Goal: Task Accomplishment & Management: Use online tool/utility

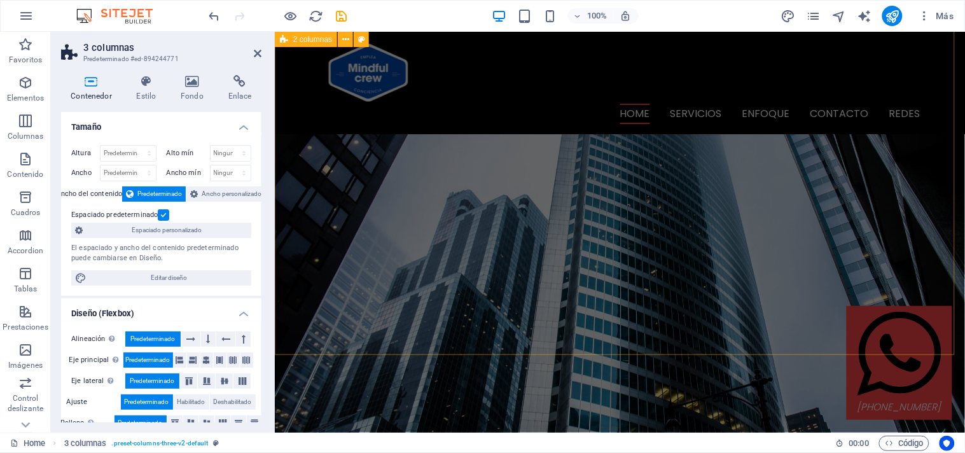
scroll to position [1106, 0]
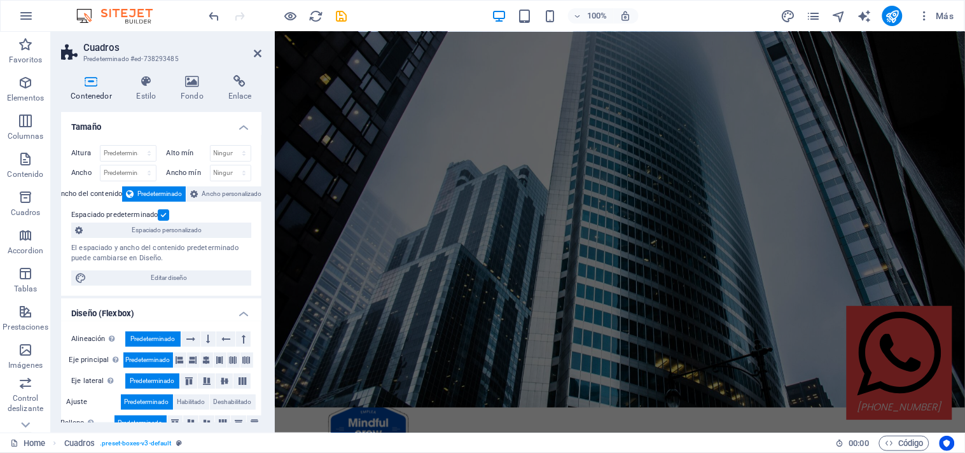
scroll to position [0, 0]
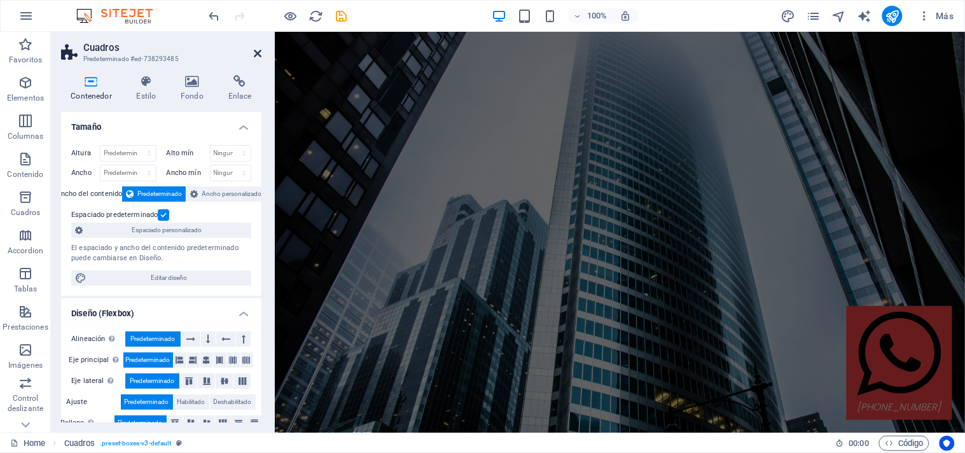
click at [254, 53] on icon at bounding box center [258, 53] width 8 height 10
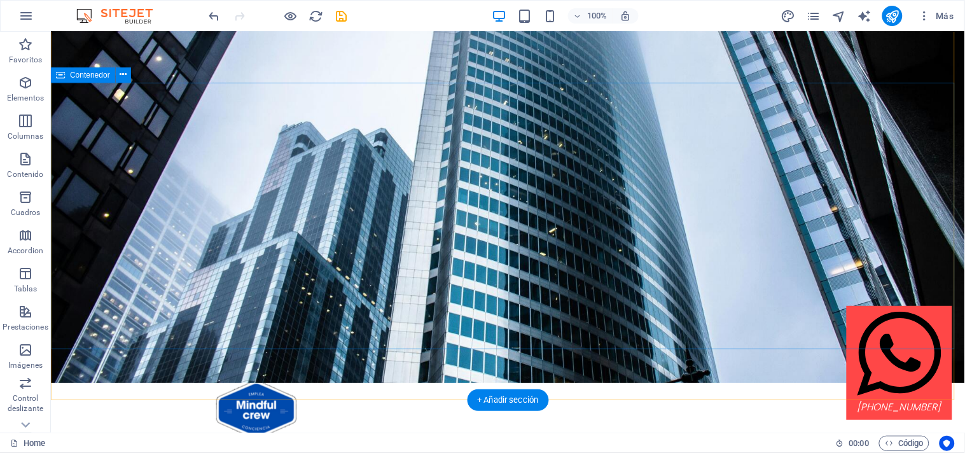
scroll to position [76, 0]
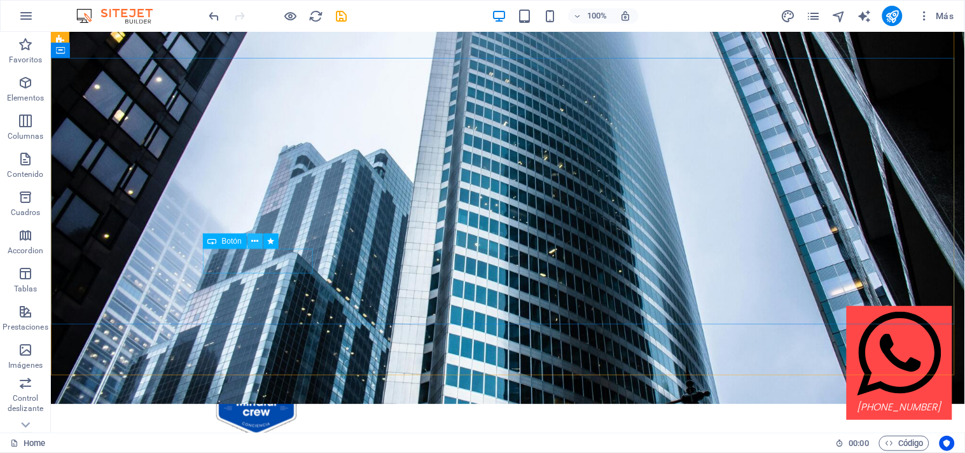
click at [252, 240] on icon at bounding box center [254, 241] width 7 height 13
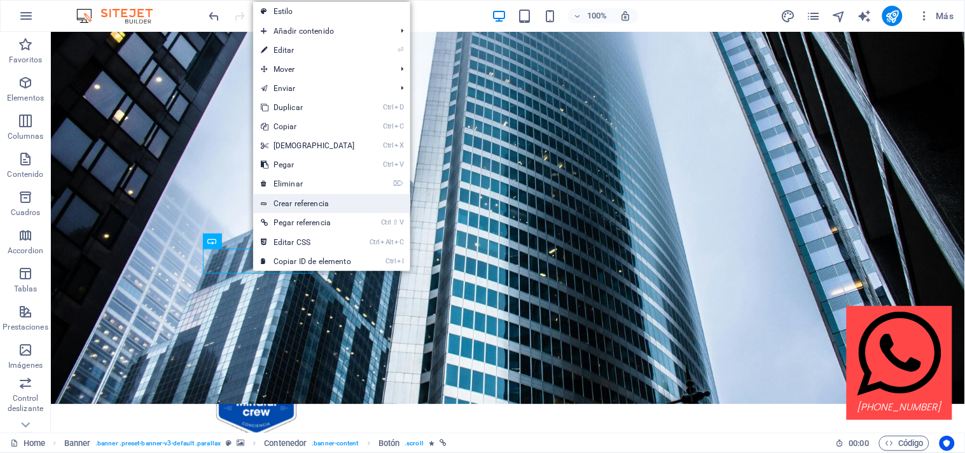
click at [280, 202] on link "Crear referencia" at bounding box center [331, 203] width 157 height 19
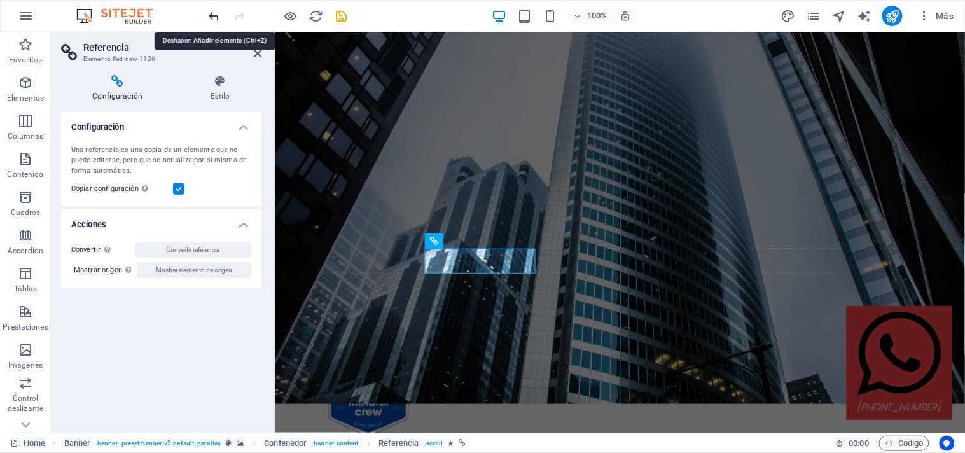
click at [214, 18] on icon "undo" at bounding box center [214, 16] width 15 height 15
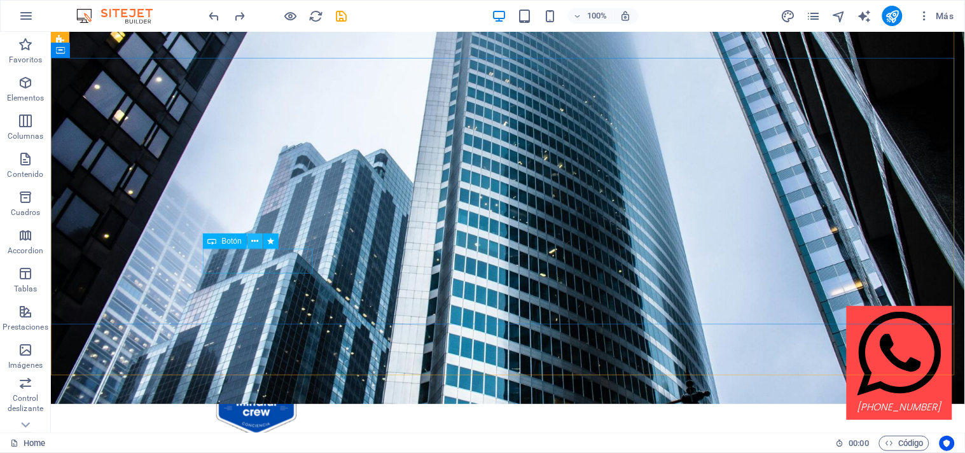
click at [256, 240] on icon at bounding box center [254, 241] width 7 height 13
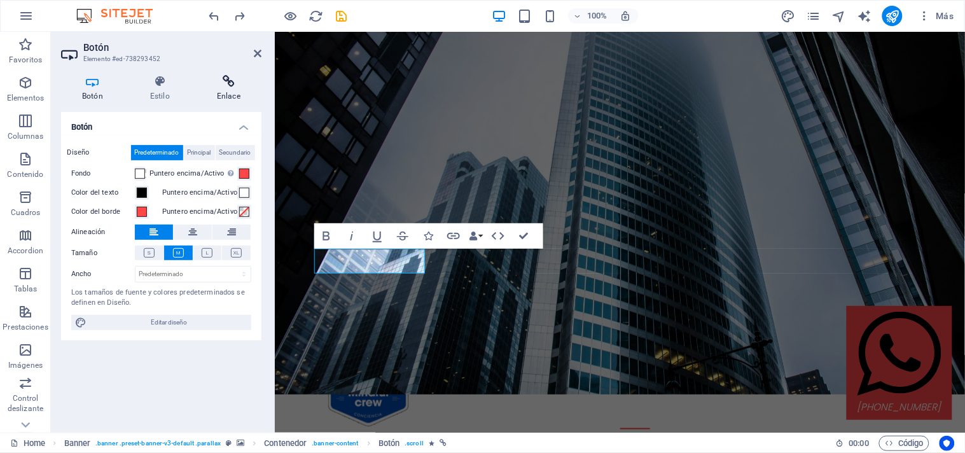
click at [228, 78] on icon at bounding box center [228, 81] width 65 height 13
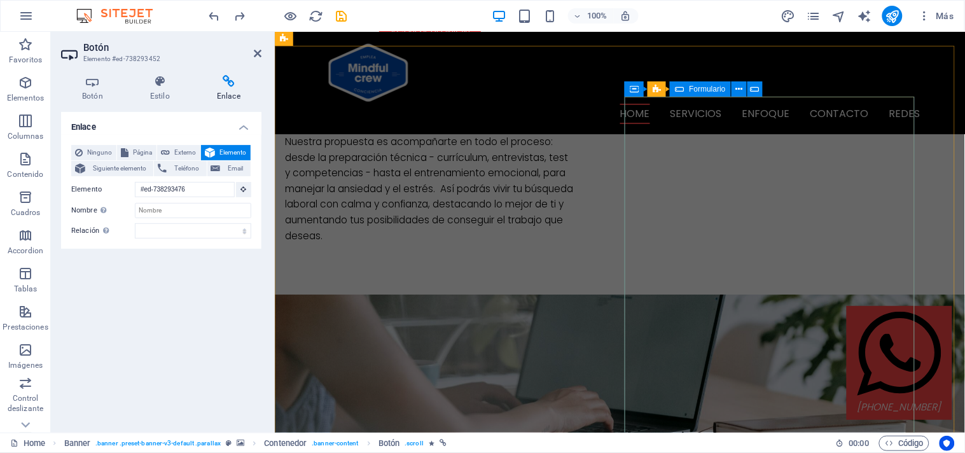
scroll to position [889, 0]
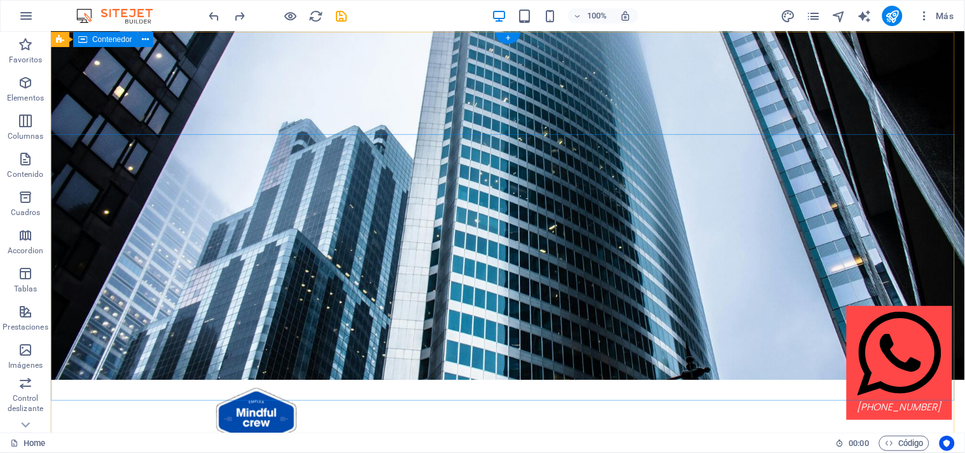
scroll to position [0, 0]
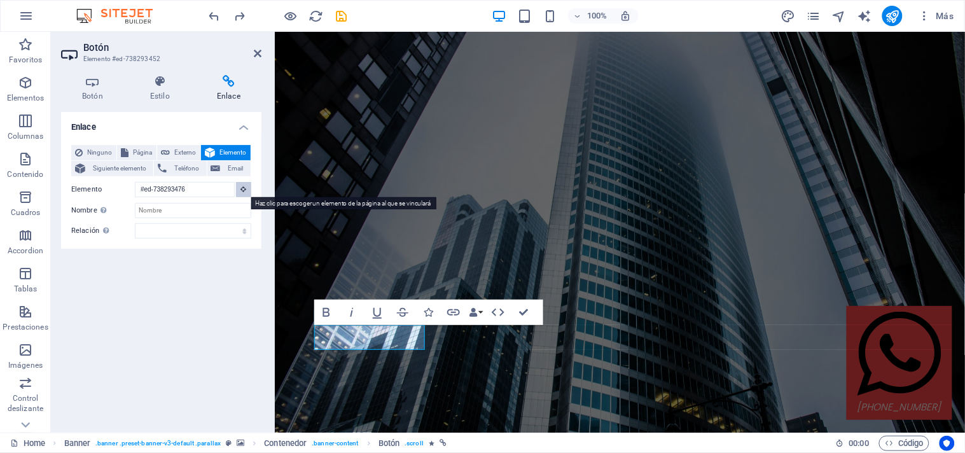
click at [242, 189] on icon at bounding box center [244, 189] width 6 height 6
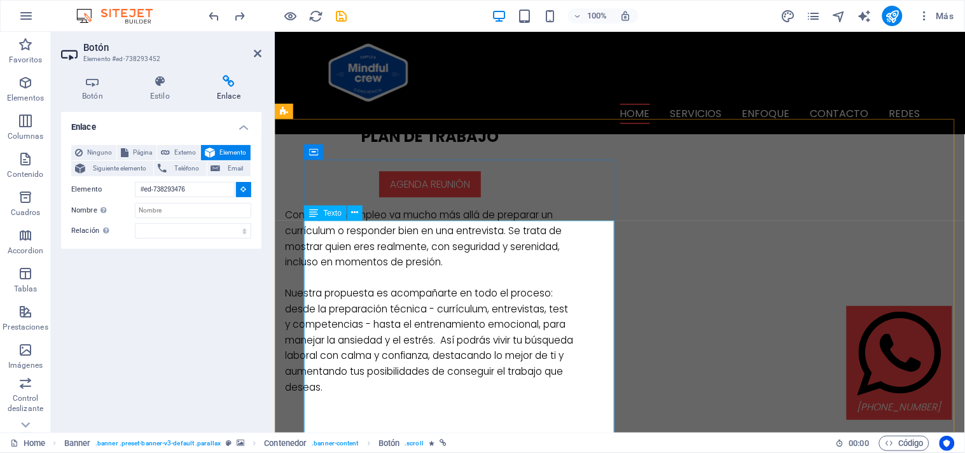
scroll to position [800, 0]
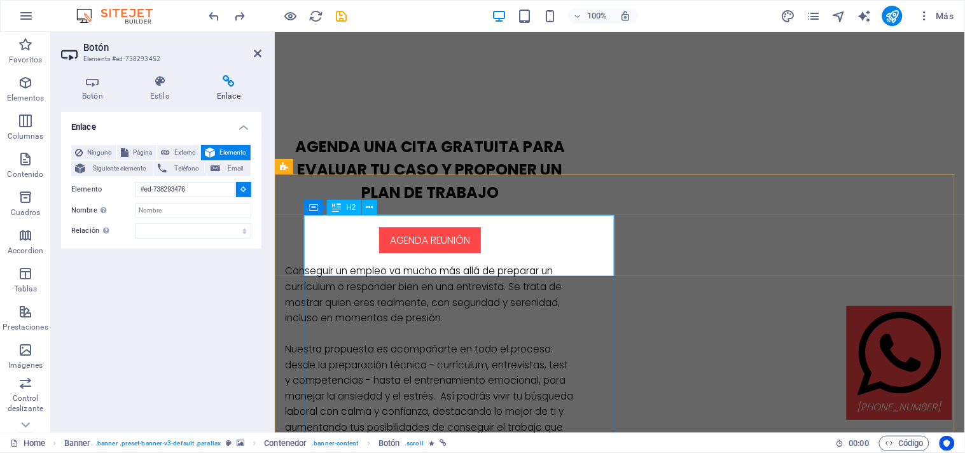
type input "#ed-894325477"
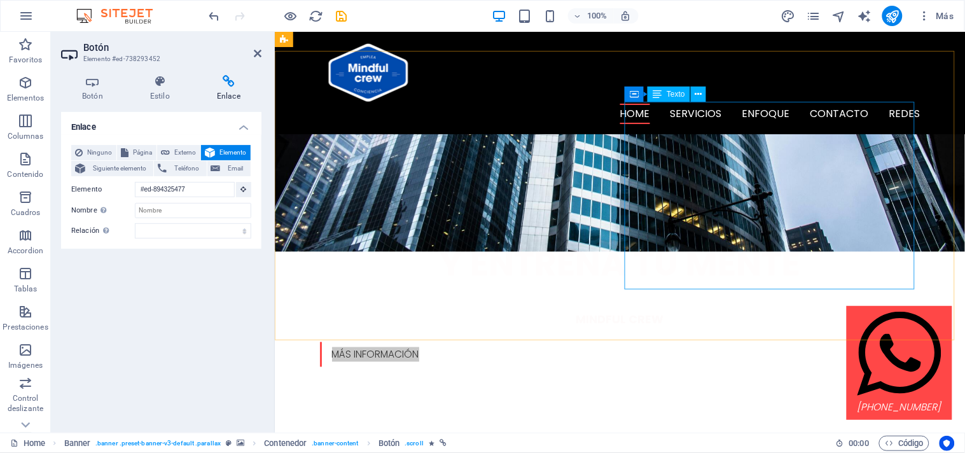
scroll to position [391, 0]
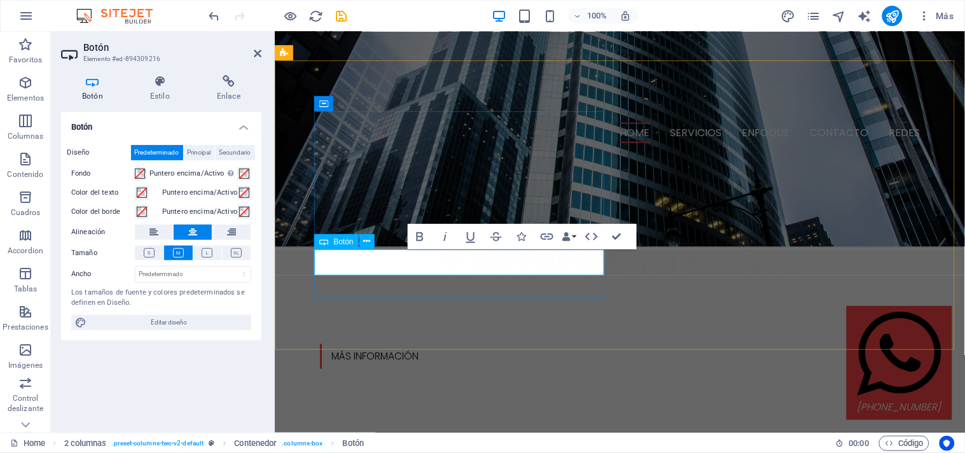
click at [228, 86] on icon at bounding box center [228, 81] width 65 height 13
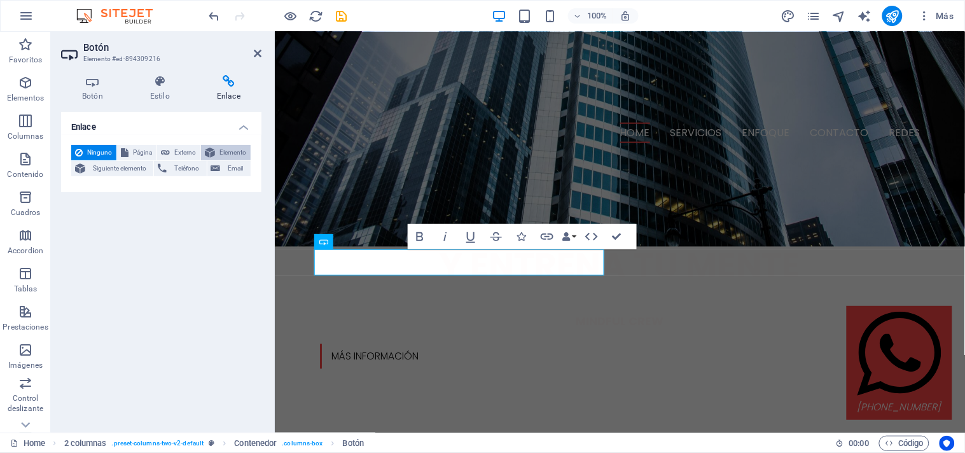
click at [231, 151] on span "Elemento" at bounding box center [233, 152] width 28 height 15
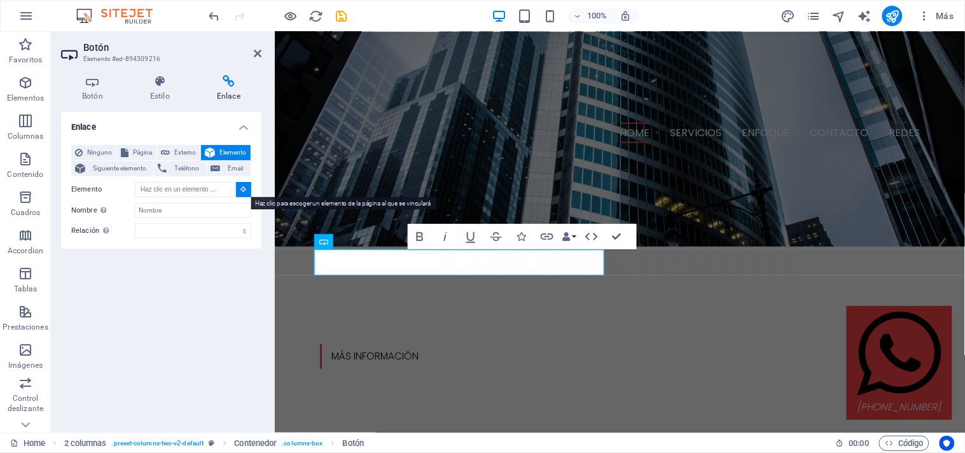
click at [244, 191] on icon at bounding box center [244, 189] width 6 height 6
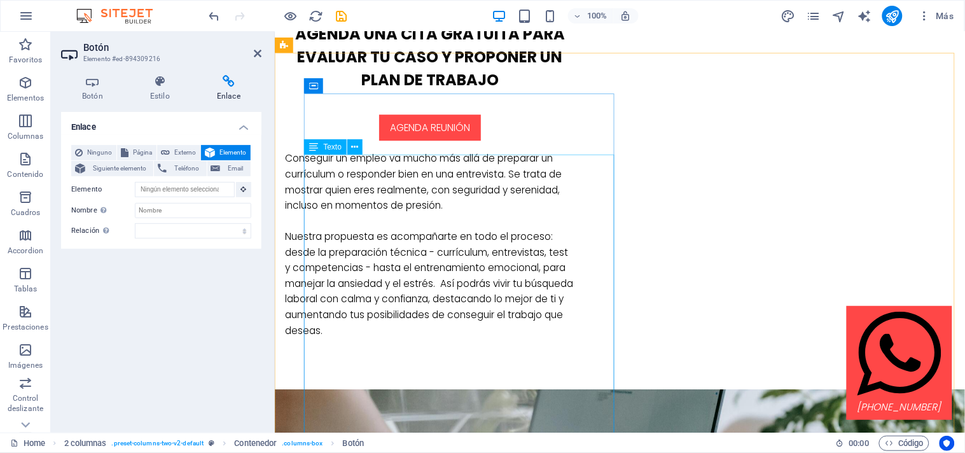
scroll to position [922, 0]
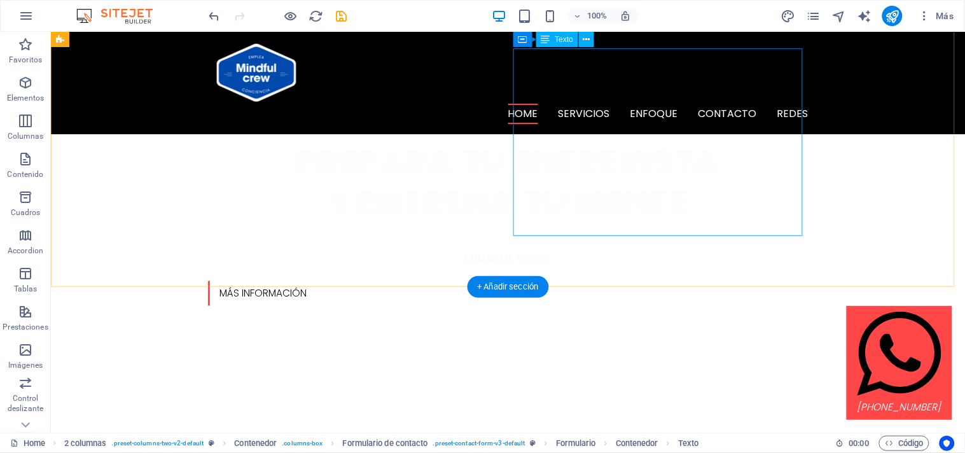
scroll to position [453, 0]
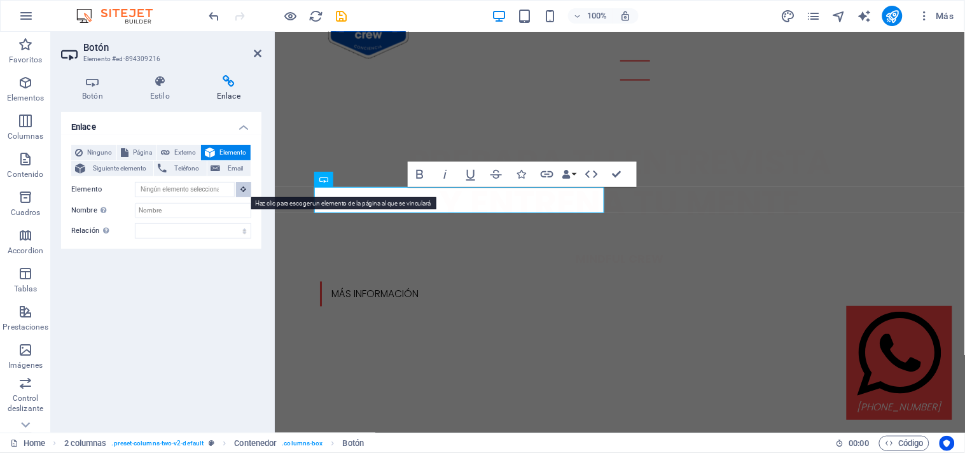
click at [241, 191] on icon at bounding box center [244, 189] width 6 height 6
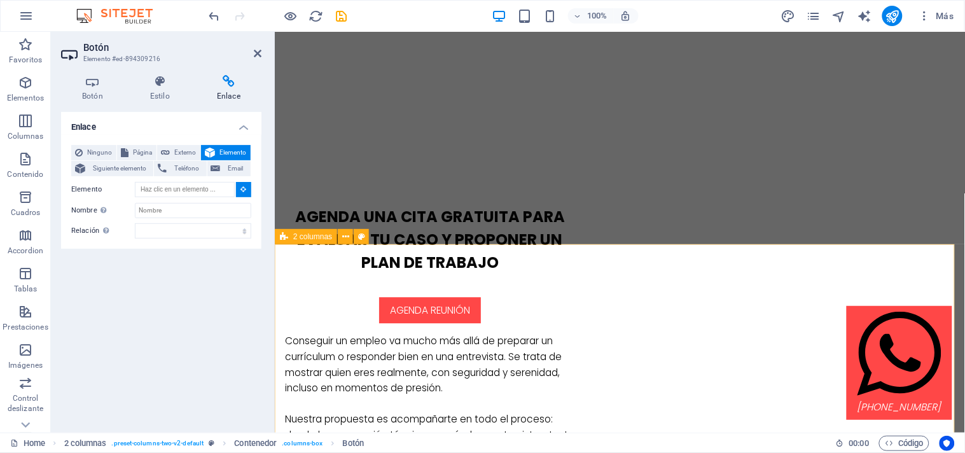
scroll to position [774, 0]
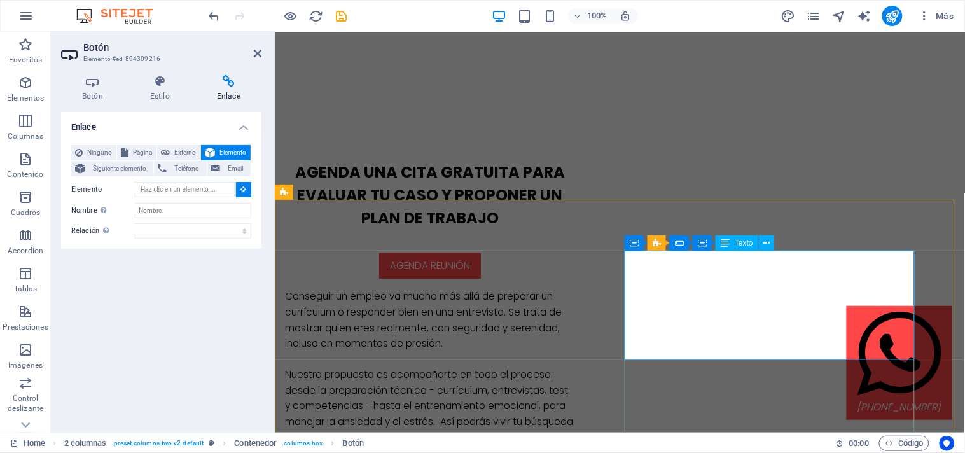
type input "#ed-894346228"
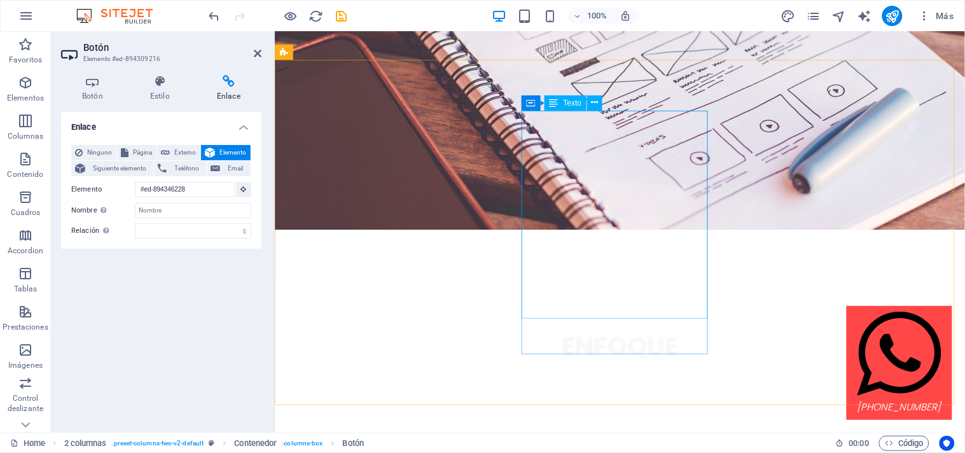
scroll to position [3133, 0]
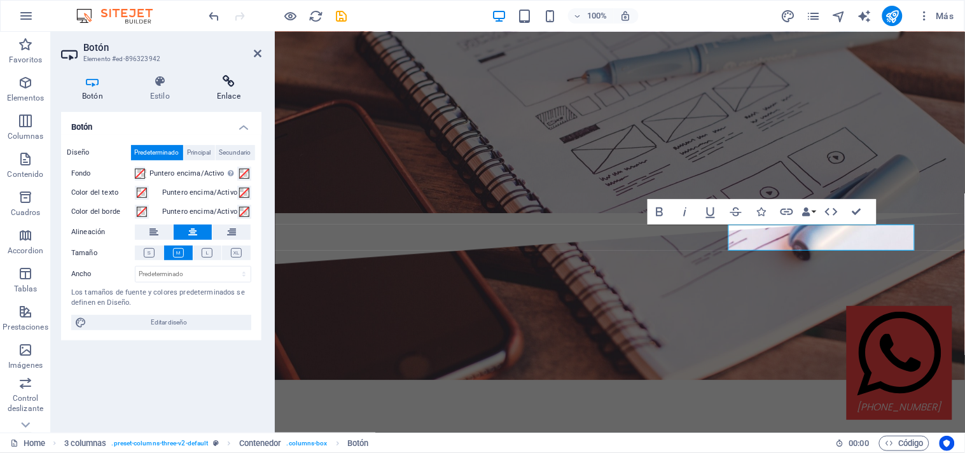
click at [227, 95] on h4 "Enlace" at bounding box center [228, 88] width 65 height 27
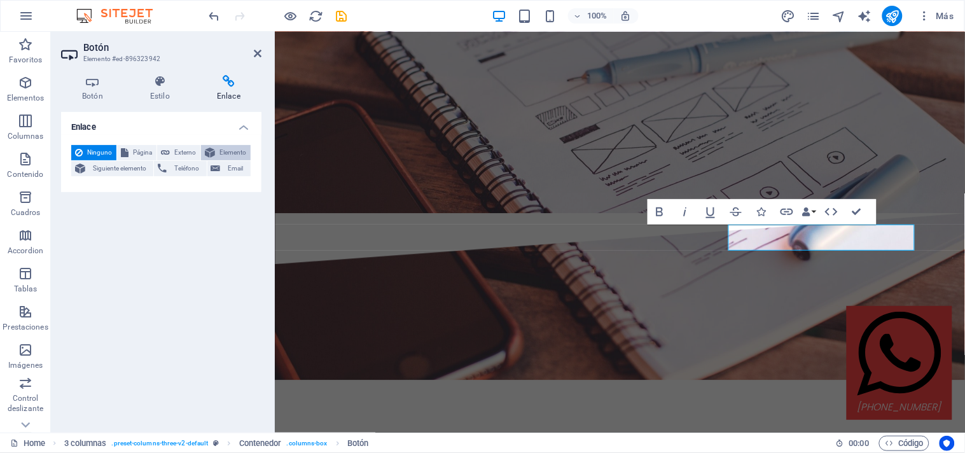
click at [221, 153] on span "Elemento" at bounding box center [233, 152] width 28 height 15
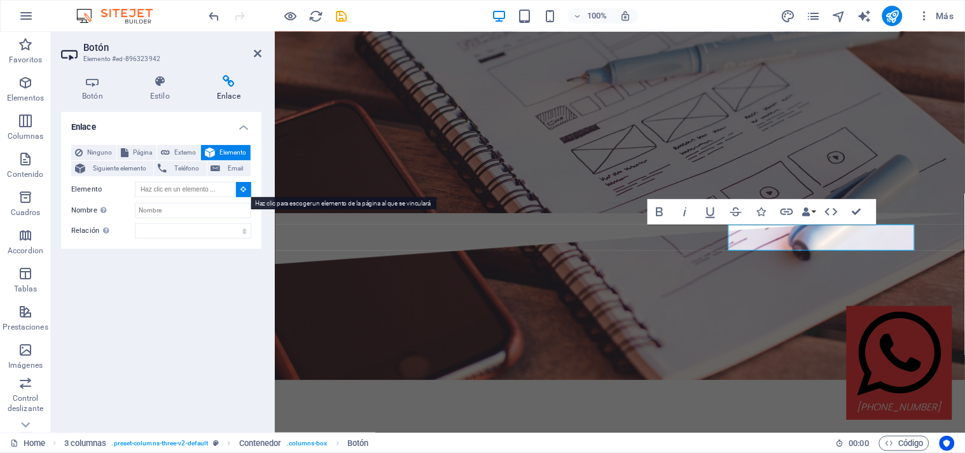
click at [242, 187] on icon at bounding box center [244, 189] width 6 height 6
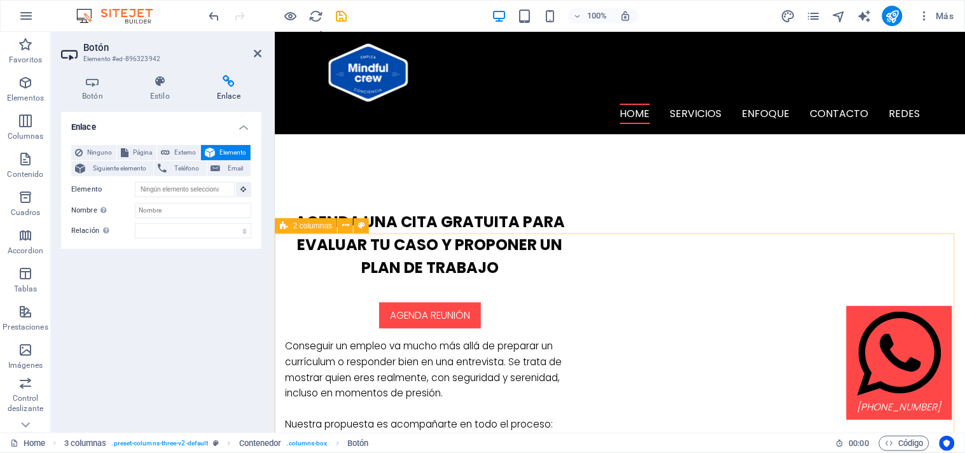
scroll to position [714, 0]
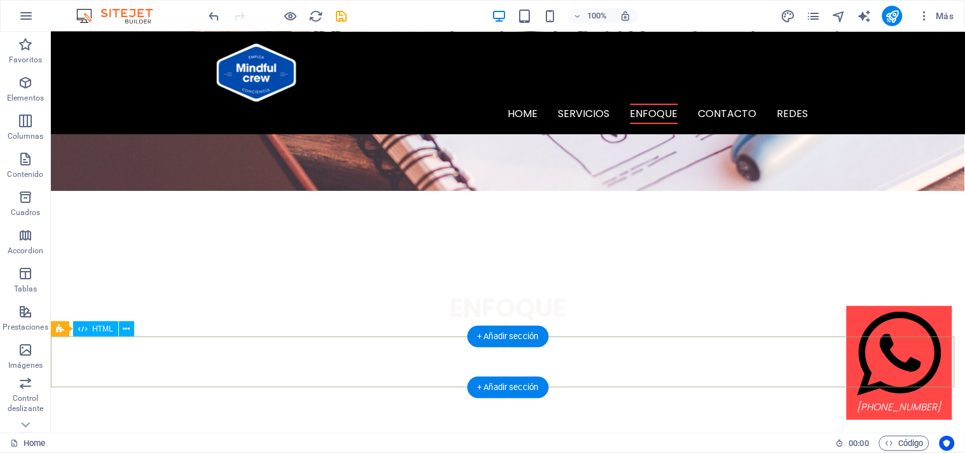
scroll to position [3123, 0]
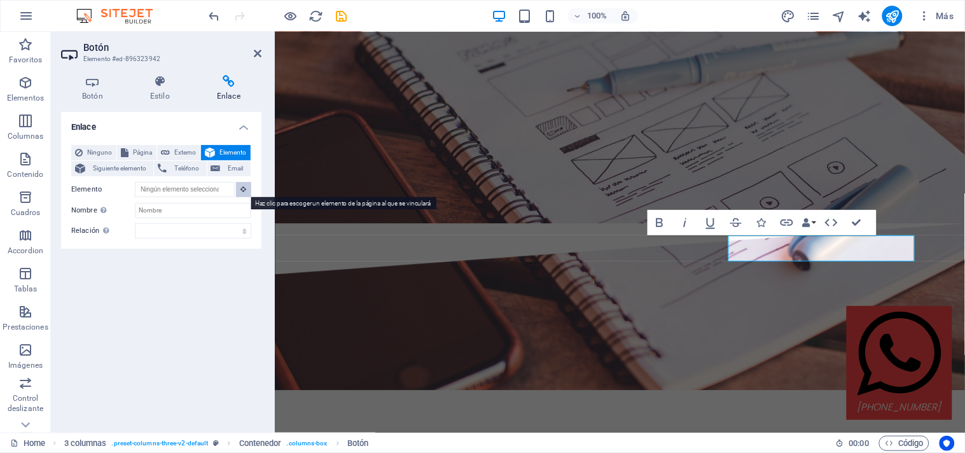
click at [243, 188] on icon at bounding box center [244, 189] width 6 height 6
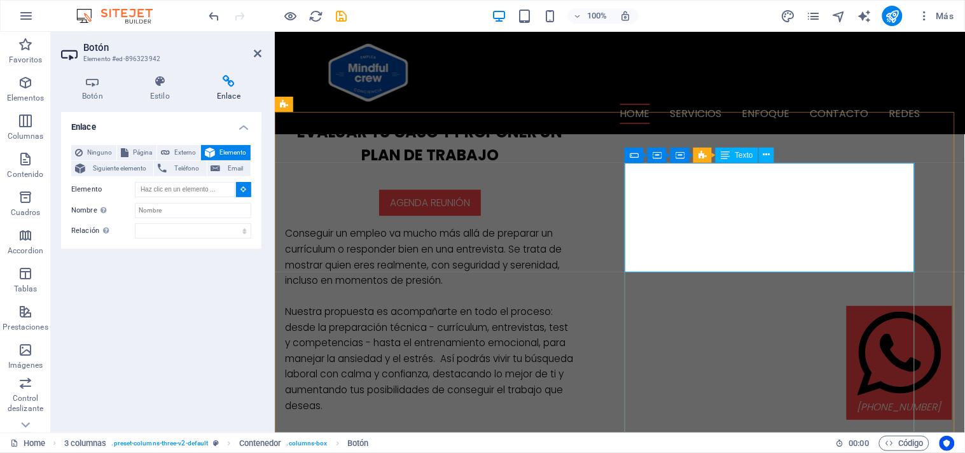
scroll to position [835, 0]
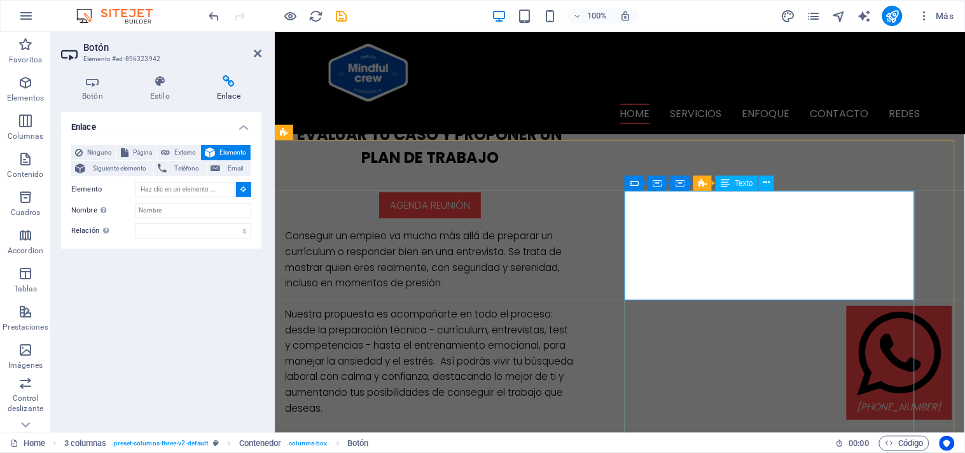
type input "#ed-894346228"
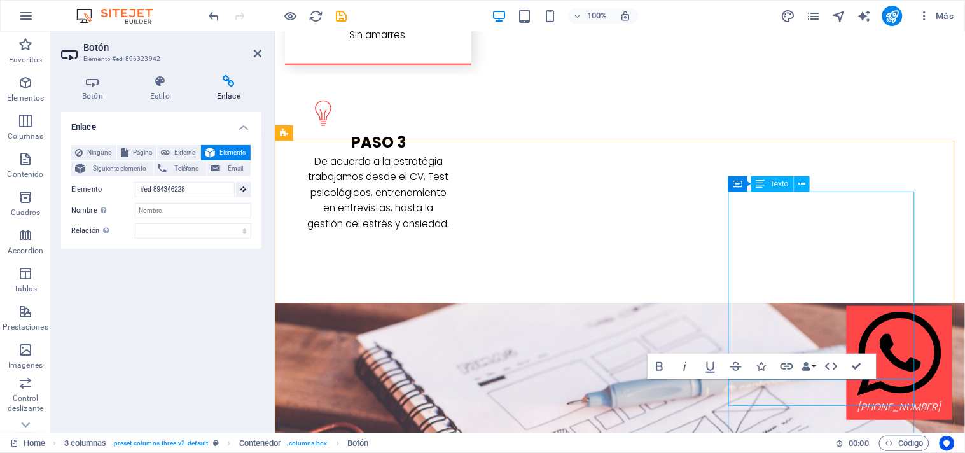
scroll to position [3139, 0]
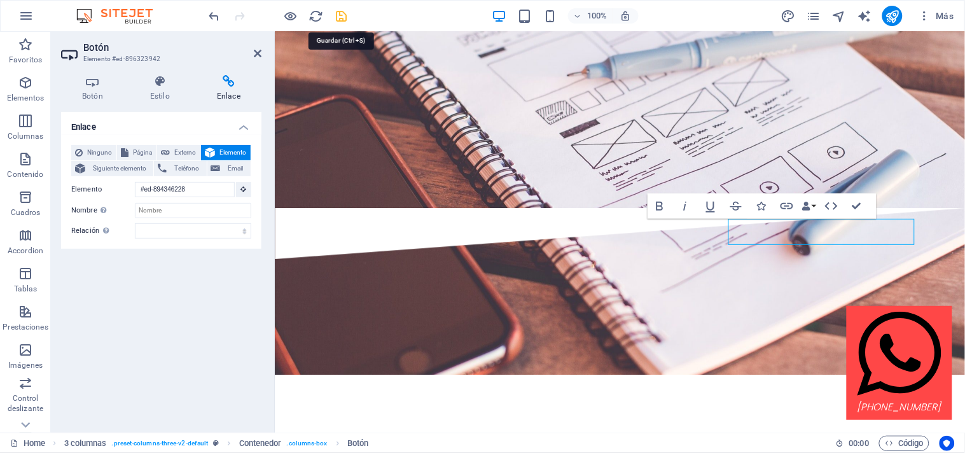
click at [338, 17] on icon "save" at bounding box center [341, 16] width 15 height 15
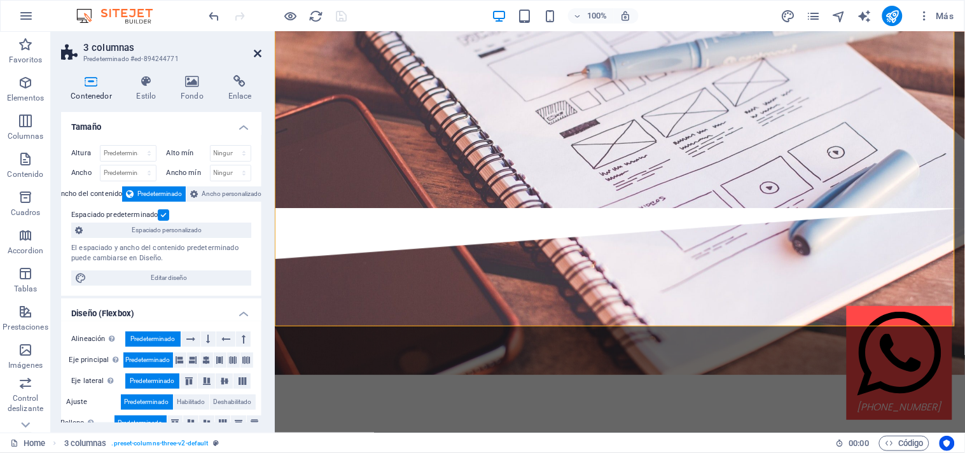
click at [257, 53] on icon at bounding box center [258, 53] width 8 height 10
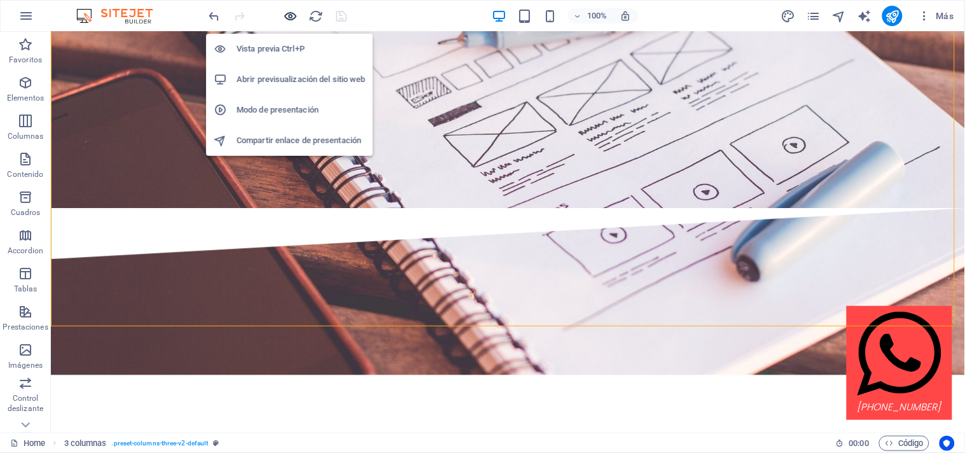
click at [289, 20] on icon "button" at bounding box center [291, 16] width 15 height 15
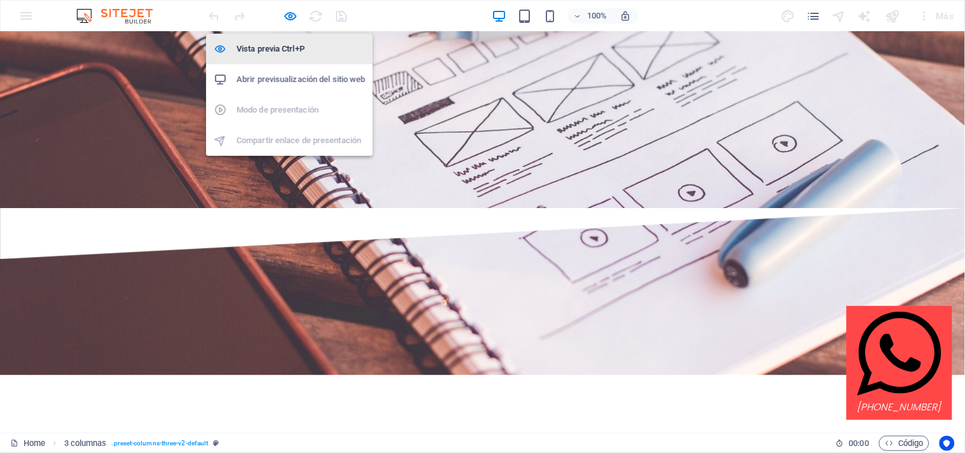
click at [299, 46] on h6 "Vista previa Ctrl+P" at bounding box center [301, 48] width 128 height 15
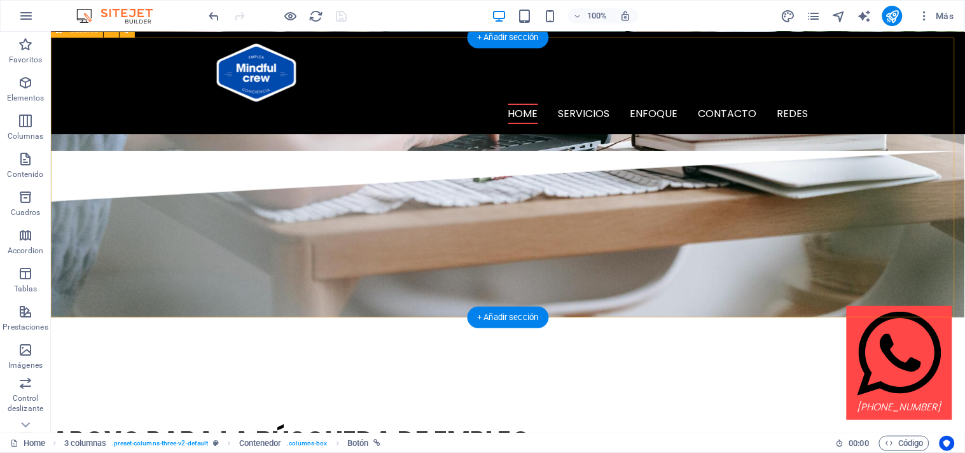
scroll to position [1384, 0]
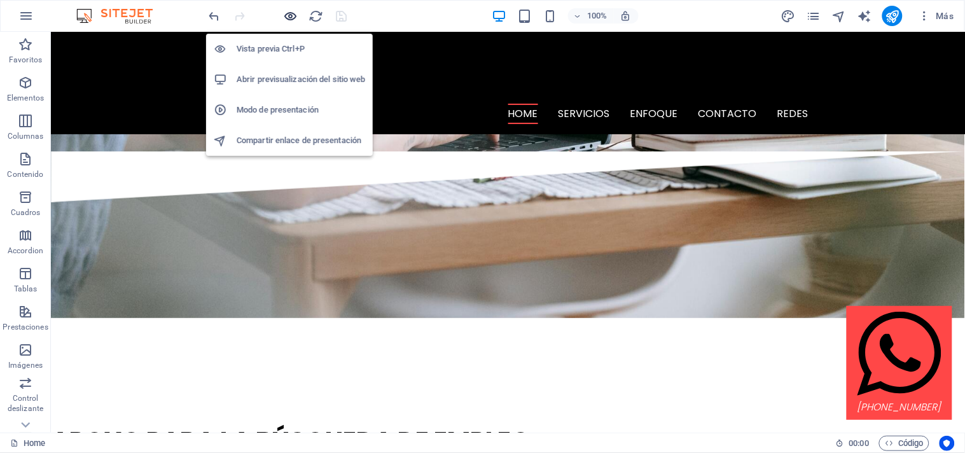
click at [290, 11] on icon "button" at bounding box center [291, 16] width 15 height 15
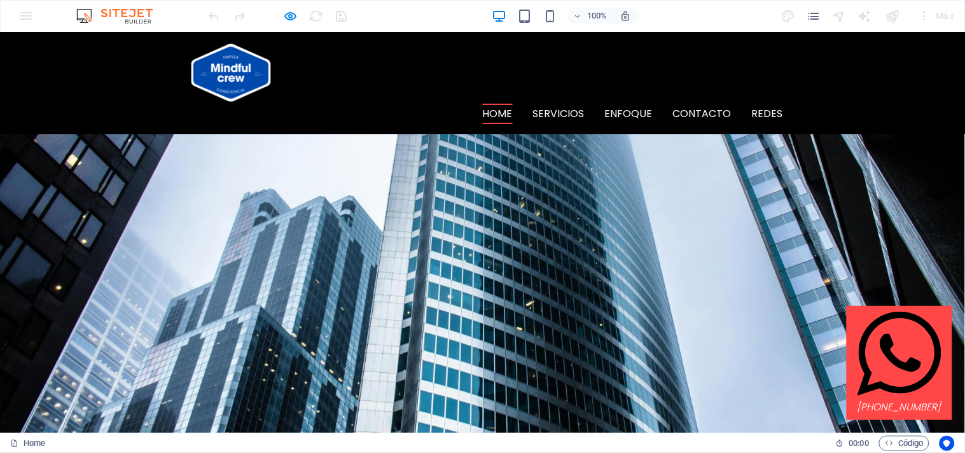
scroll to position [26, 0]
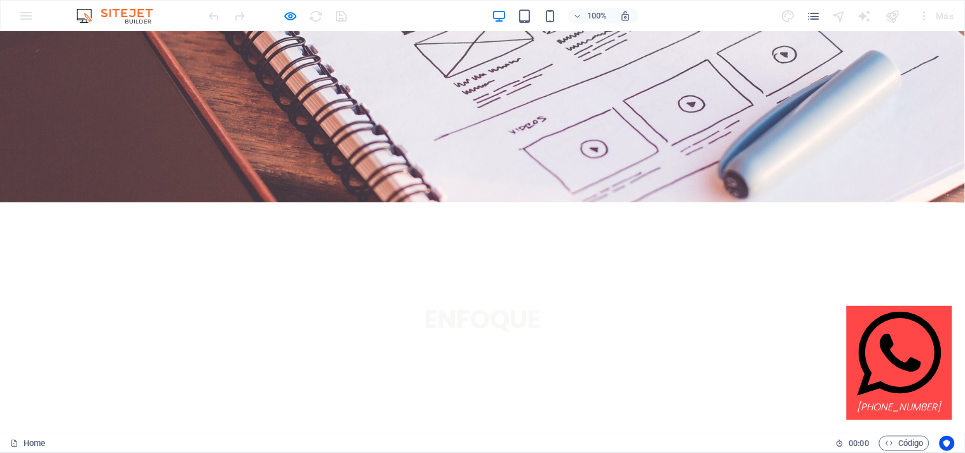
scroll to position [3164, 0]
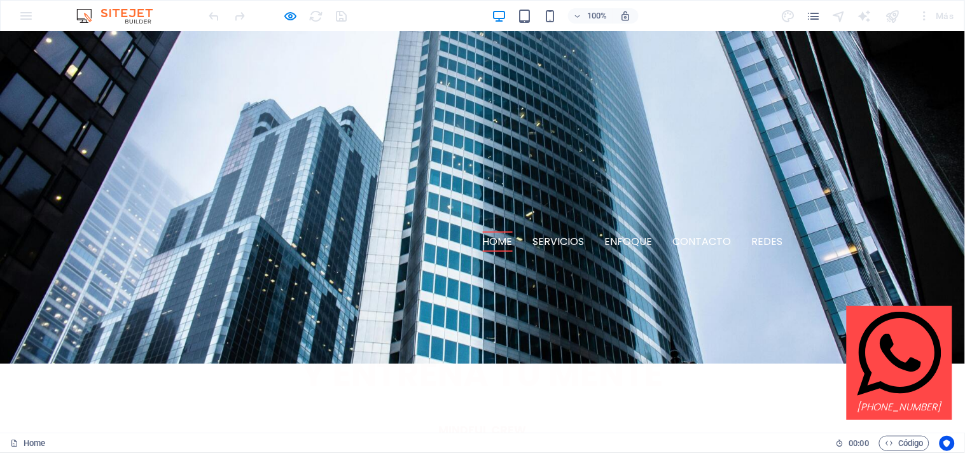
scroll to position [446, 0]
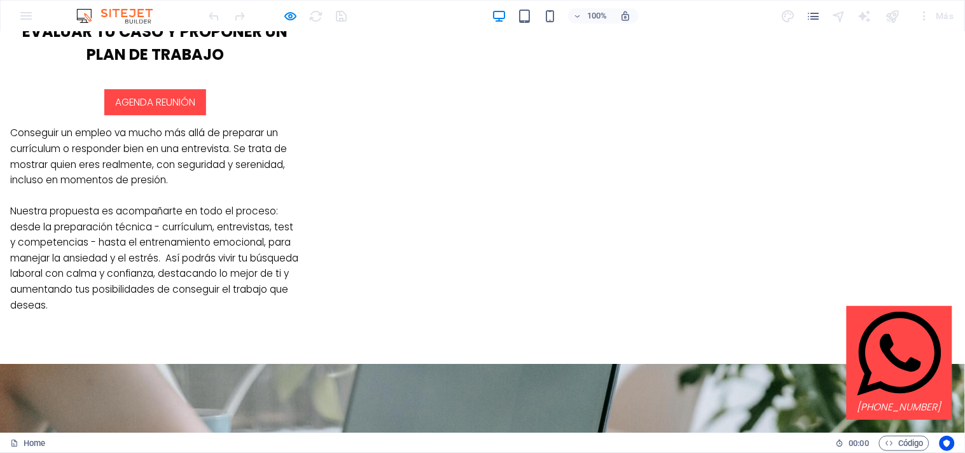
scroll to position [938, 0]
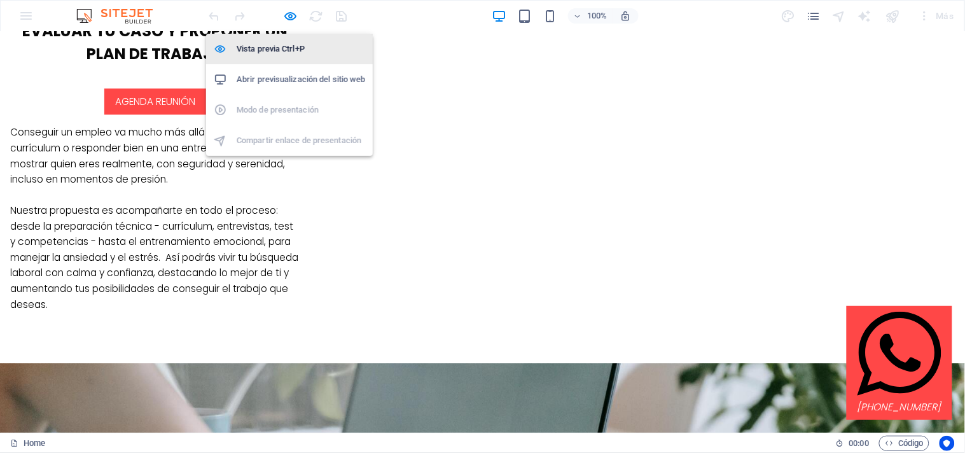
click at [300, 47] on h6 "Vista previa Ctrl+P" at bounding box center [301, 48] width 128 height 15
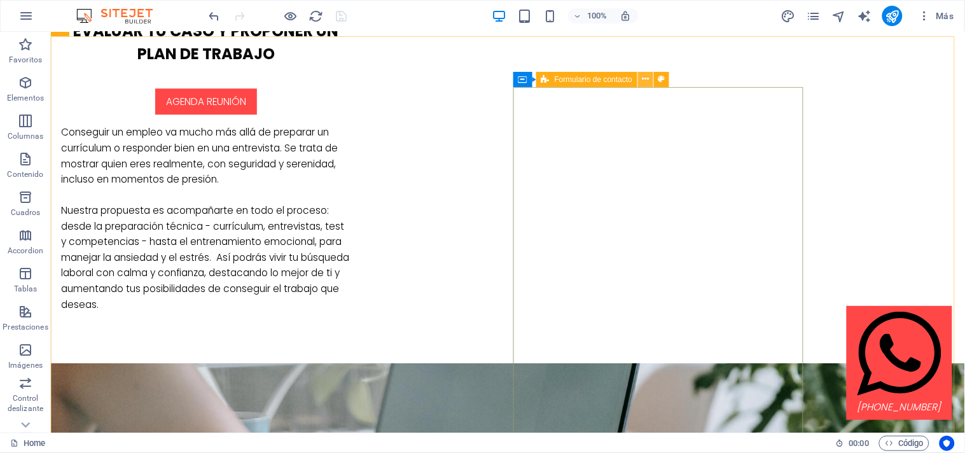
click at [645, 81] on icon at bounding box center [645, 78] width 7 height 13
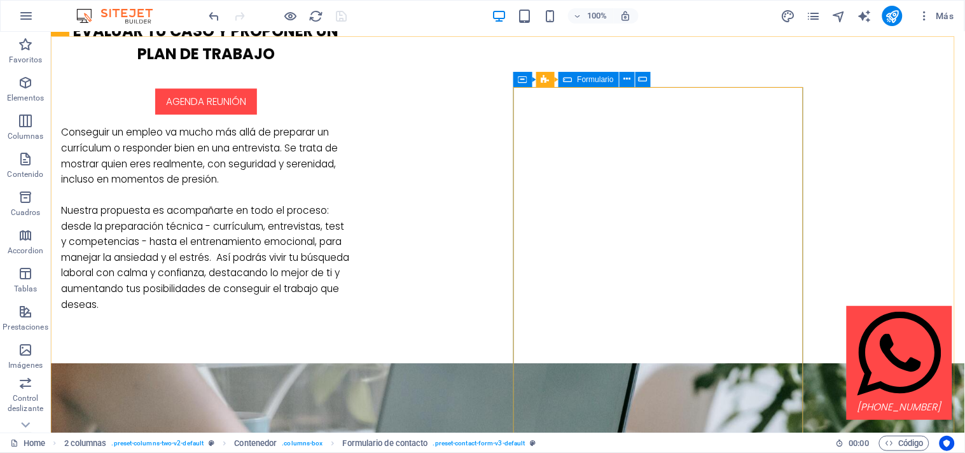
click at [582, 81] on span "Formulario" at bounding box center [595, 80] width 36 height 8
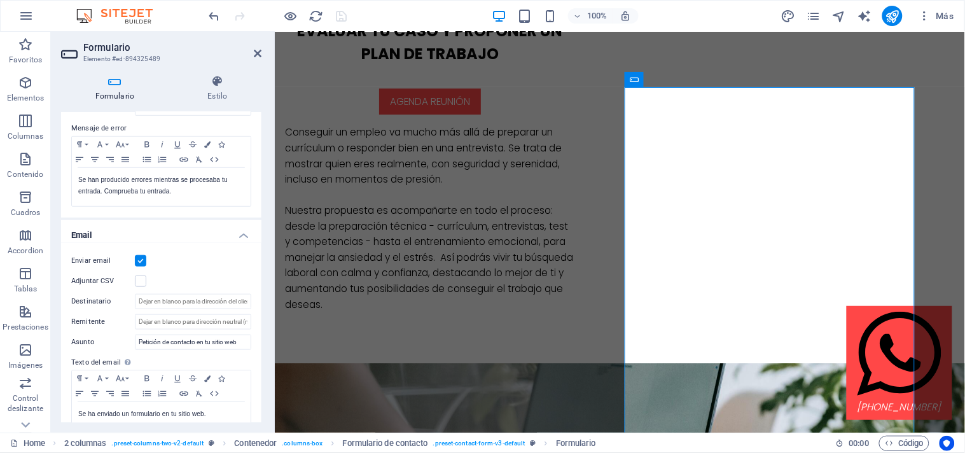
scroll to position [221, 0]
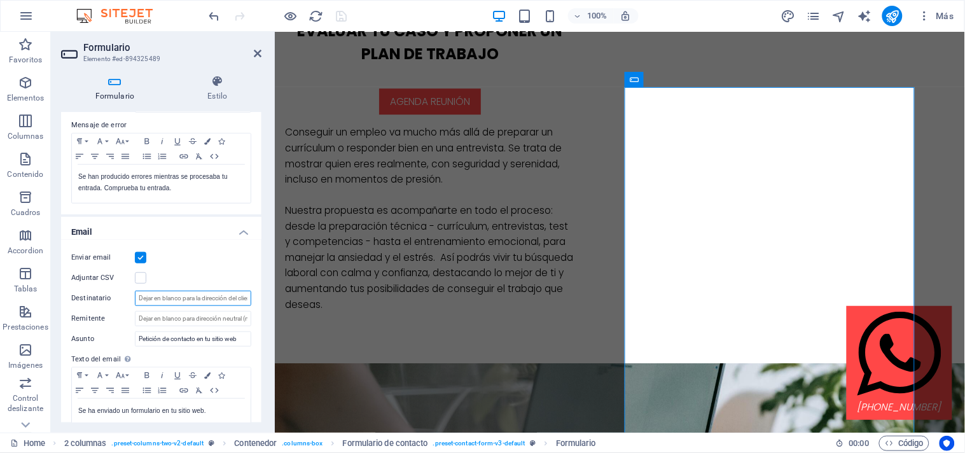
click at [160, 294] on input "Destinatario" at bounding box center [193, 298] width 116 height 15
type input "[EMAIL_ADDRESS][DOMAIN_NAME]"
click at [201, 320] on input "Remitente" at bounding box center [193, 318] width 116 height 15
type input "c"
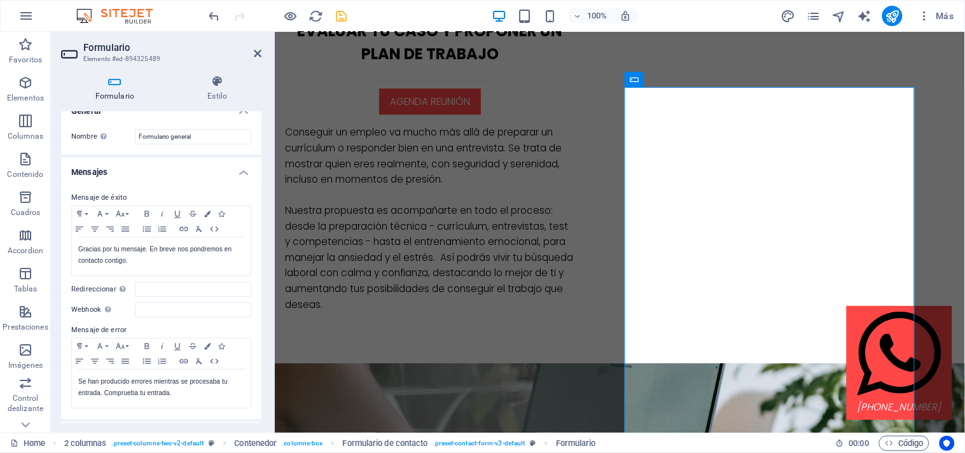
scroll to position [0, 0]
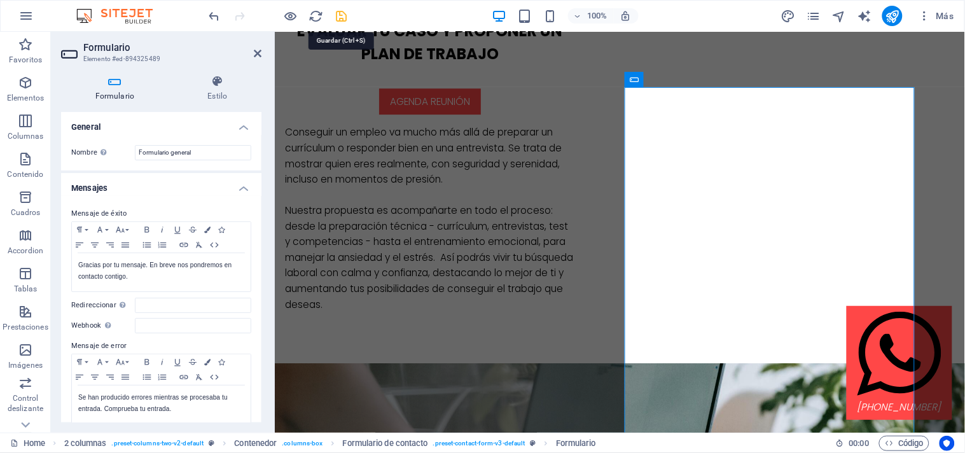
click at [340, 15] on icon "save" at bounding box center [341, 16] width 15 height 15
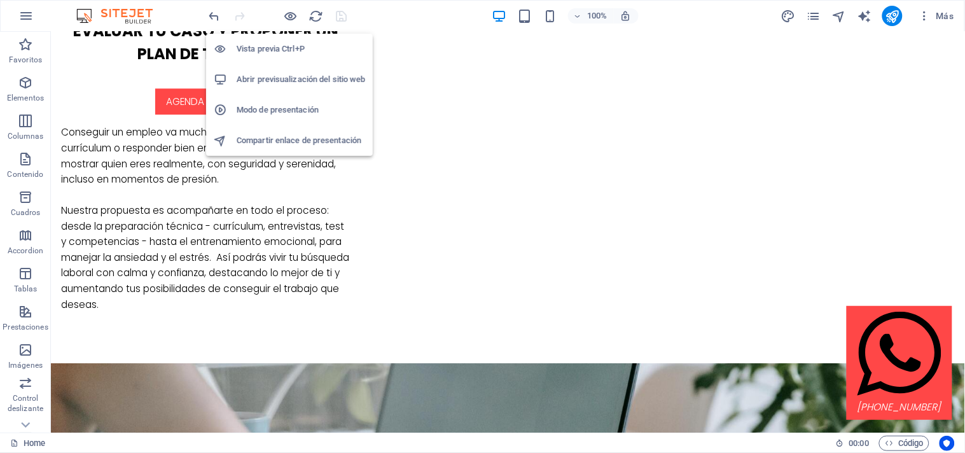
click at [284, 46] on h6 "Vista previa Ctrl+P" at bounding box center [301, 48] width 128 height 15
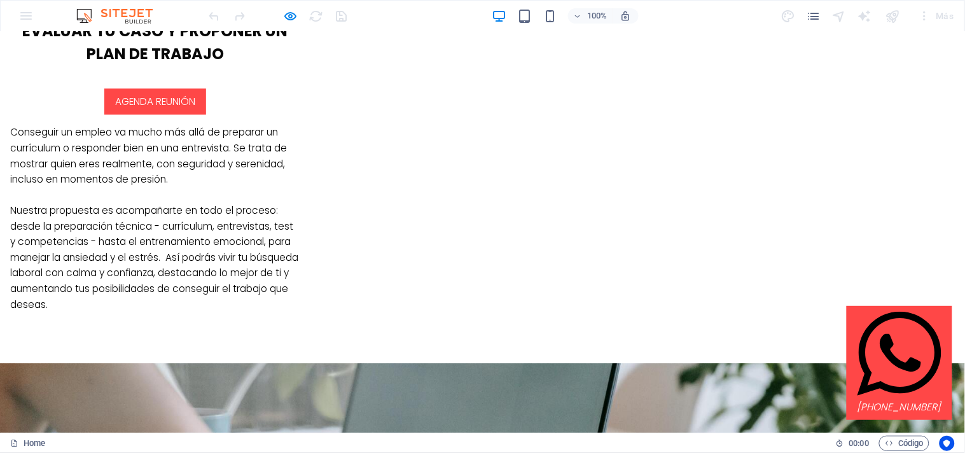
type input "xxxxxxx"
type input "89987987"
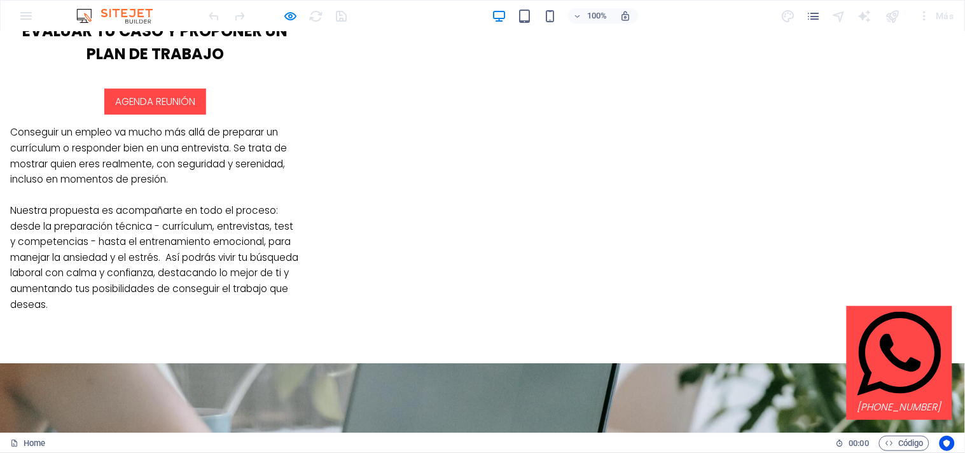
type input "[EMAIL_ADDRESS][DOMAIN_NAME]"
type textarea "prueba [DATE]"
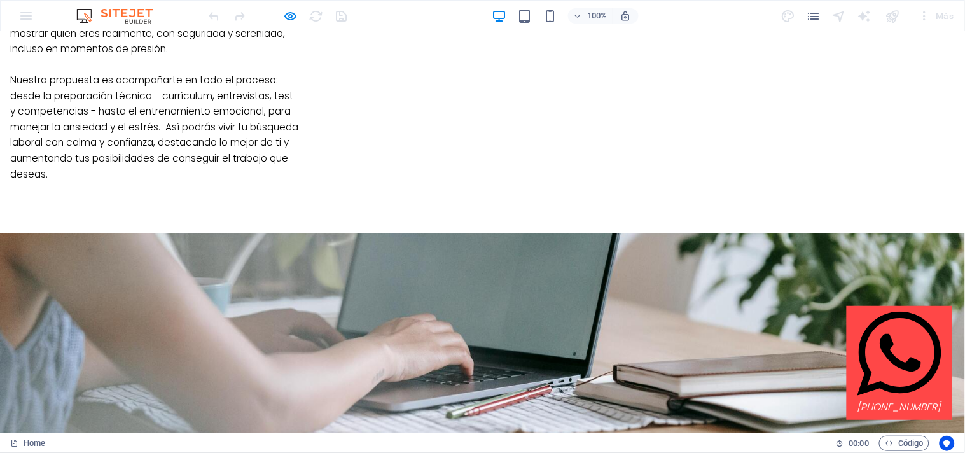
scroll to position [1097, 0]
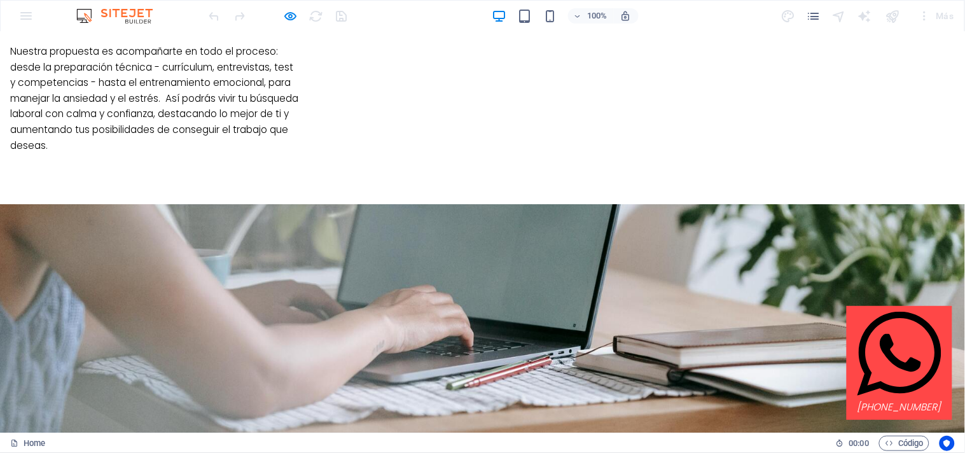
type input "6FP2A3"
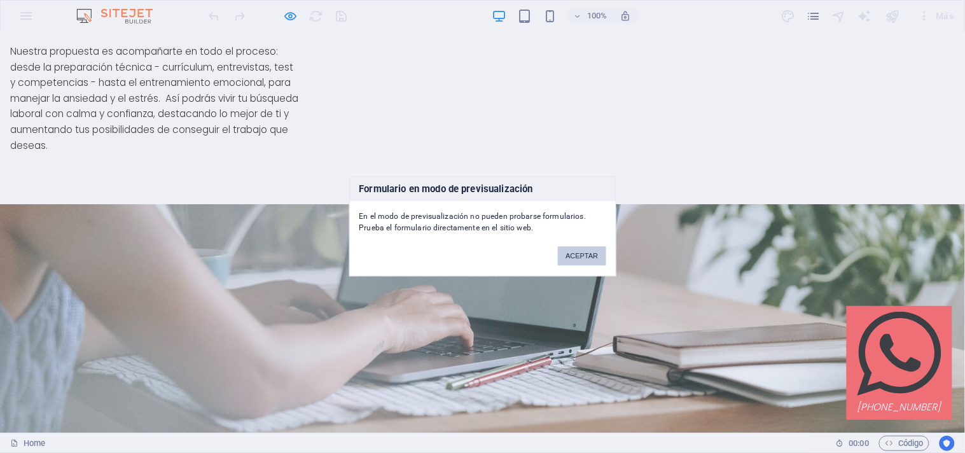
click at [586, 254] on button "ACEPTAR" at bounding box center [582, 256] width 48 height 19
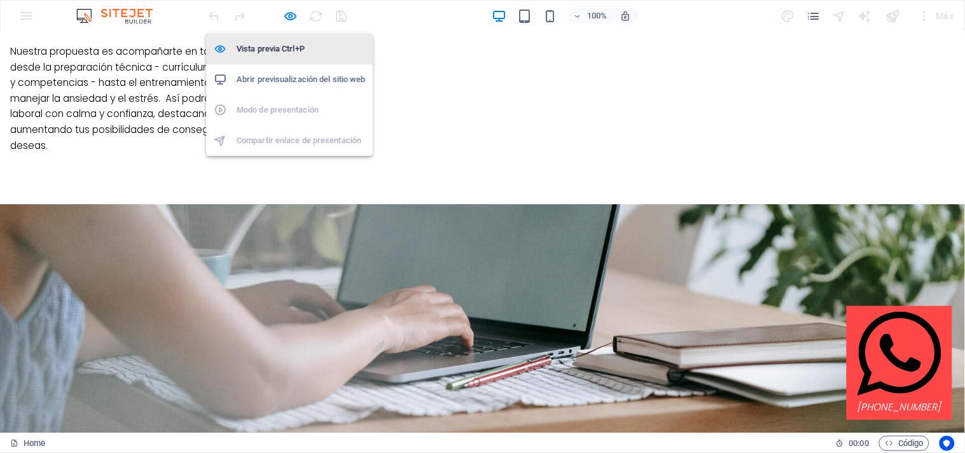
click at [297, 45] on h6 "Vista previa Ctrl+P" at bounding box center [301, 48] width 128 height 15
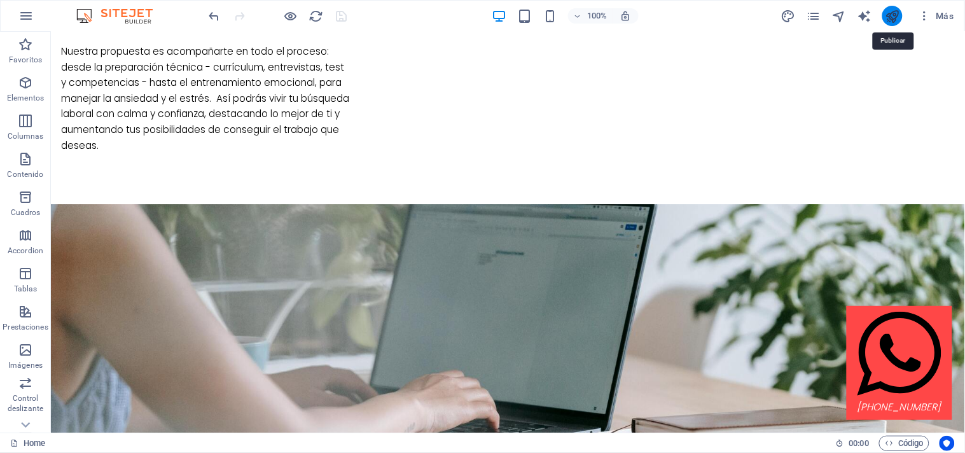
click at [893, 14] on icon "publish" at bounding box center [892, 16] width 15 height 15
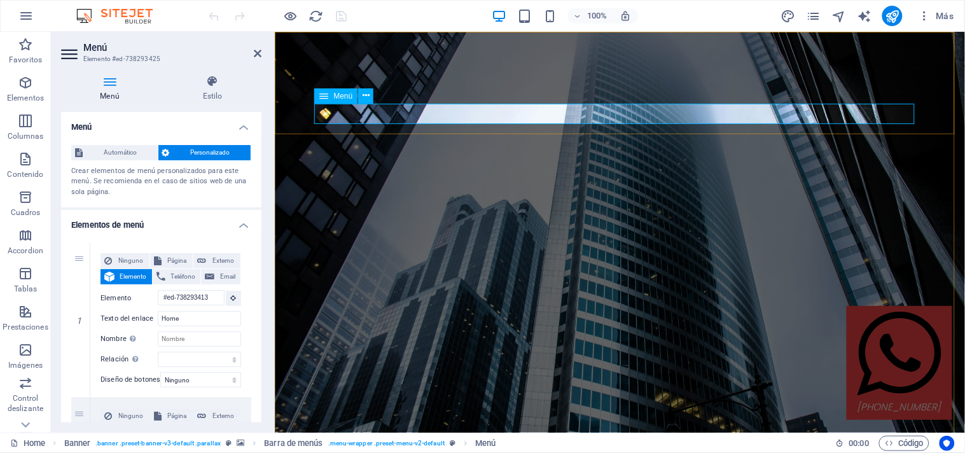
select select "px"
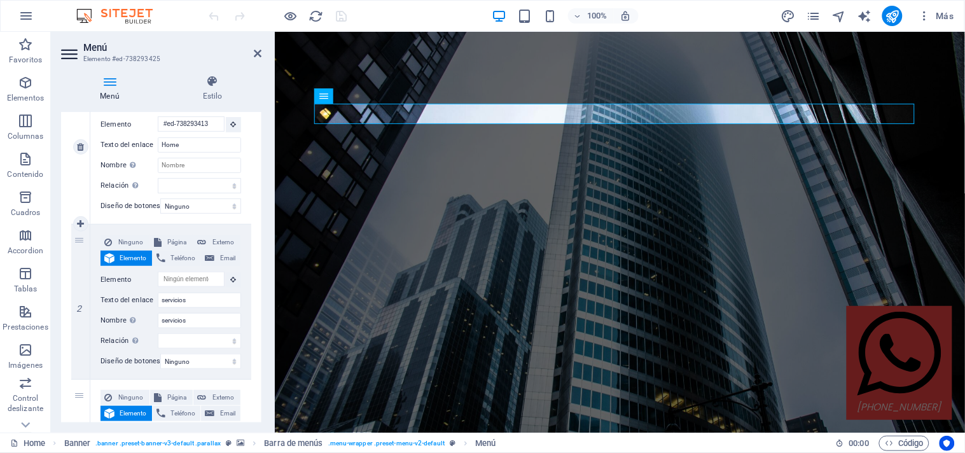
scroll to position [179, 0]
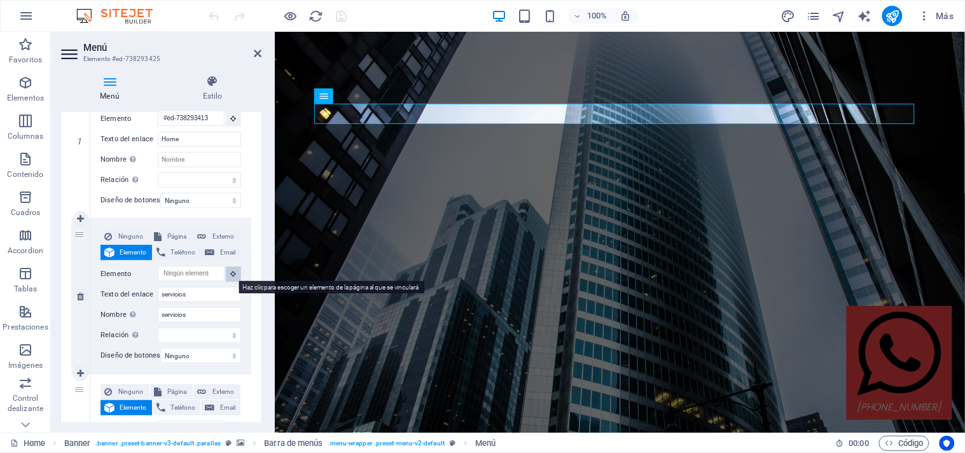
click at [231, 273] on icon at bounding box center [234, 273] width 6 height 6
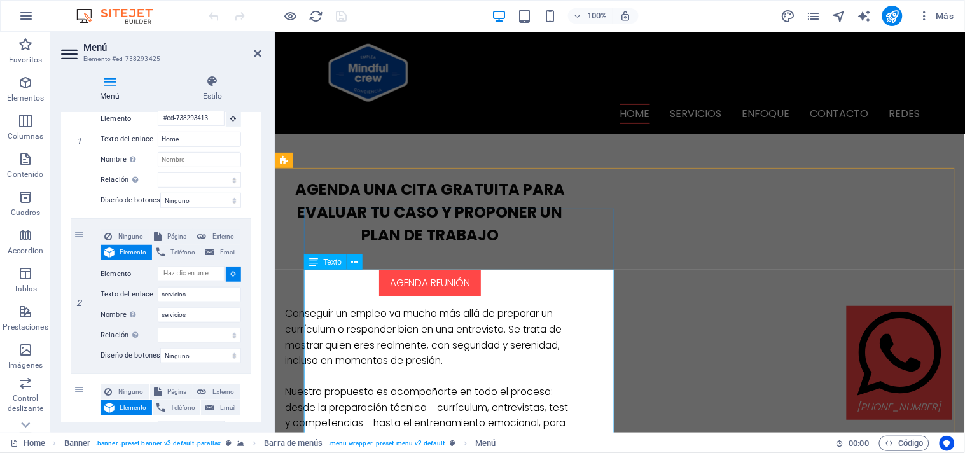
scroll to position [739, 0]
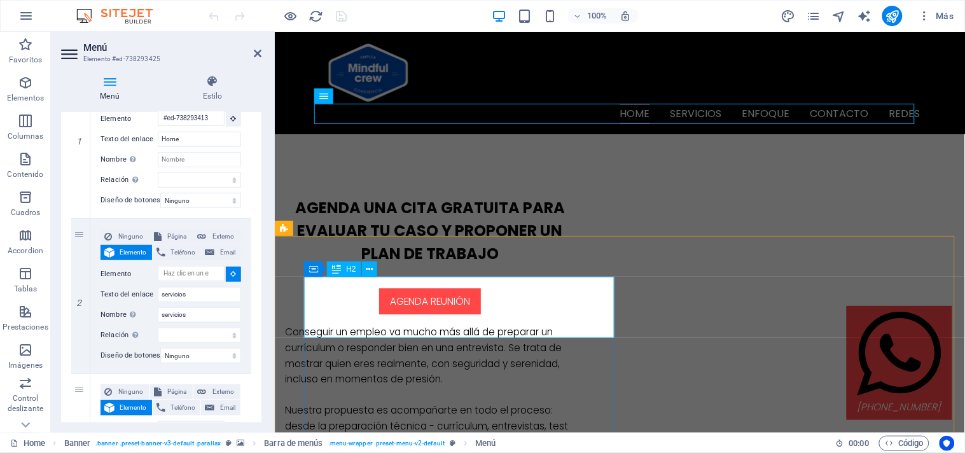
select select
type input "#ed-894325477"
select select
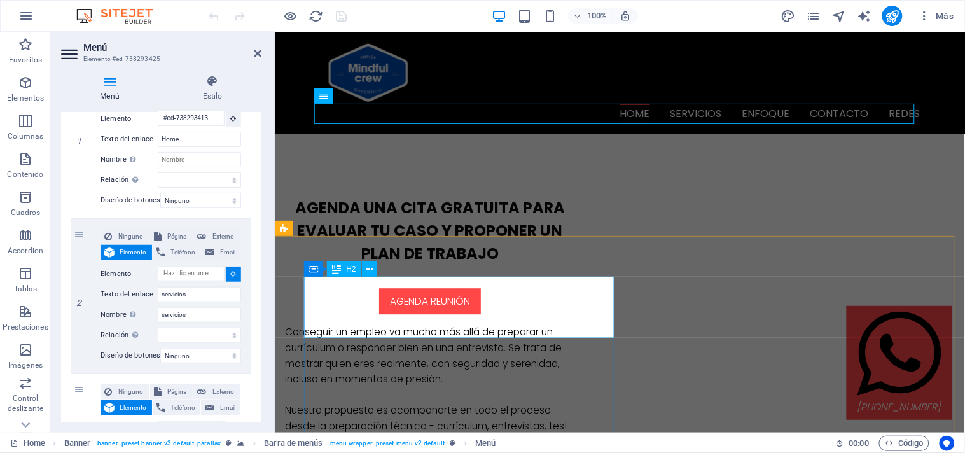
select select
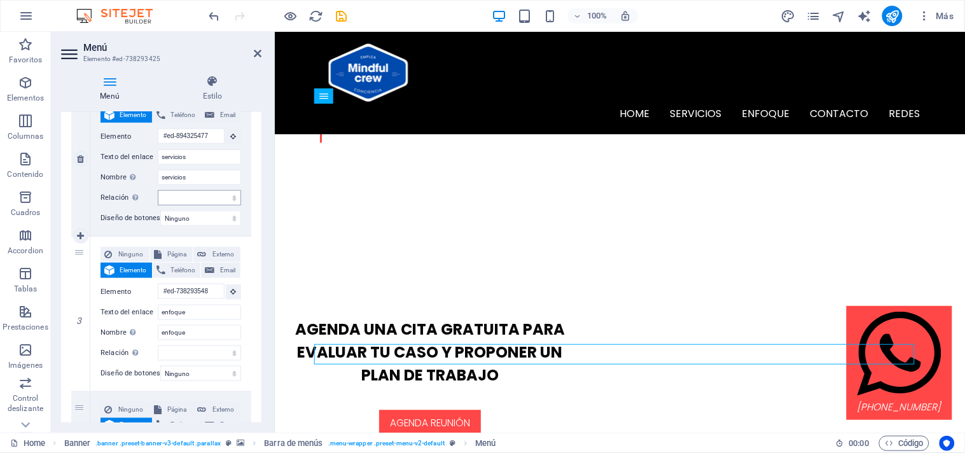
scroll to position [318, 0]
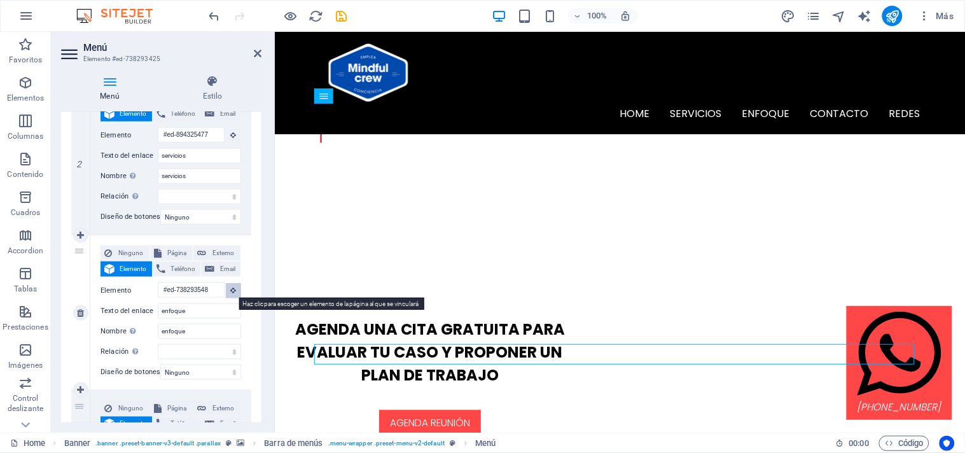
click at [231, 290] on icon at bounding box center [234, 290] width 6 height 6
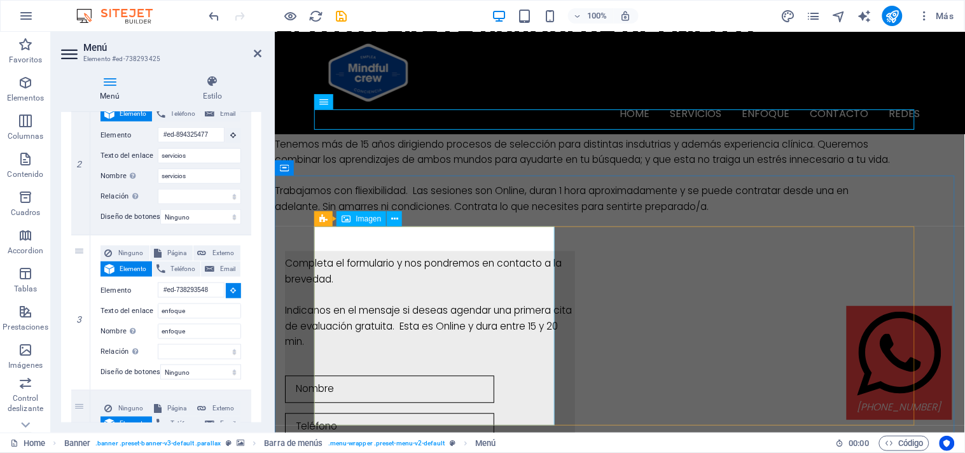
scroll to position [1796, 0]
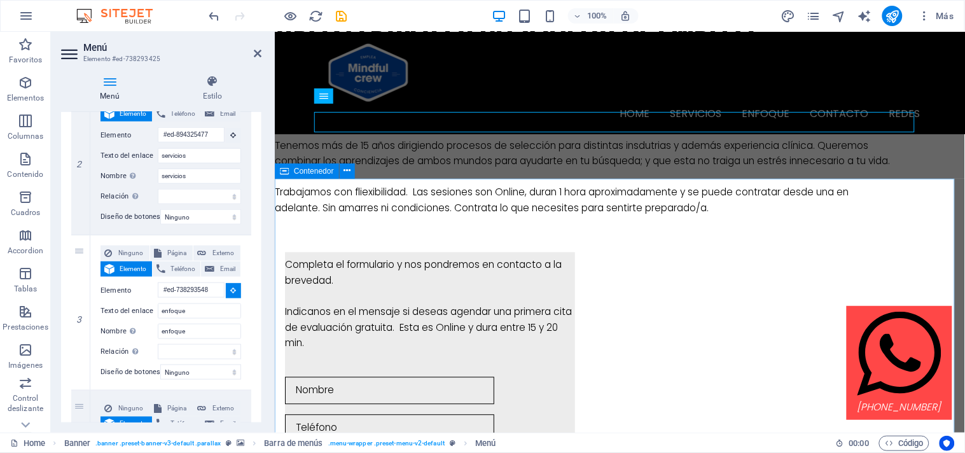
select select
type input "#ed-738293644"
select select
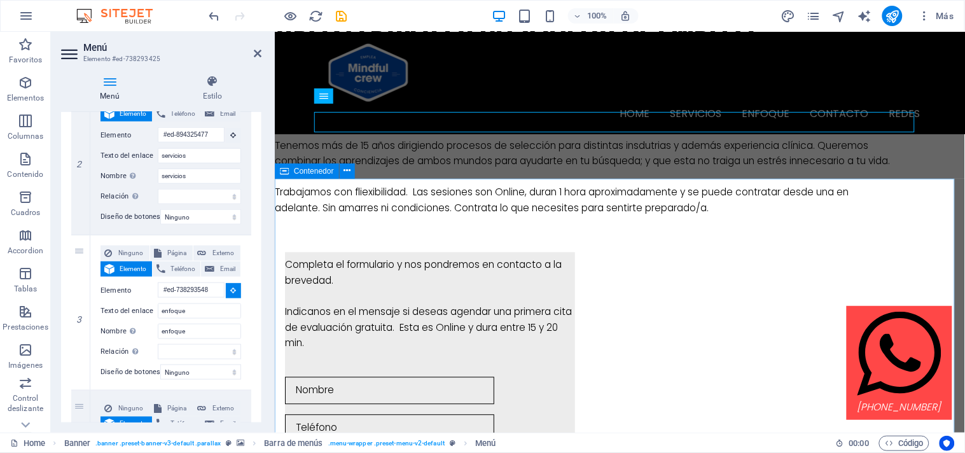
select select
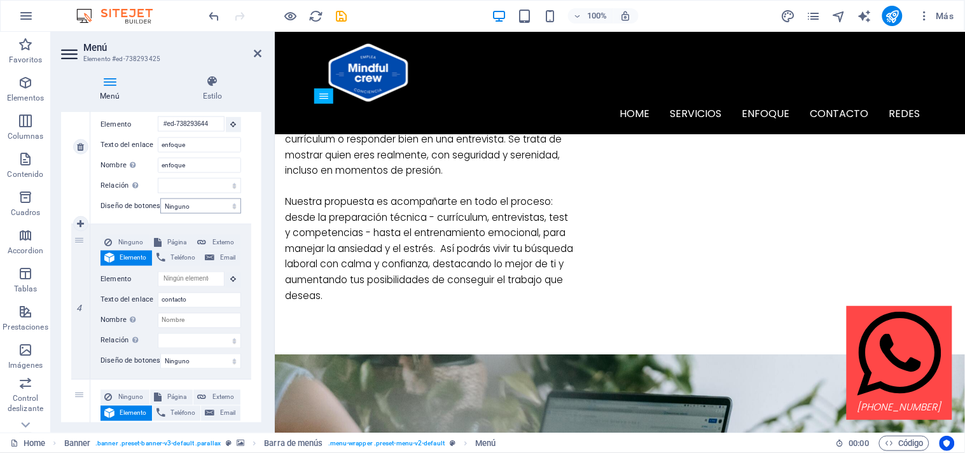
scroll to position [488, 0]
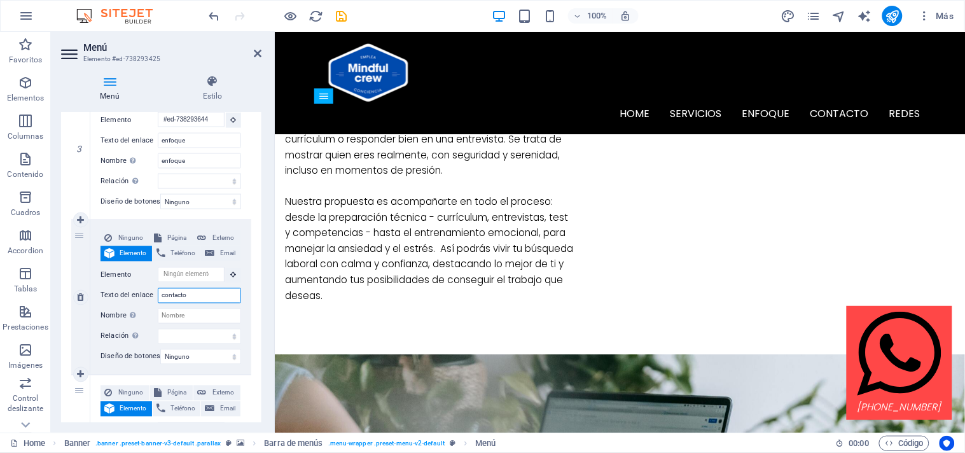
drag, startPoint x: 192, startPoint y: 296, endPoint x: 151, endPoint y: 292, distance: 41.5
click at [151, 292] on div "Texto del enlace contacto" at bounding box center [170, 295] width 141 height 15
type input "n"
select select
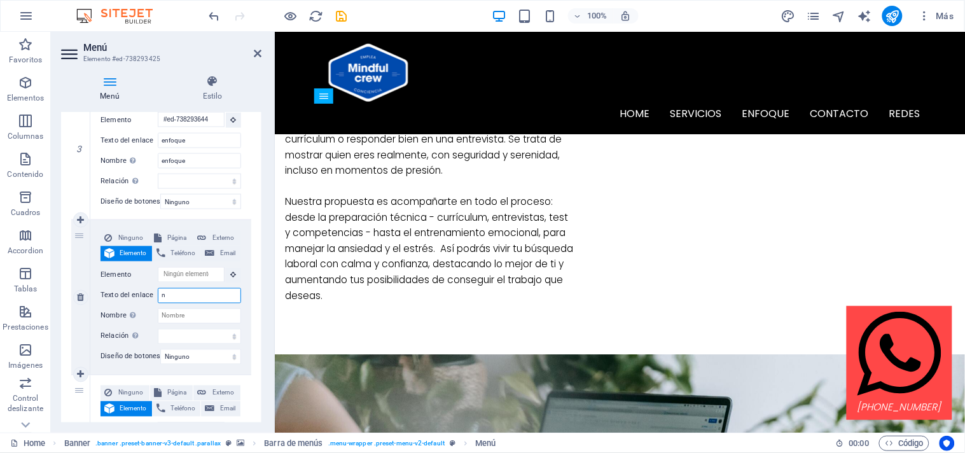
select select
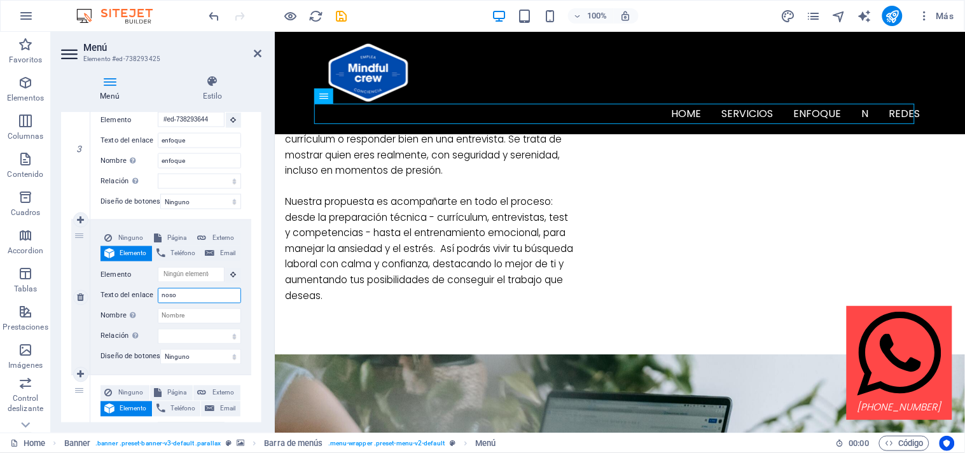
type input "nosot"
select select
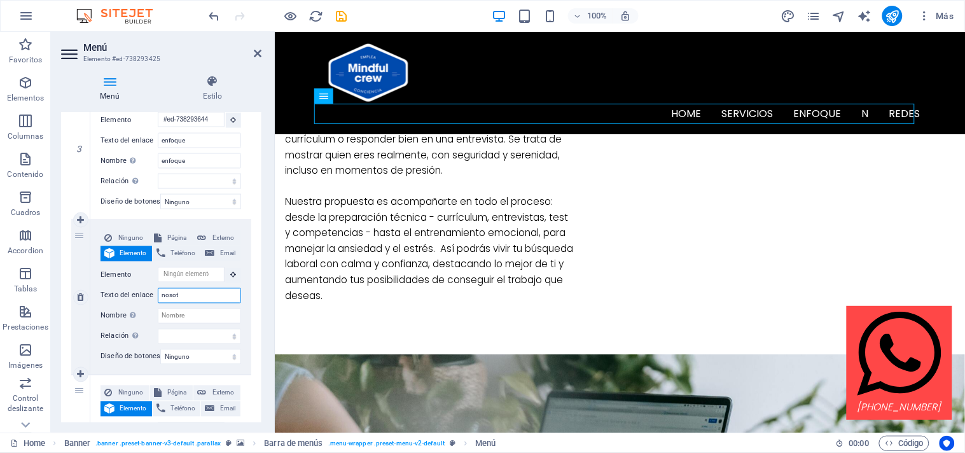
select select
type input "nosotros"
select select
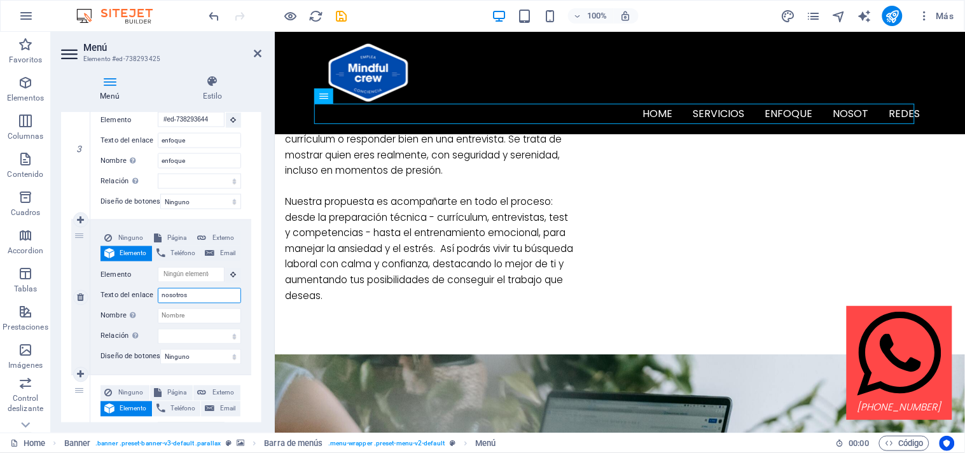
select select
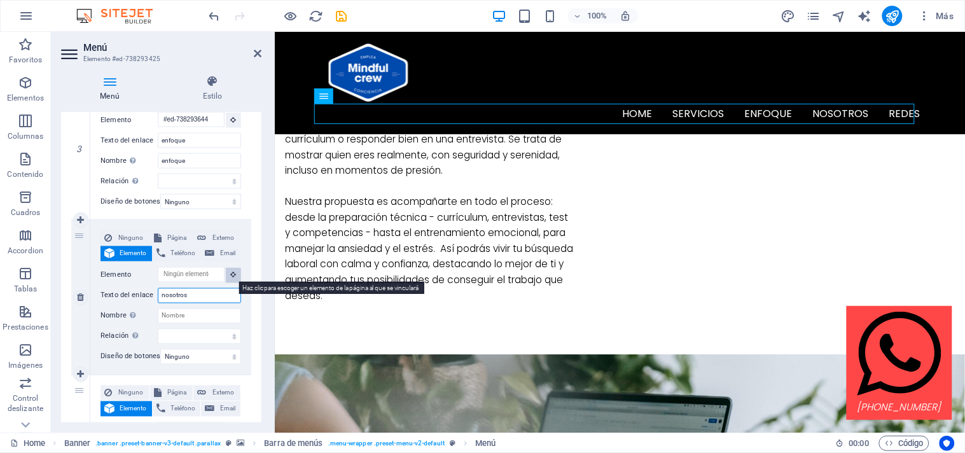
type input "nosotros"
click at [231, 274] on icon at bounding box center [234, 274] width 6 height 6
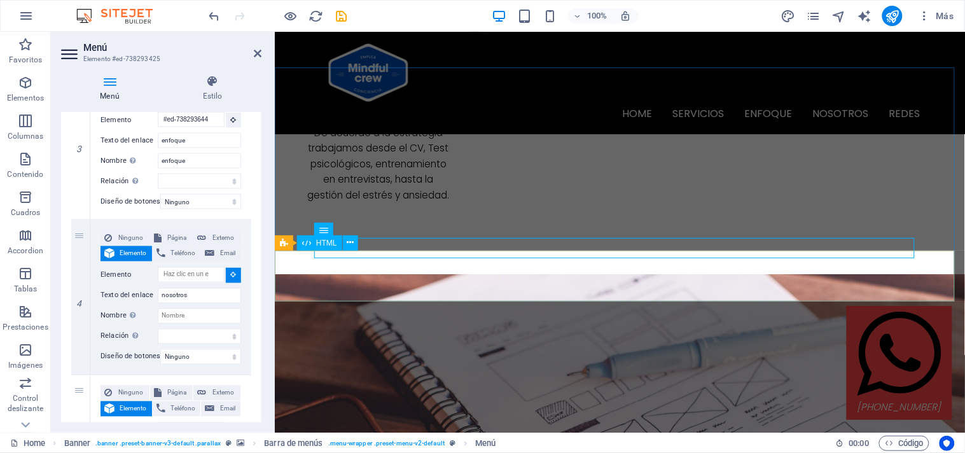
scroll to position [2794, 0]
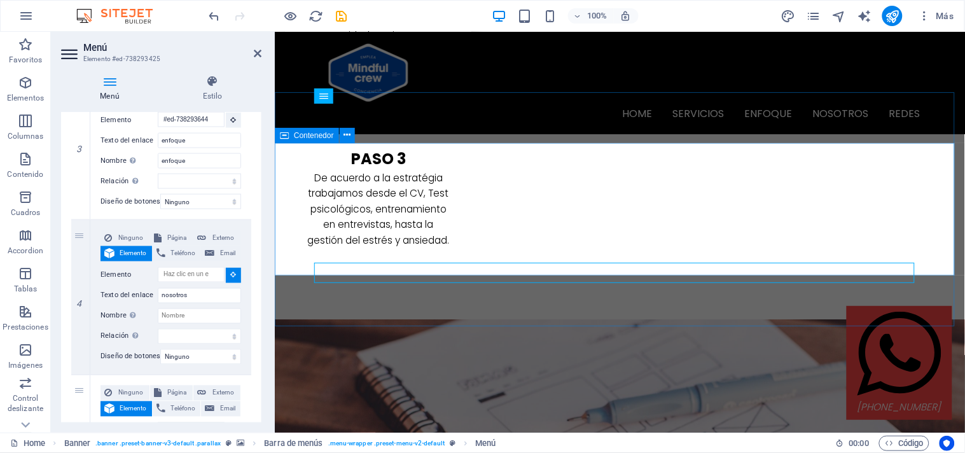
select select
type input "#ed-894244798"
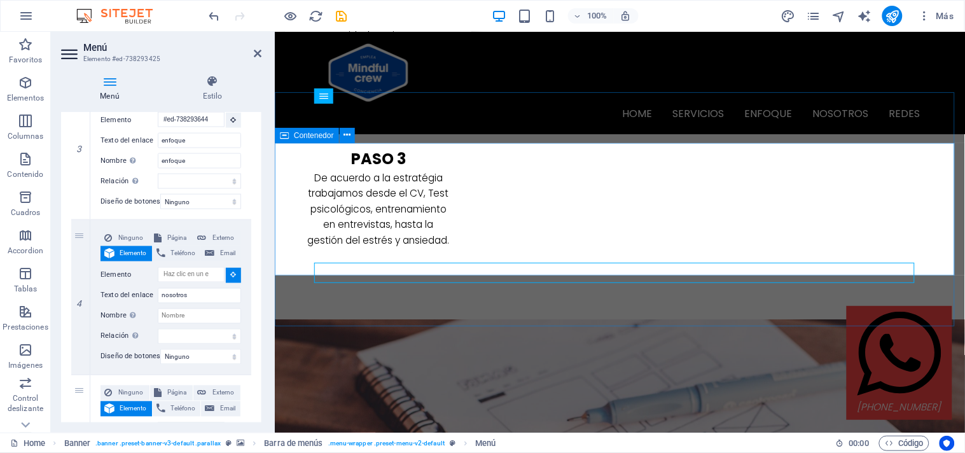
select select
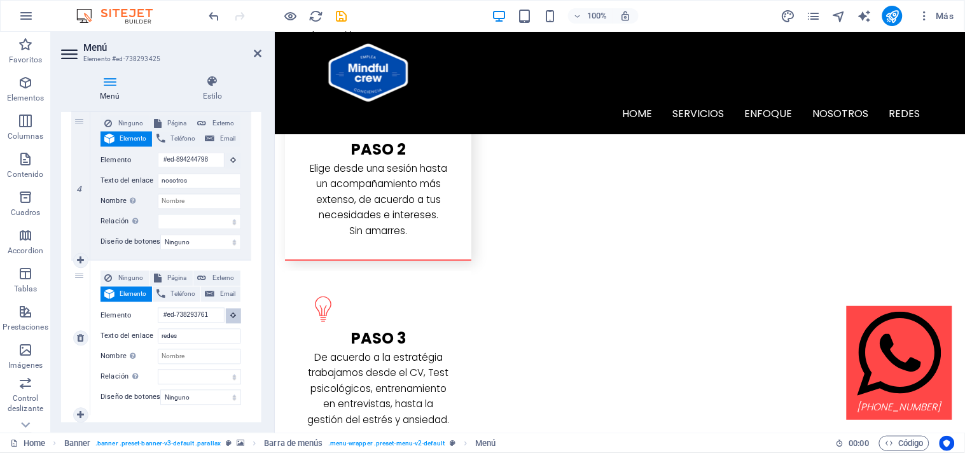
scroll to position [2179, 0]
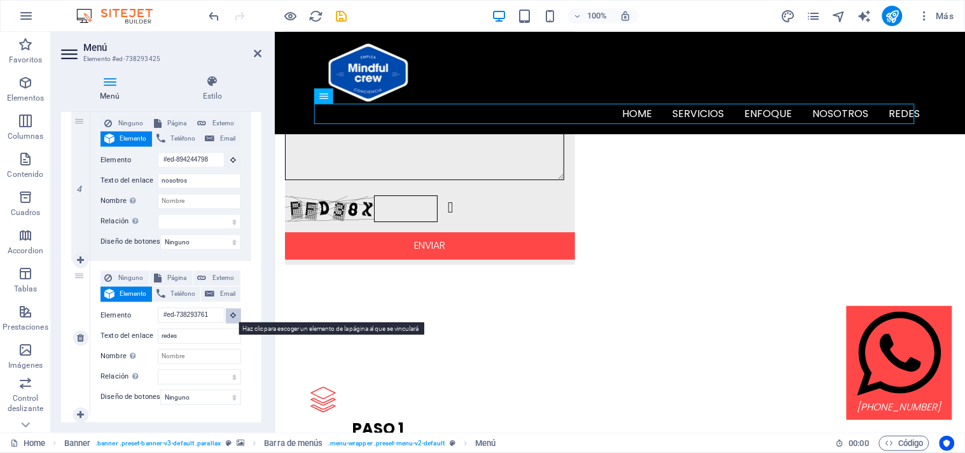
click at [231, 313] on icon at bounding box center [234, 315] width 6 height 6
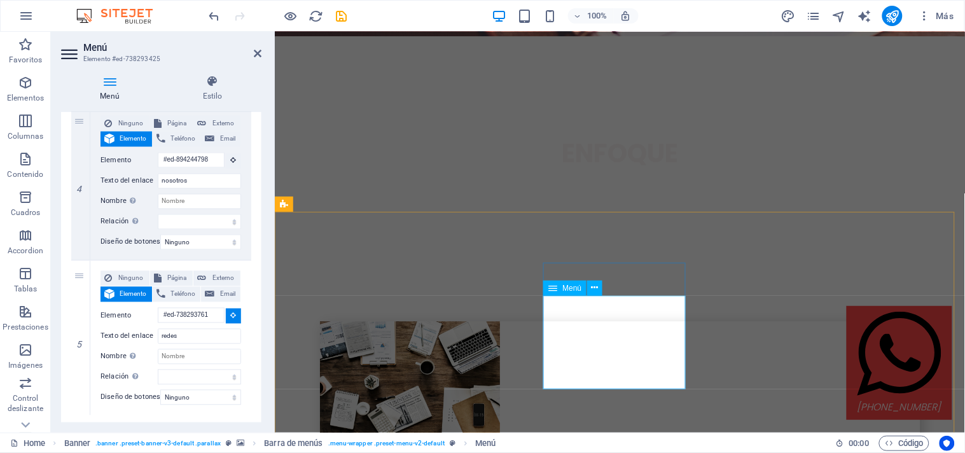
scroll to position [3312, 0]
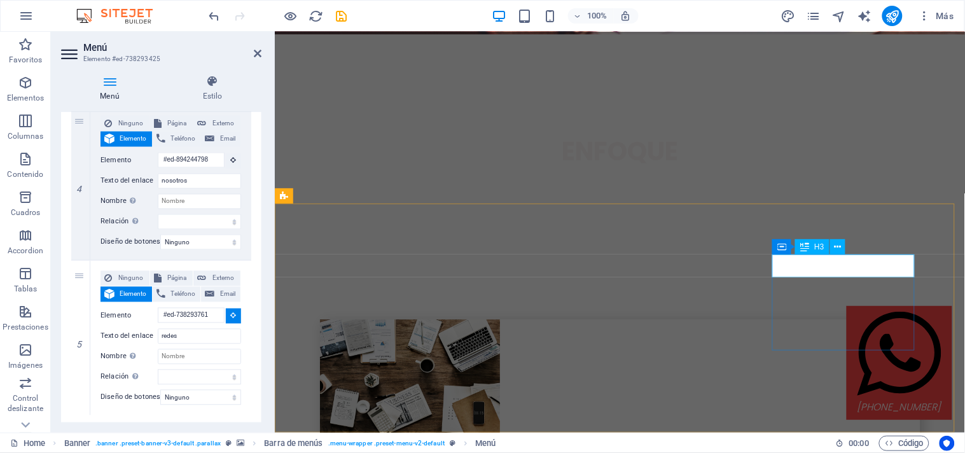
select select
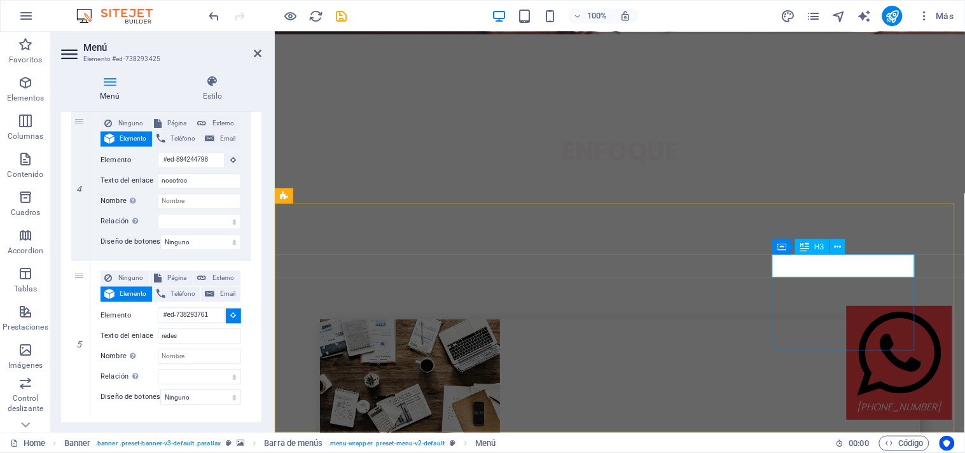
type input "#ed-738293785"
select select
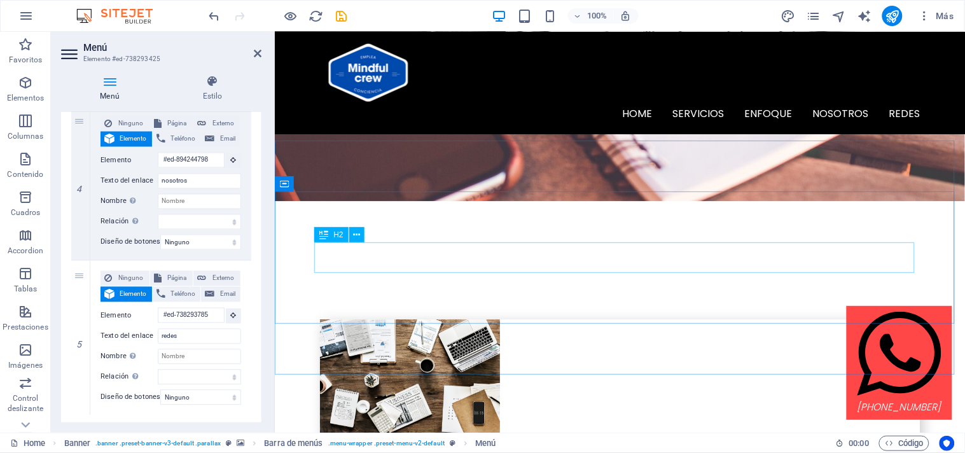
scroll to position [0, 0]
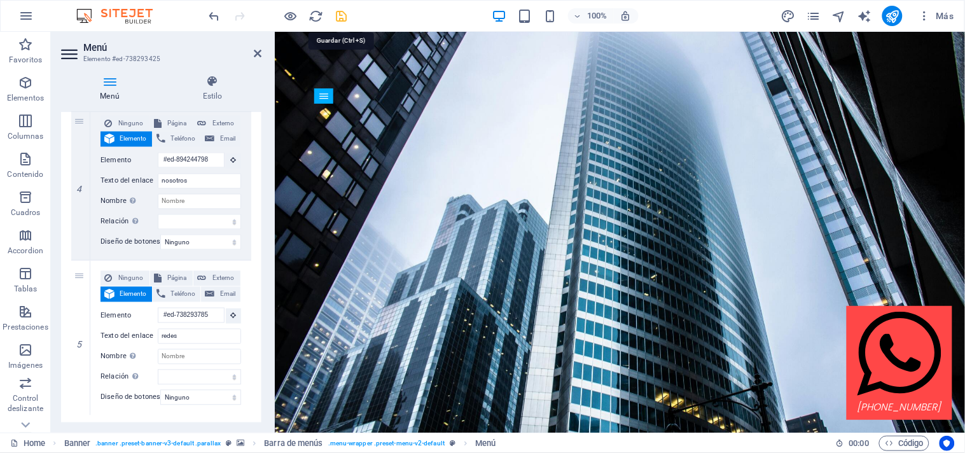
click at [340, 13] on icon "save" at bounding box center [341, 16] width 15 height 15
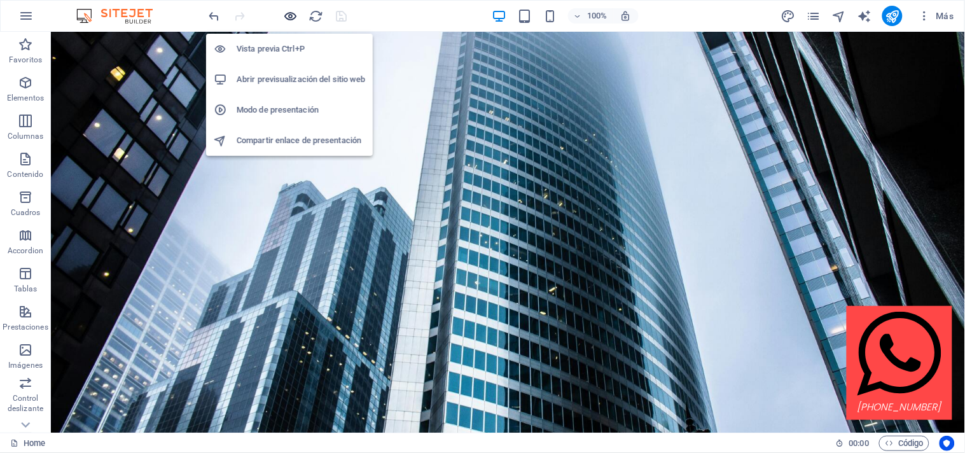
click at [289, 14] on icon "button" at bounding box center [291, 16] width 15 height 15
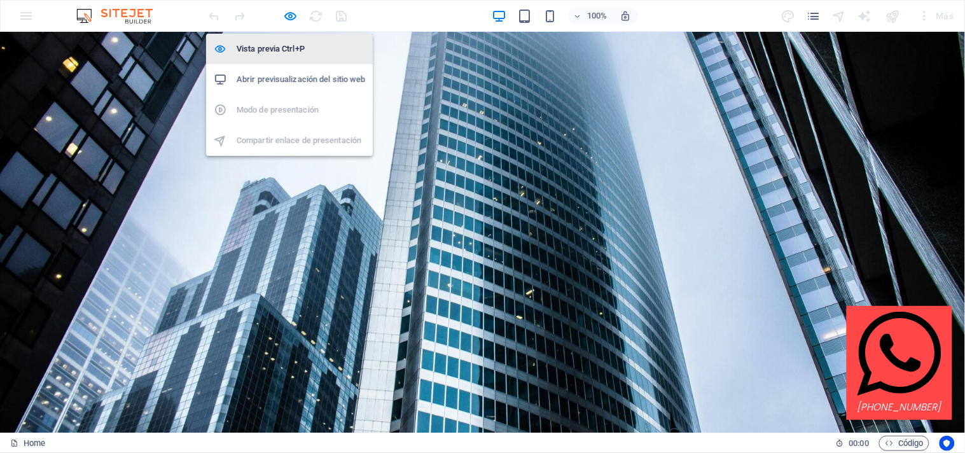
click at [289, 51] on h6 "Vista previa Ctrl+P" at bounding box center [301, 48] width 128 height 15
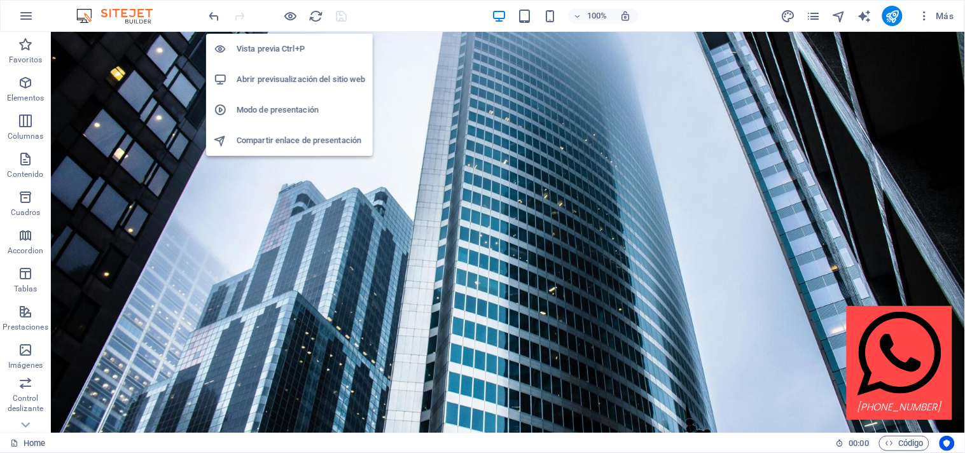
click at [299, 48] on h6 "Vista previa Ctrl+P" at bounding box center [301, 48] width 128 height 15
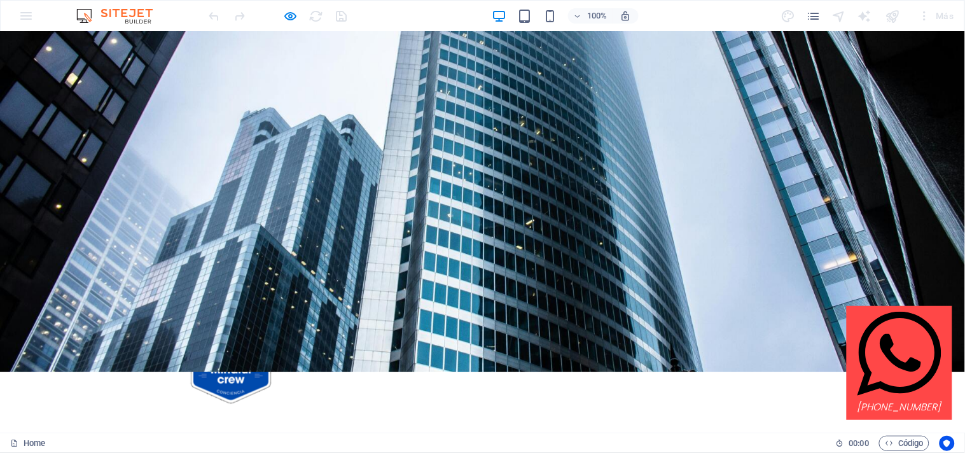
scroll to position [76, 0]
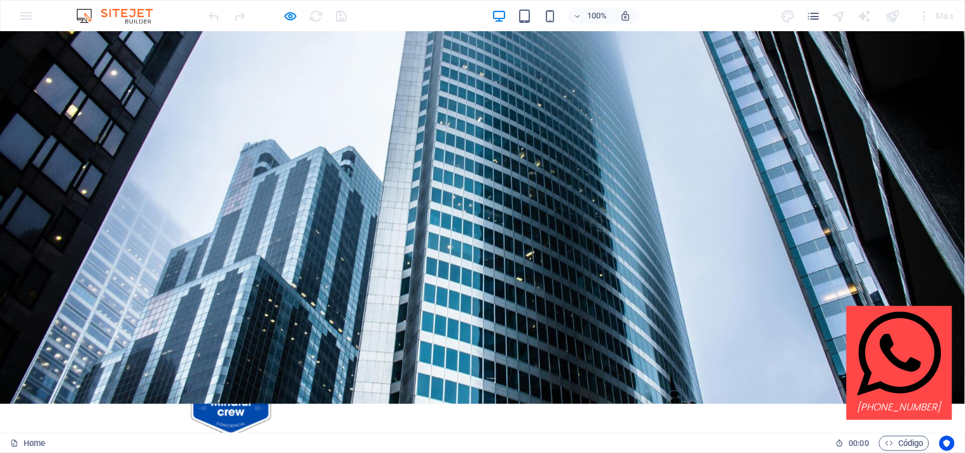
click at [629, 437] on link "enfoque" at bounding box center [631, 447] width 48 height 20
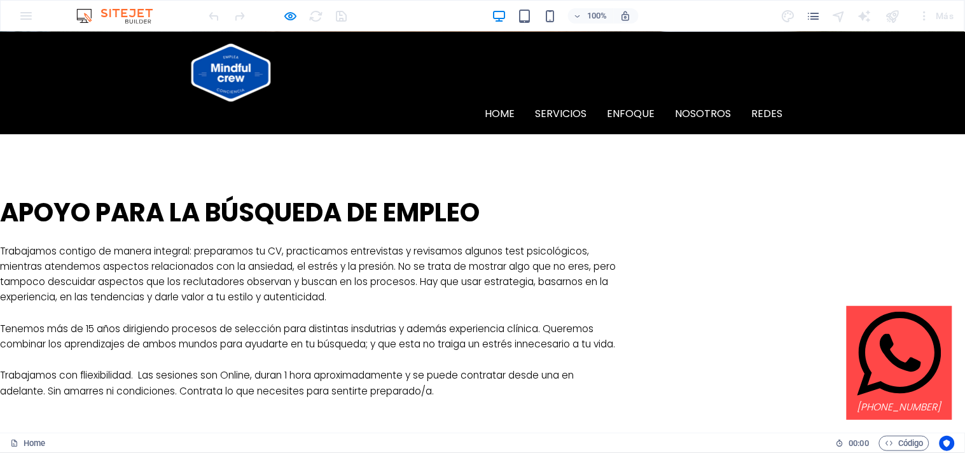
scroll to position [1605, 0]
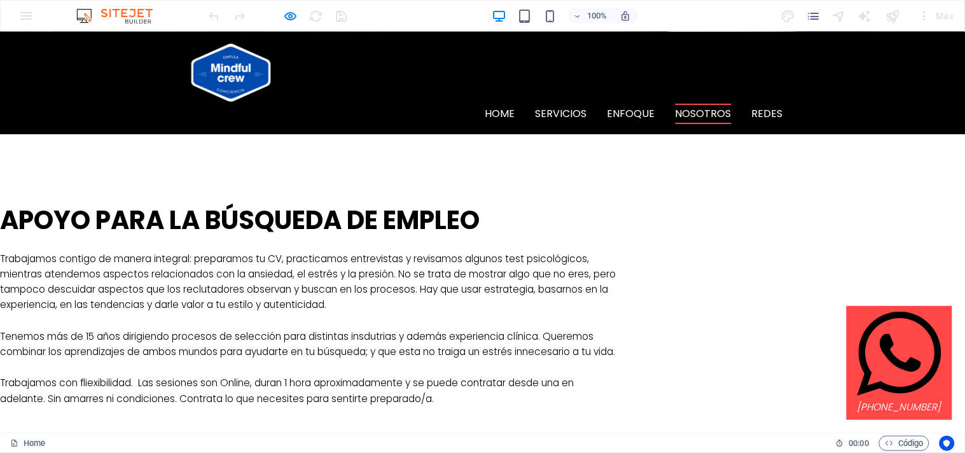
click at [690, 109] on link "nosotros" at bounding box center [703, 113] width 56 height 20
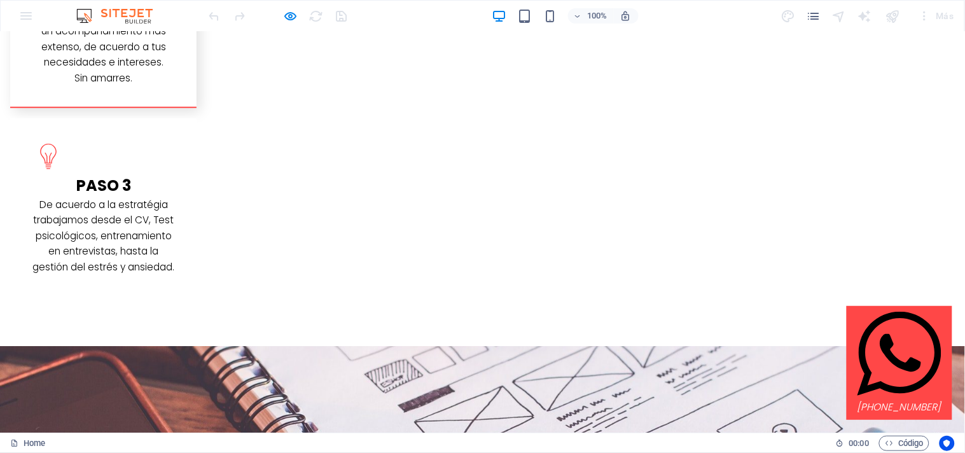
scroll to position [2904, 0]
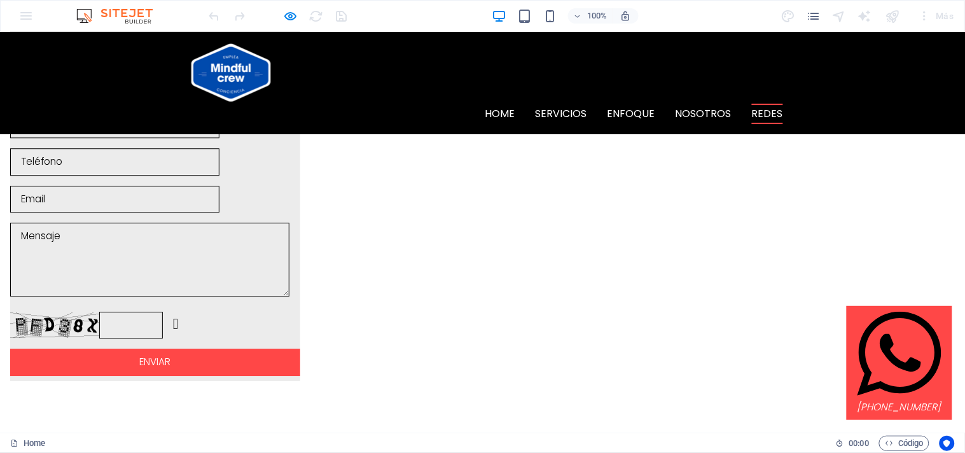
click at [766, 115] on link "redes" at bounding box center [767, 113] width 31 height 20
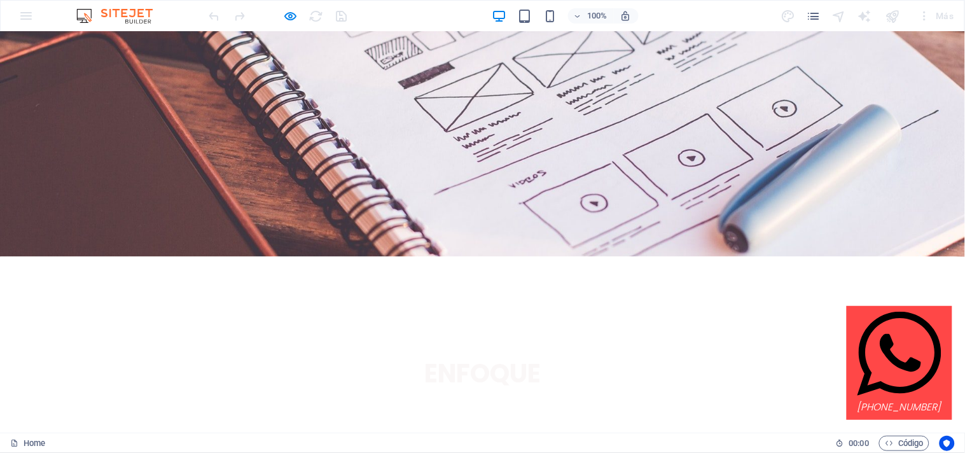
scroll to position [3312, 0]
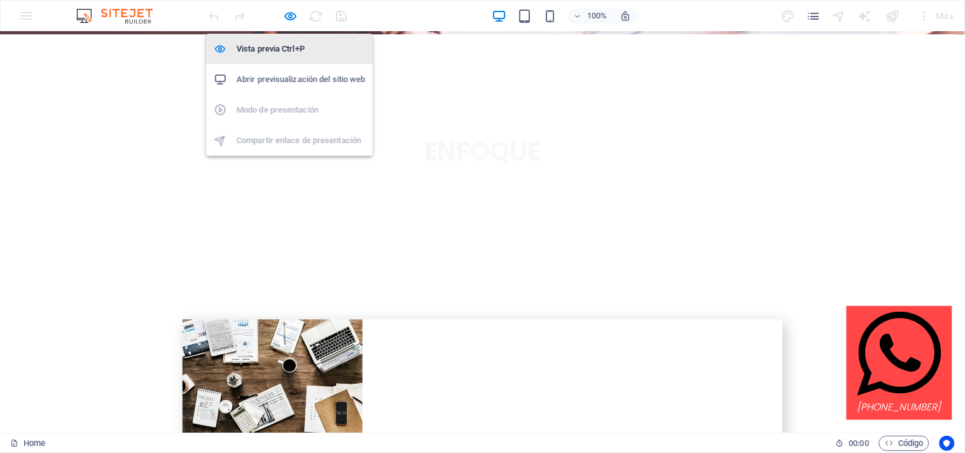
click at [301, 51] on h6 "Vista previa Ctrl+P" at bounding box center [301, 48] width 128 height 15
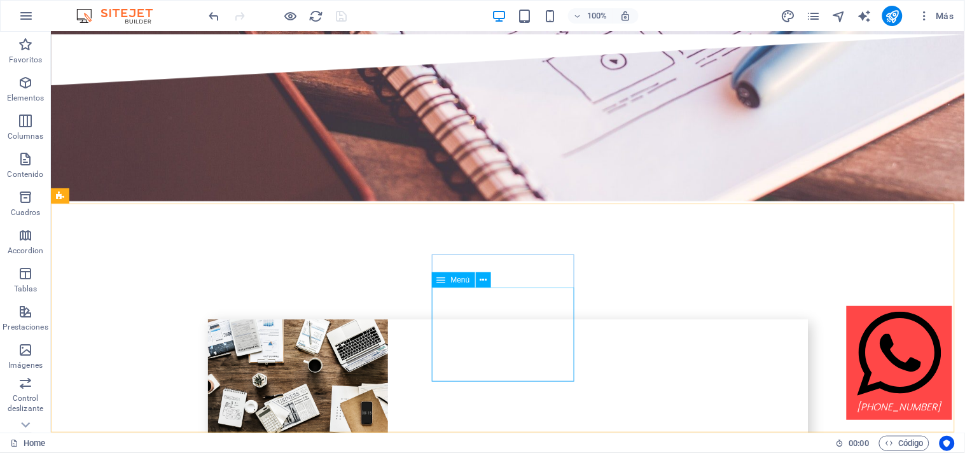
click at [461, 285] on div "Menú" at bounding box center [453, 279] width 43 height 15
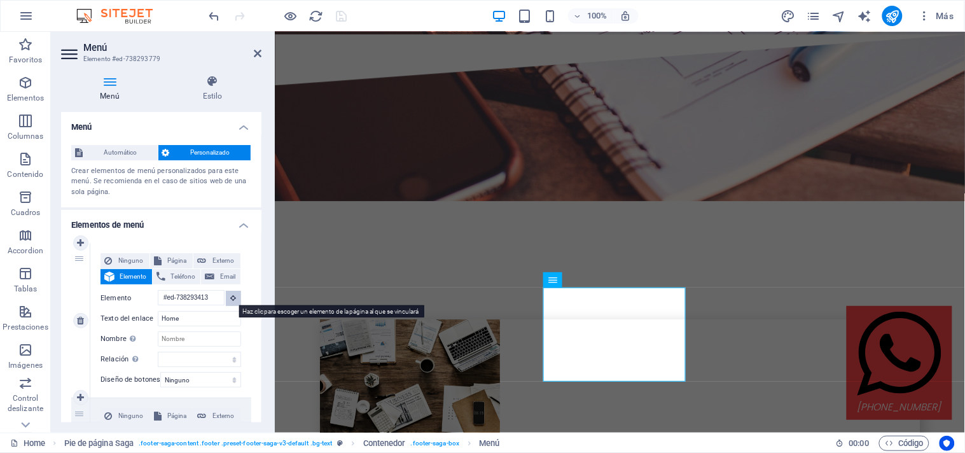
click at [231, 298] on icon at bounding box center [234, 297] width 6 height 6
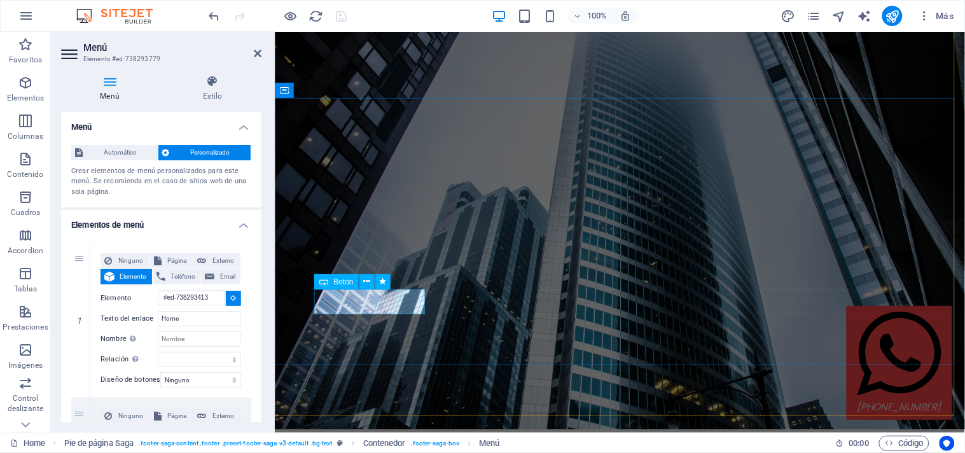
scroll to position [0, 0]
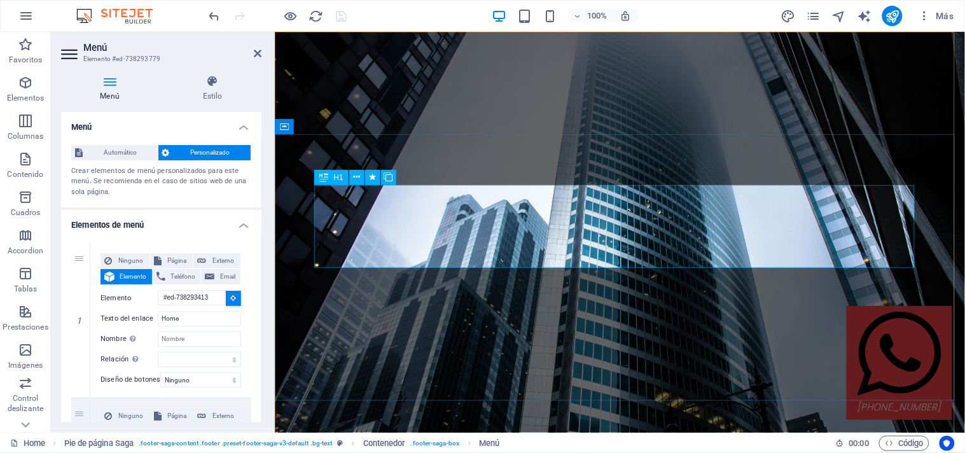
type input "#ed-738293440"
select select
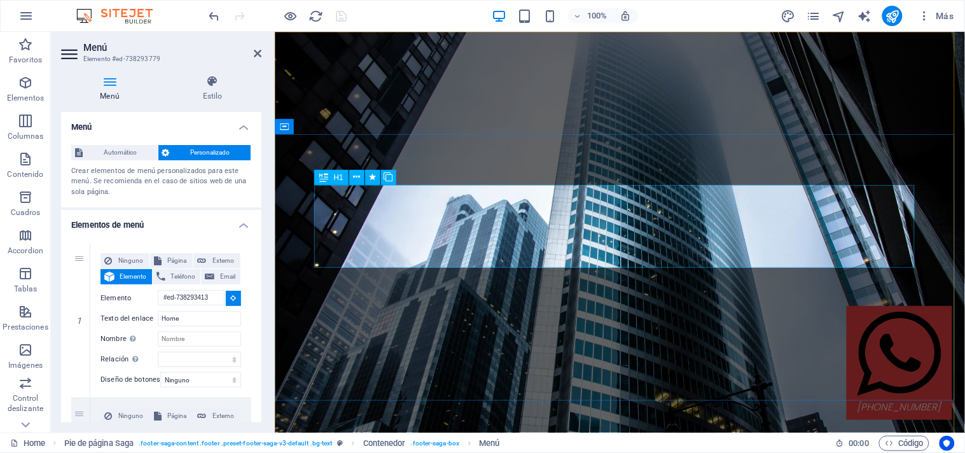
select select
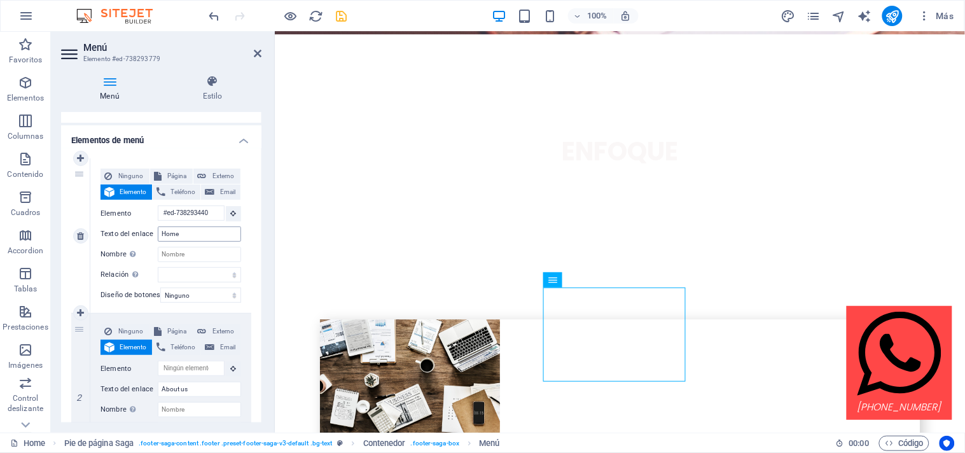
scroll to position [138, 0]
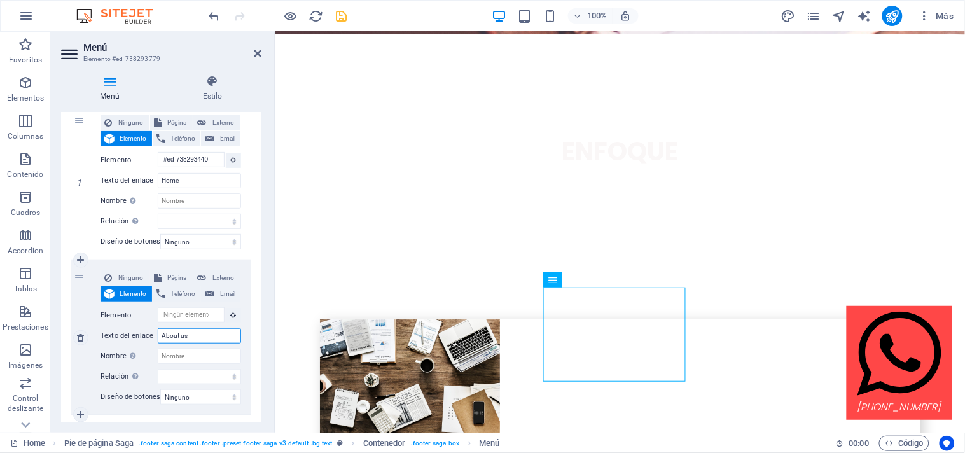
drag, startPoint x: 193, startPoint y: 332, endPoint x: 150, endPoint y: 331, distance: 43.2
click at [150, 331] on div "Texto del enlace About us" at bounding box center [170, 335] width 141 height 15
type input "se"
select select
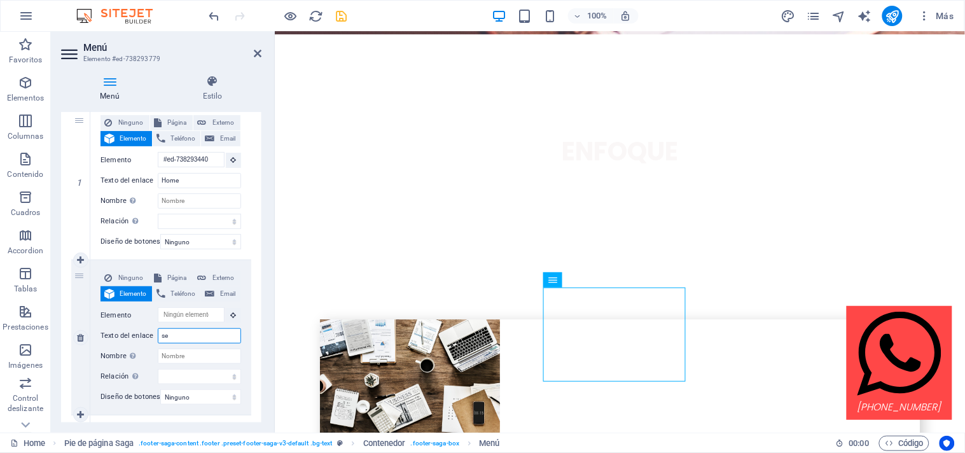
select select
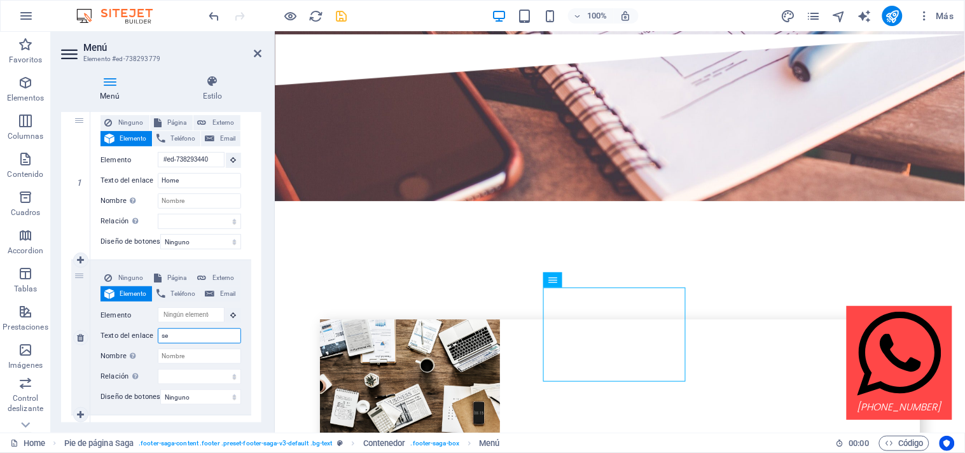
type input "s"
select select
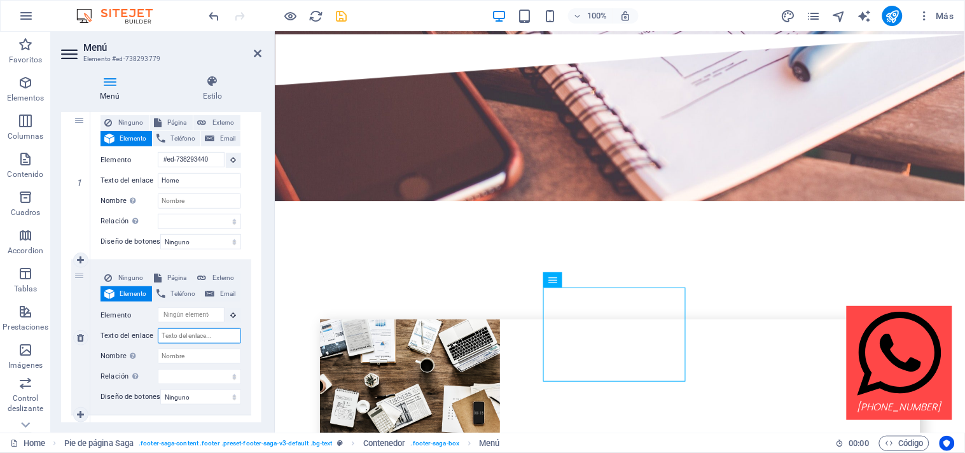
select select
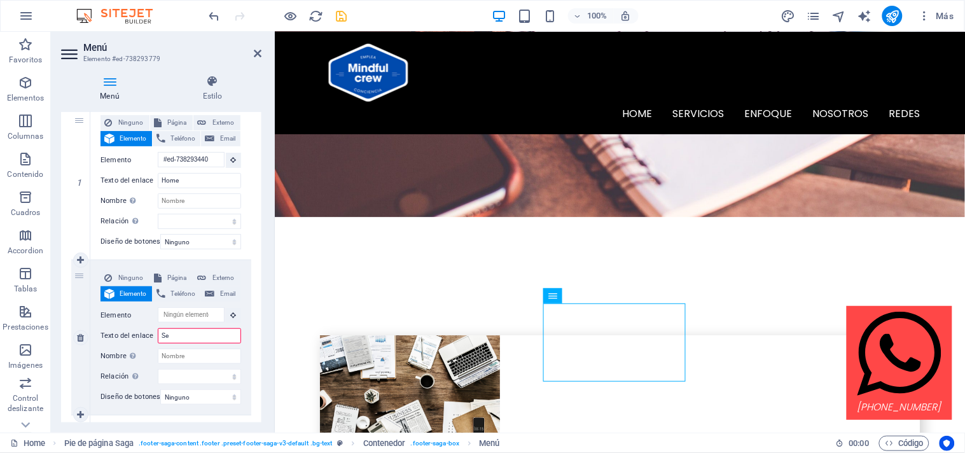
type input "Ser"
select select
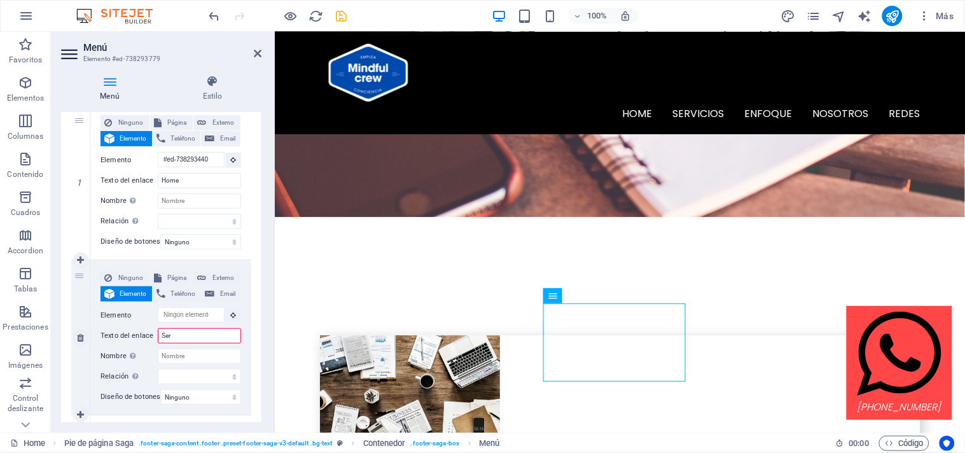
select select
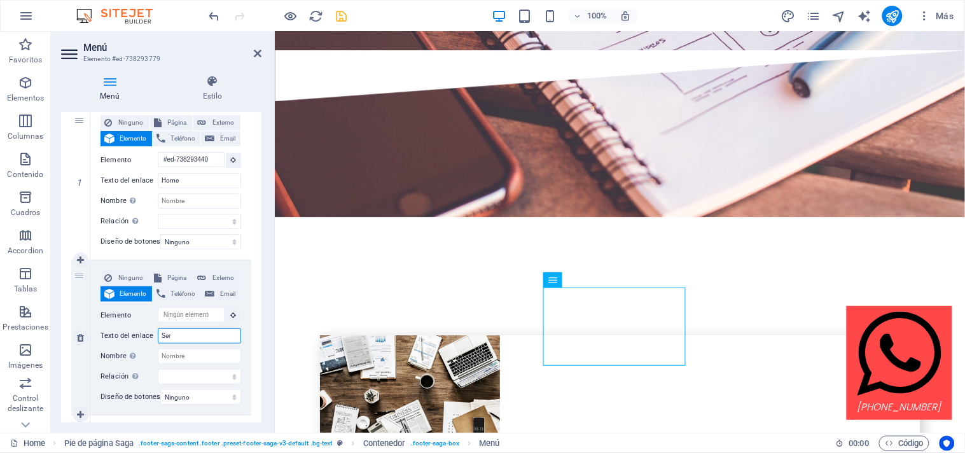
scroll to position [3312, 0]
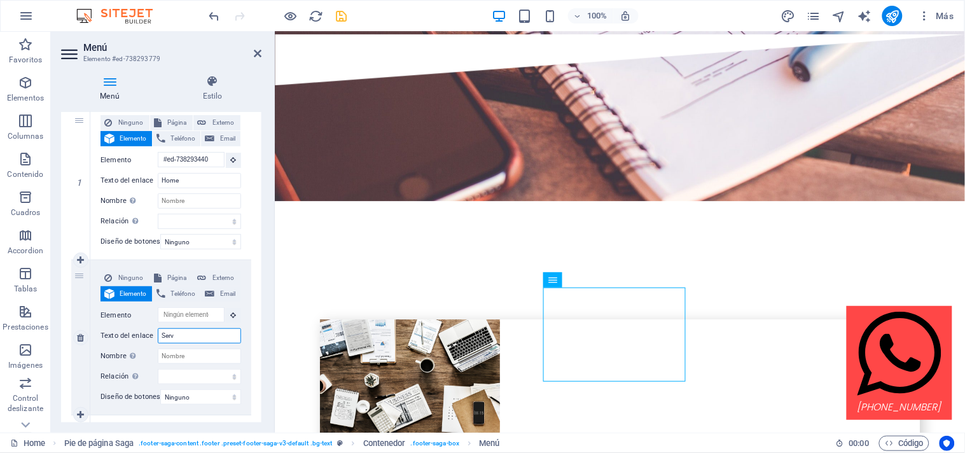
type input "Servi"
select select
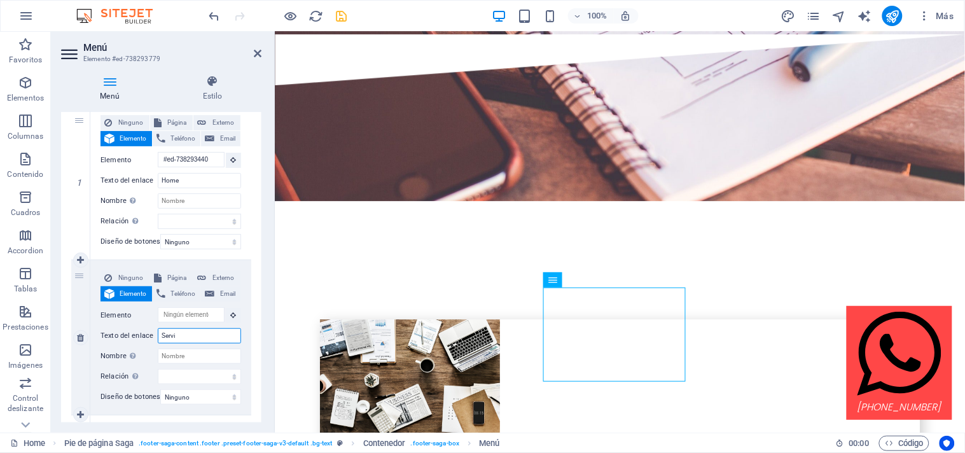
select select
type input "Servic"
select select
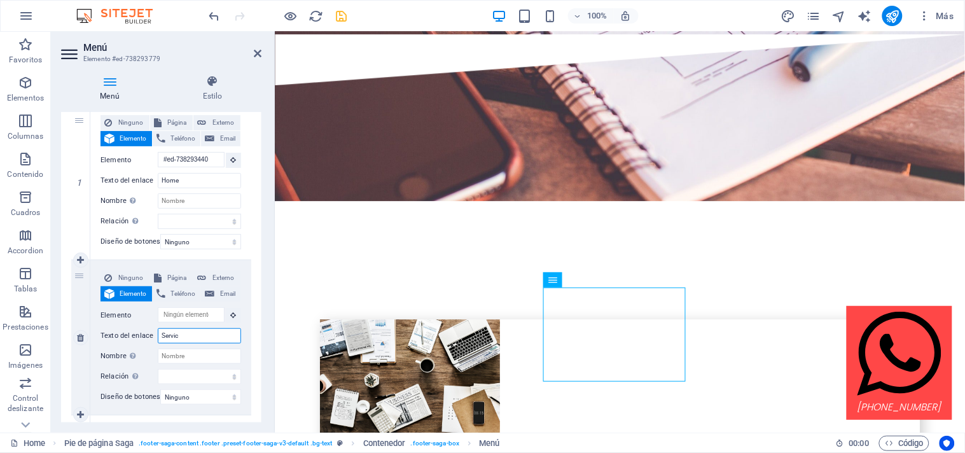
select select
type input "Servicios"
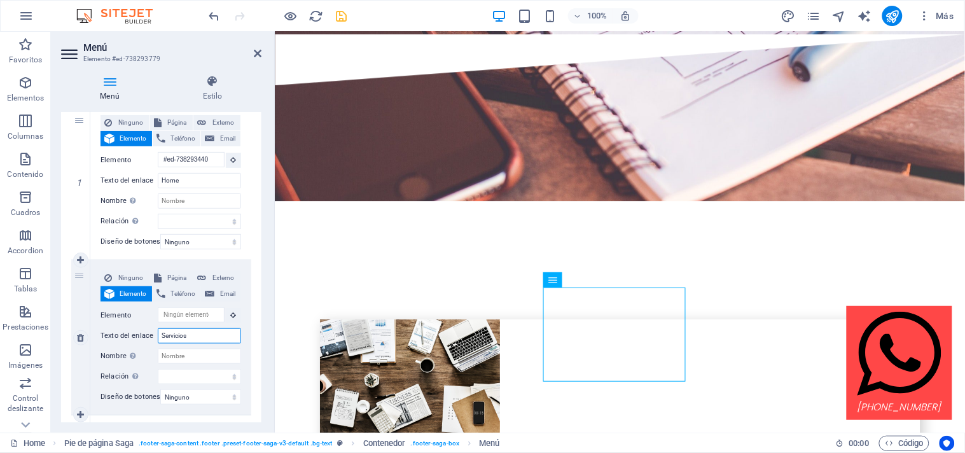
select select
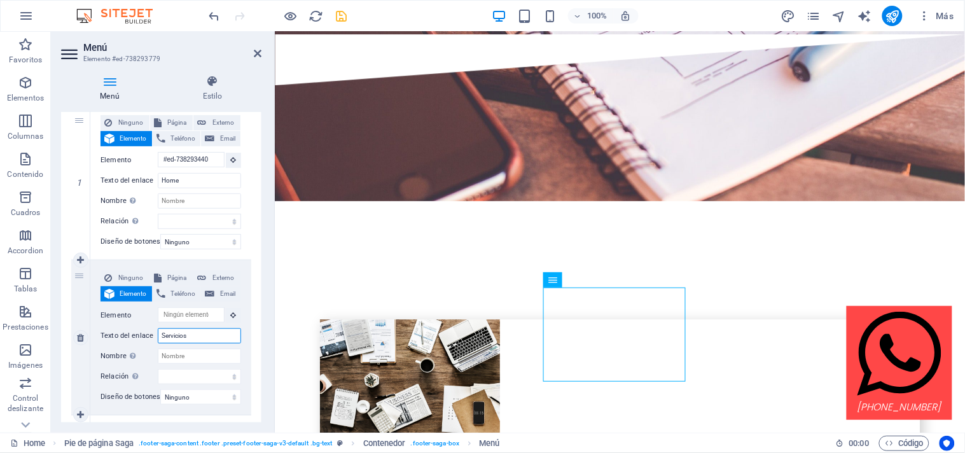
select select
type input "Servicios"
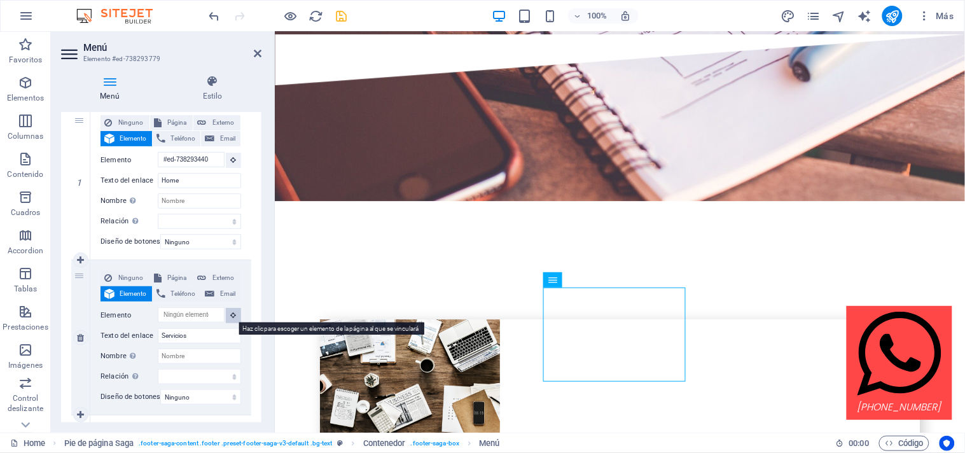
click at [231, 314] on icon at bounding box center [234, 315] width 6 height 6
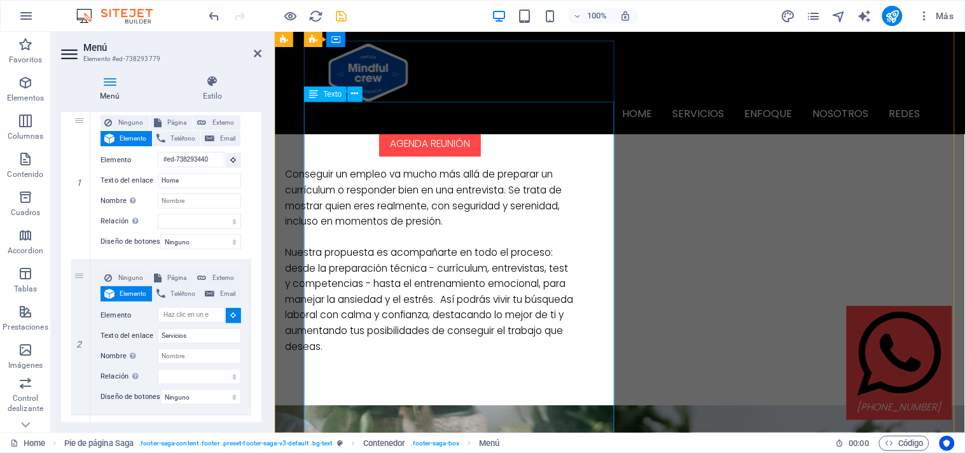
scroll to position [855, 0]
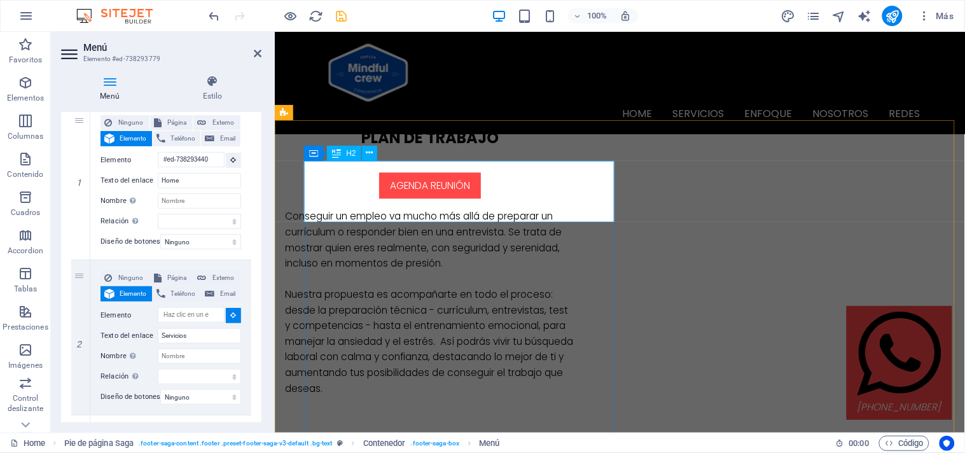
select select
type input "#ed-894325477"
select select
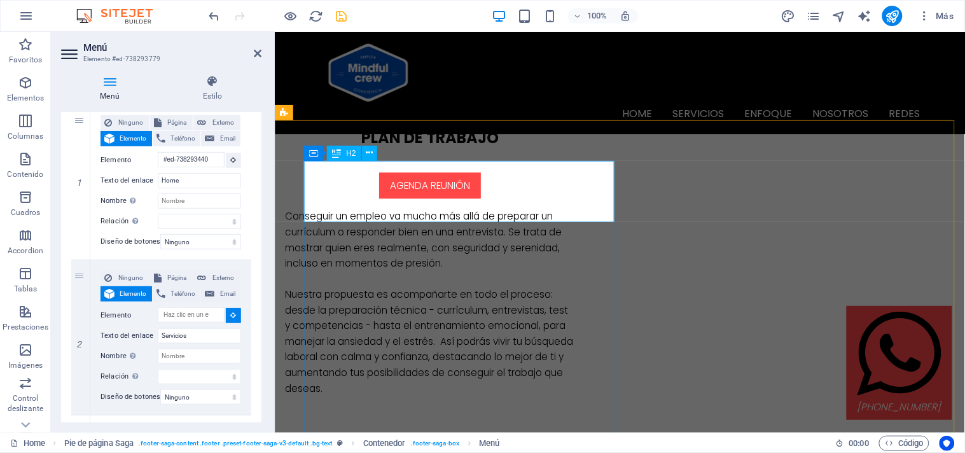
select select
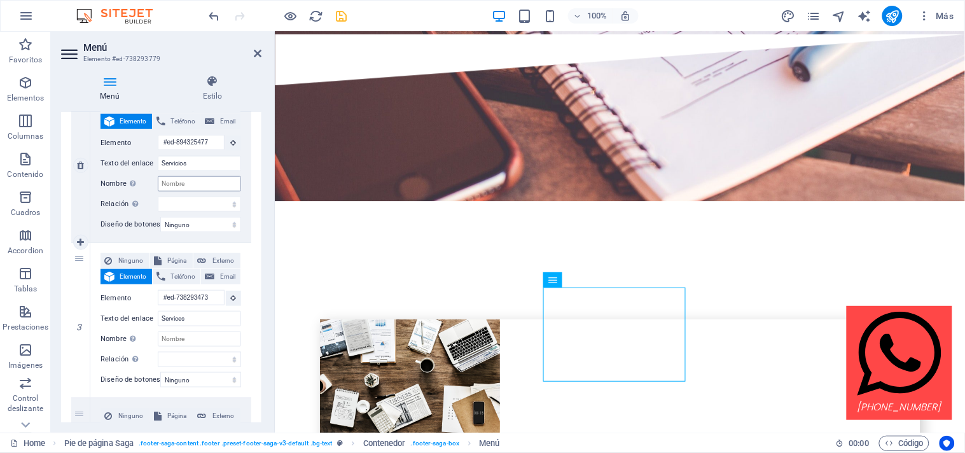
scroll to position [312, 0]
drag, startPoint x: 201, startPoint y: 320, endPoint x: 148, endPoint y: 315, distance: 53.6
click at [148, 315] on div "Texto del enlace Services" at bounding box center [170, 316] width 141 height 15
type input "Enfoque"
select select
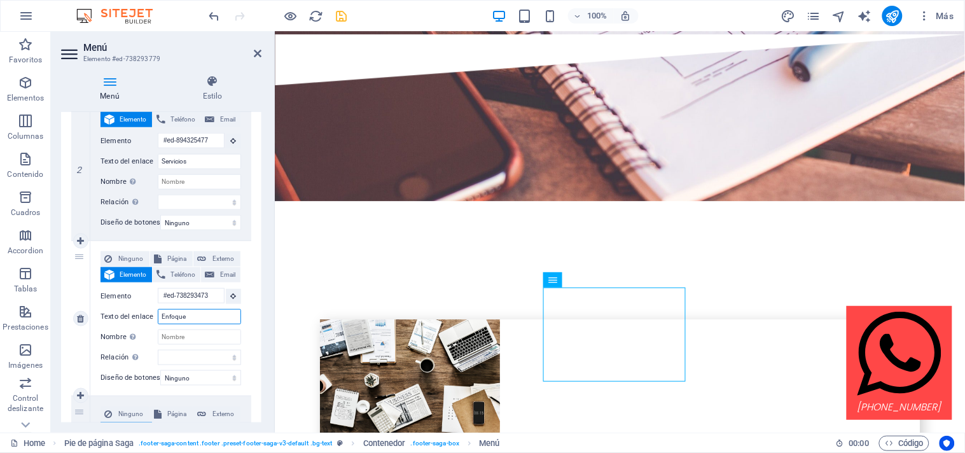
select select
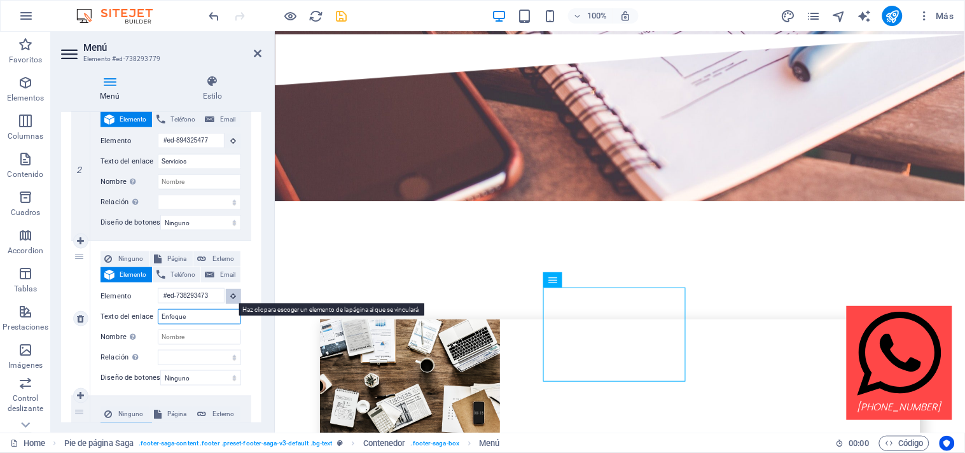
type input "Enfoque"
click at [231, 296] on icon at bounding box center [234, 295] width 6 height 6
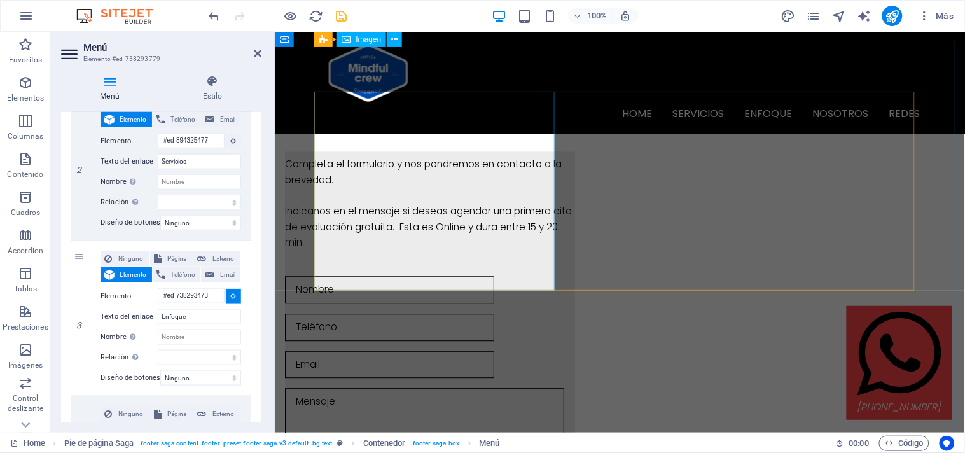
scroll to position [1849, 0]
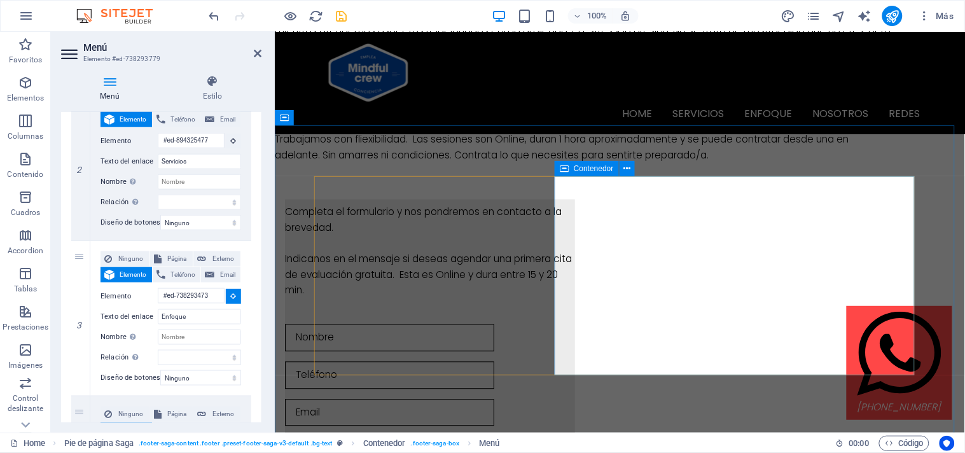
select select
type input "#ed-738293653"
select select
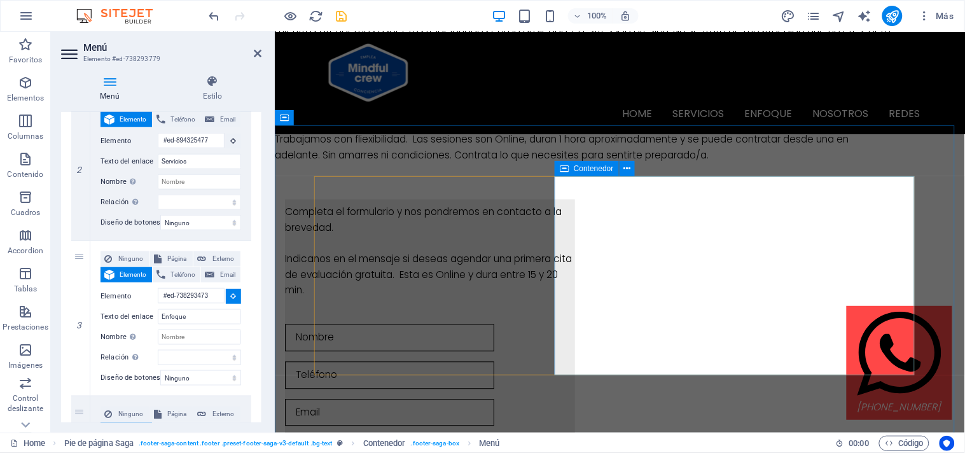
select select
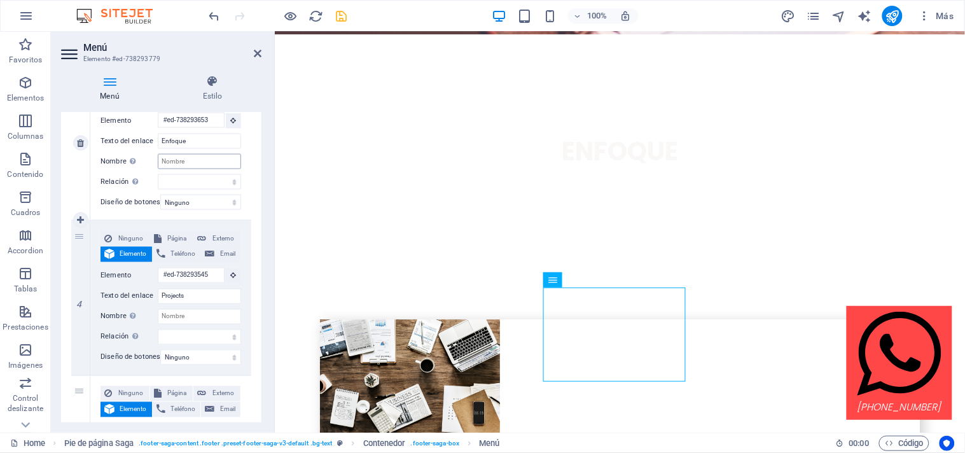
scroll to position [491, 0]
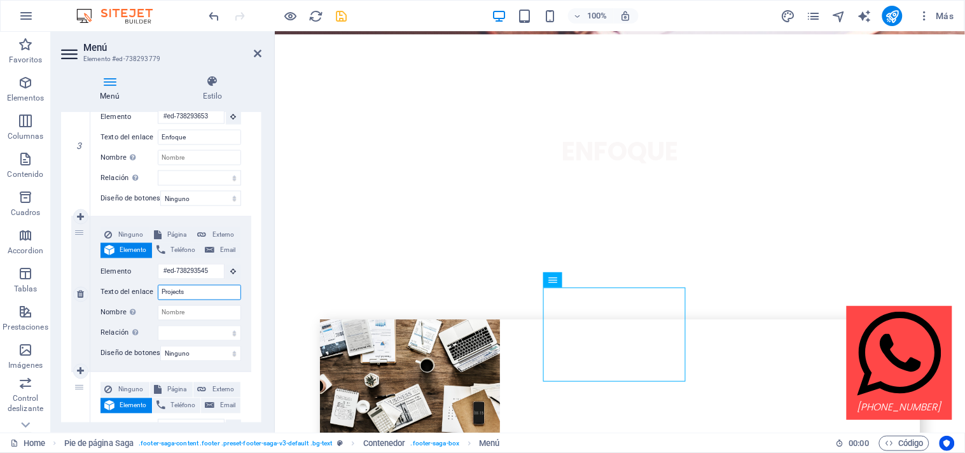
click at [194, 296] on input "Projects" at bounding box center [199, 292] width 83 height 15
type input "P"
select select
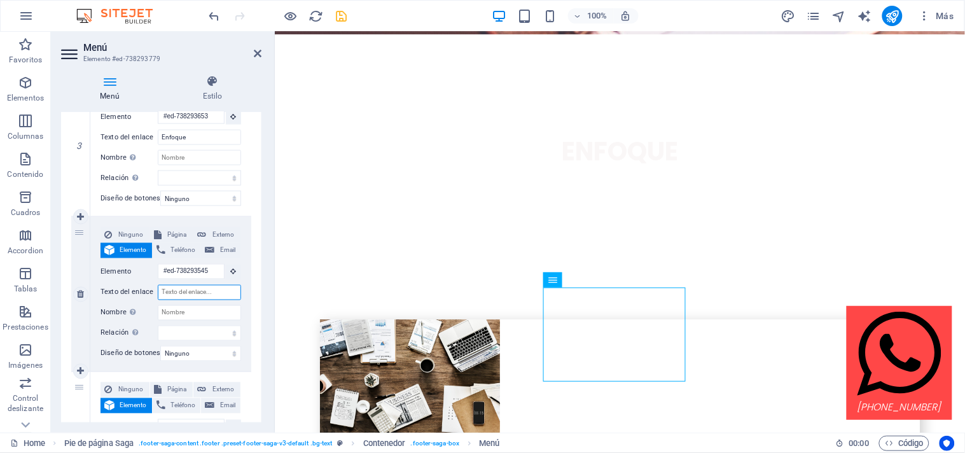
select select
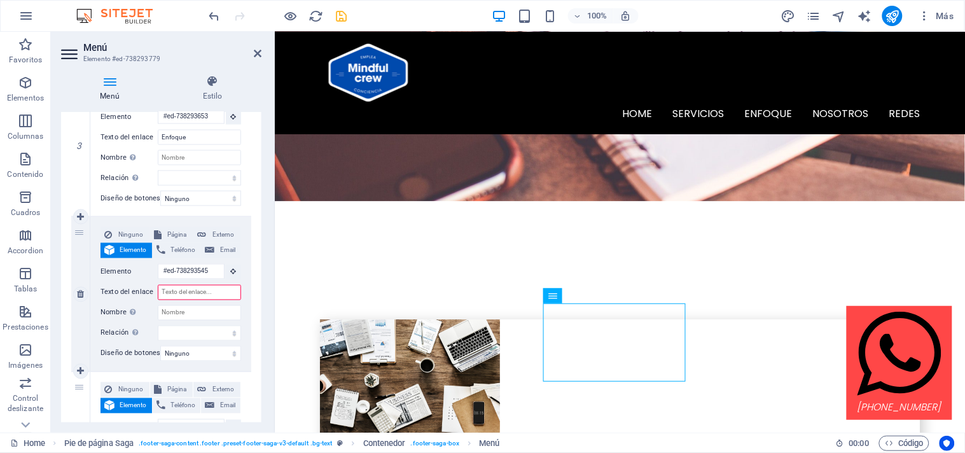
scroll to position [3297, 0]
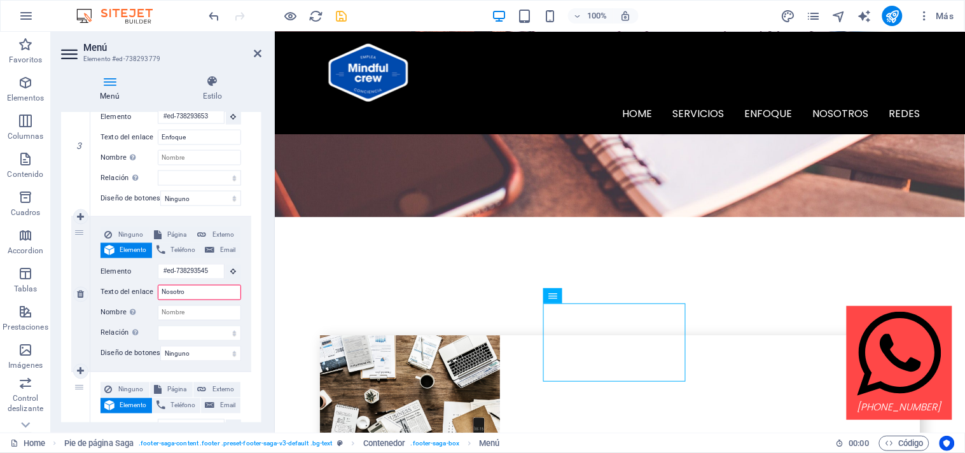
type input "Nosotros"
select select
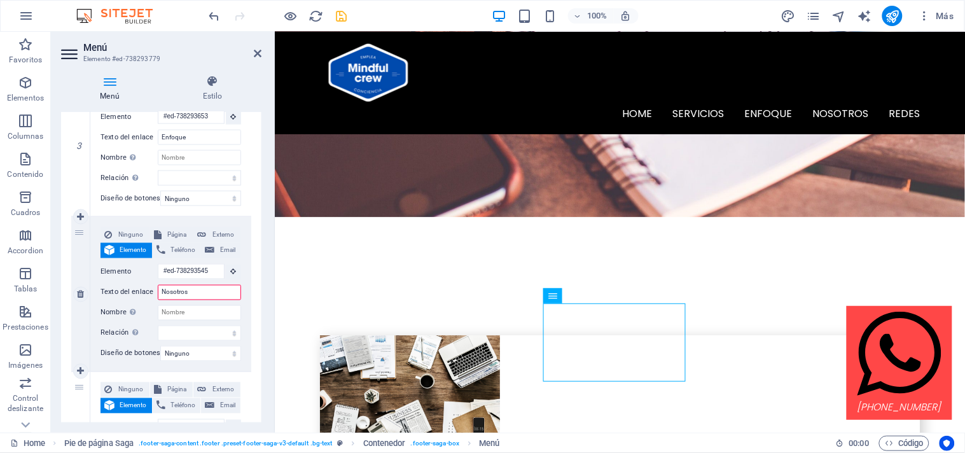
select select
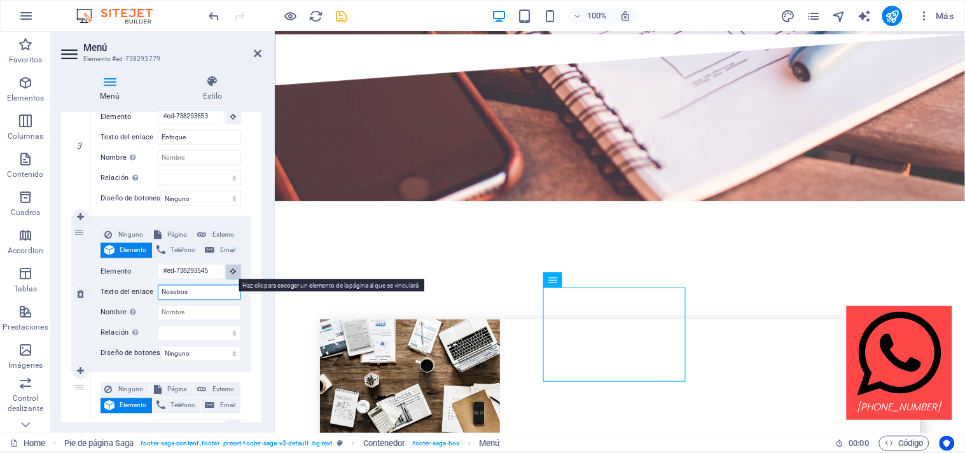
type input "Nosotros"
click at [231, 271] on icon at bounding box center [234, 271] width 6 height 6
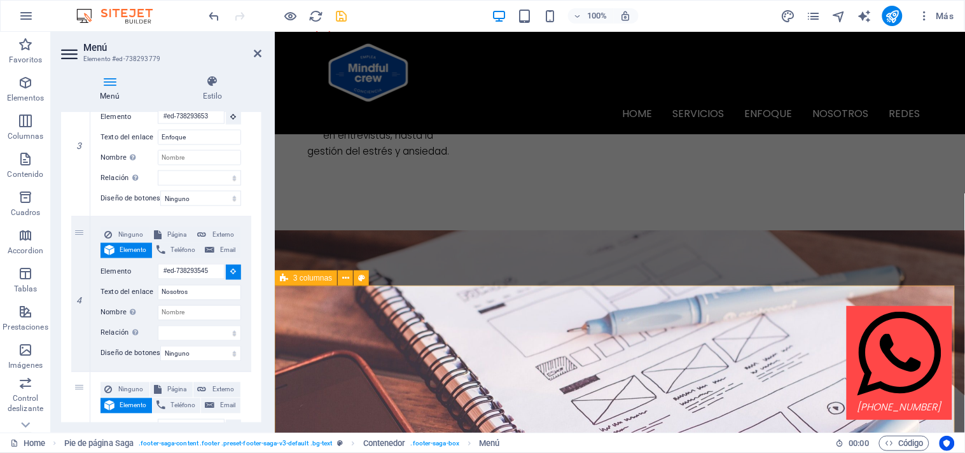
scroll to position [2833, 0]
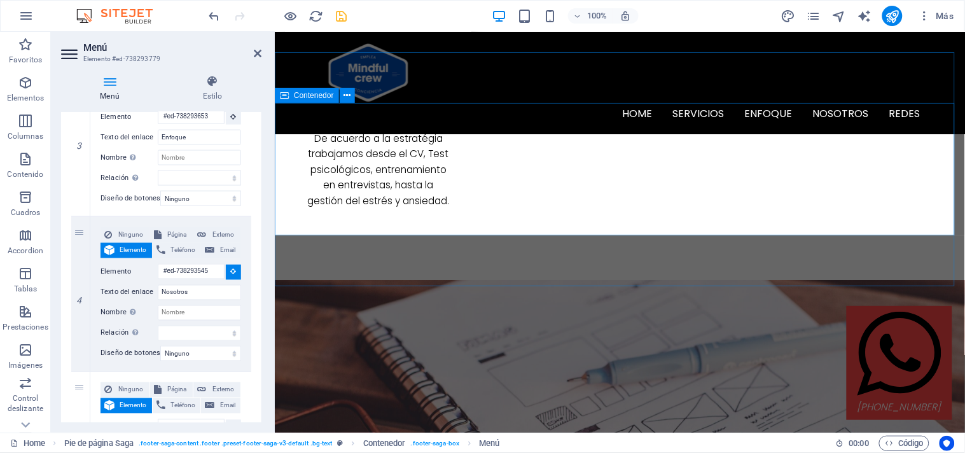
select select
type input "#ed-894244798"
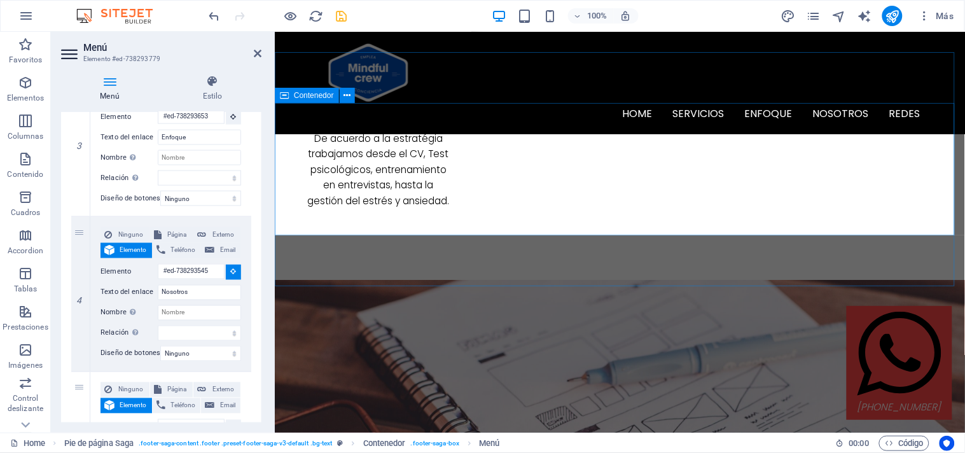
select select
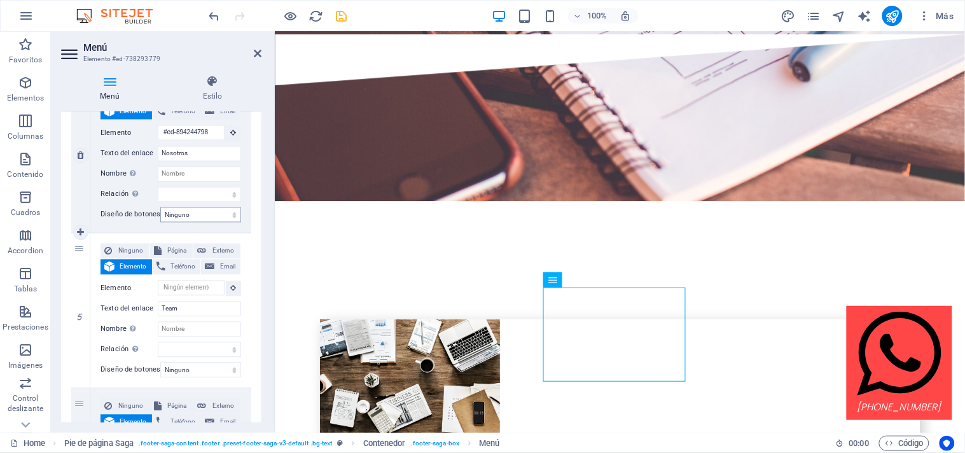
scroll to position [636, 0]
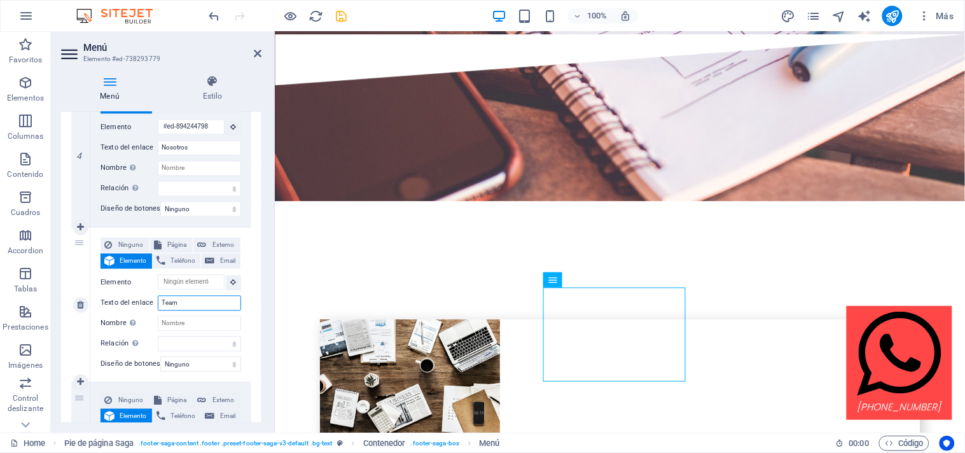
drag, startPoint x: 181, startPoint y: 303, endPoint x: 153, endPoint y: 299, distance: 28.2
click at [153, 299] on div "Texto del enlace Team" at bounding box center [170, 303] width 141 height 15
type input "Redes"
select select
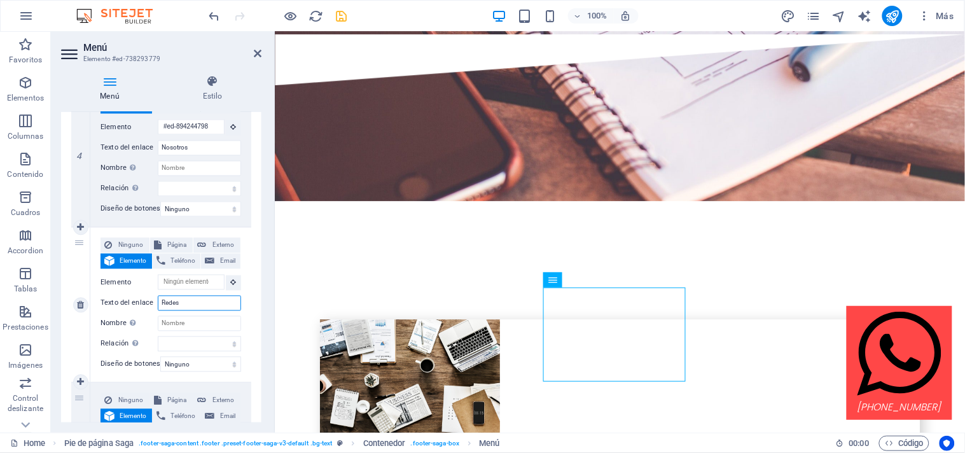
select select
type input "Redes"
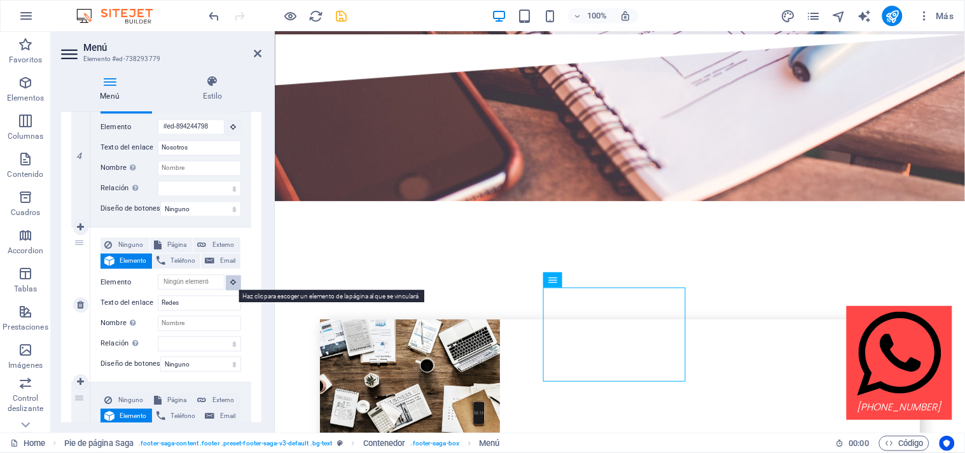
click at [231, 282] on icon at bounding box center [234, 282] width 6 height 6
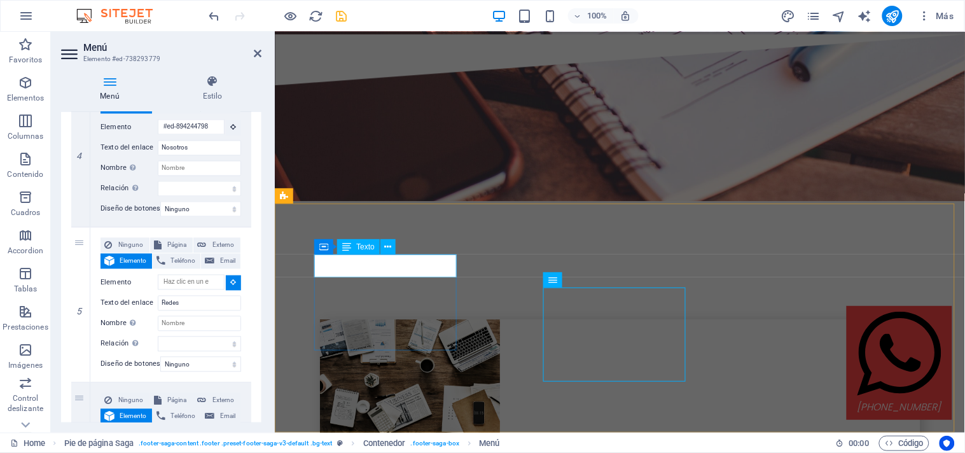
select select
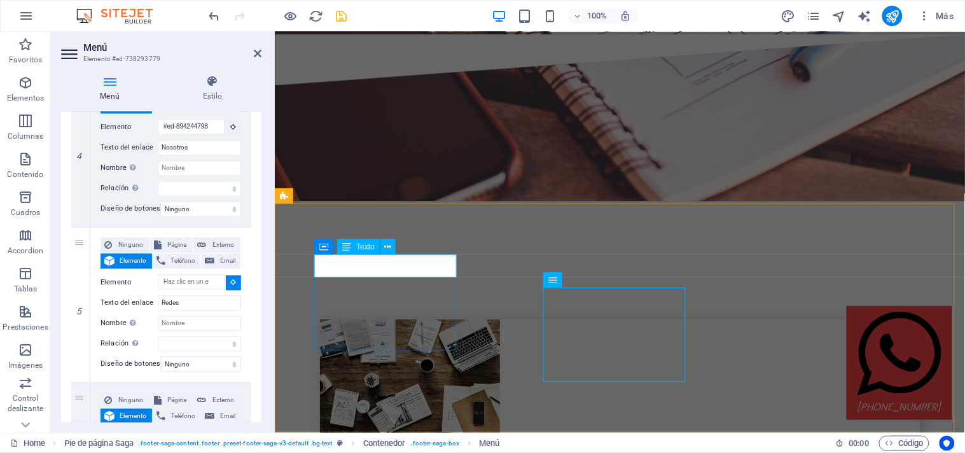
type input "#ed-738293761"
select select
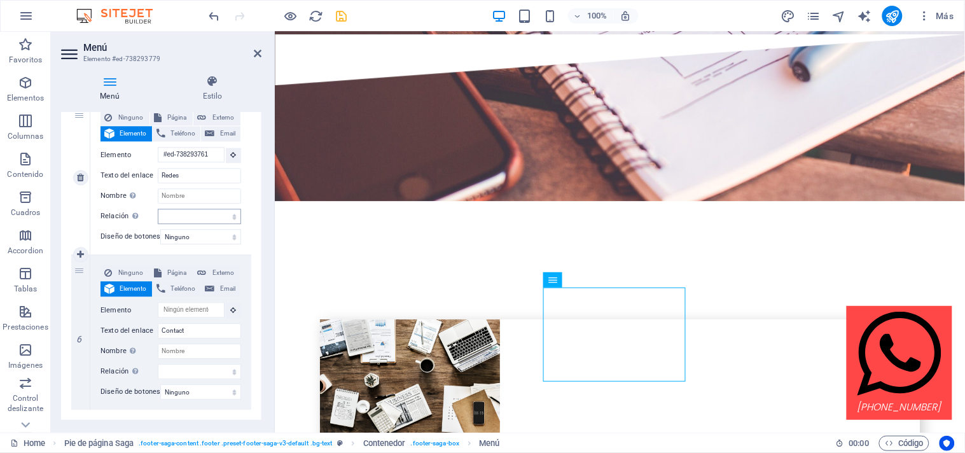
scroll to position [795, 0]
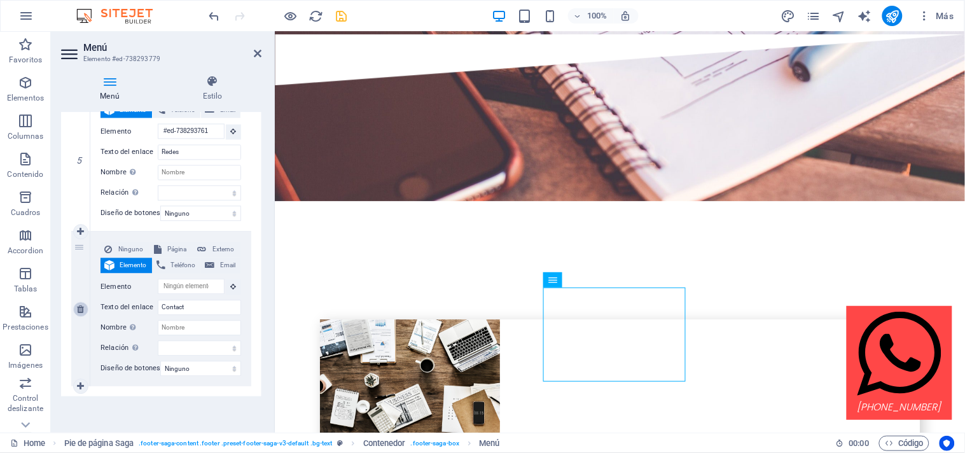
click at [81, 305] on icon at bounding box center [80, 309] width 7 height 9
select select
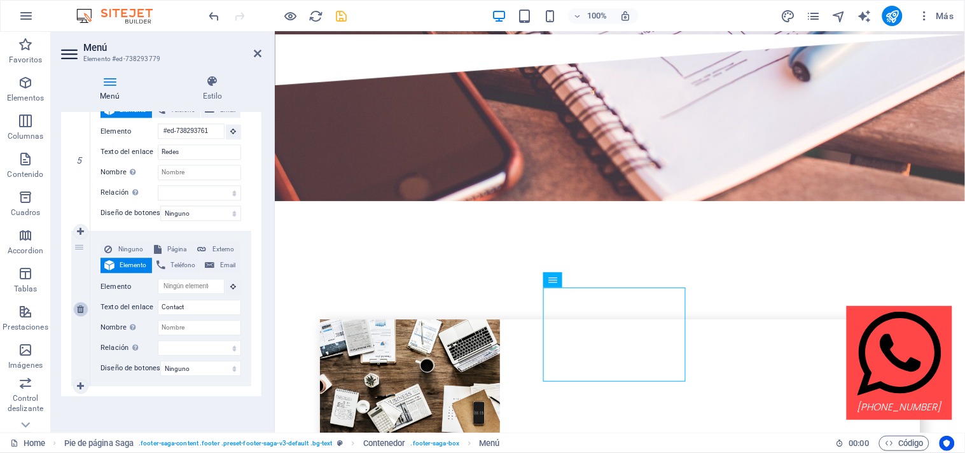
select select
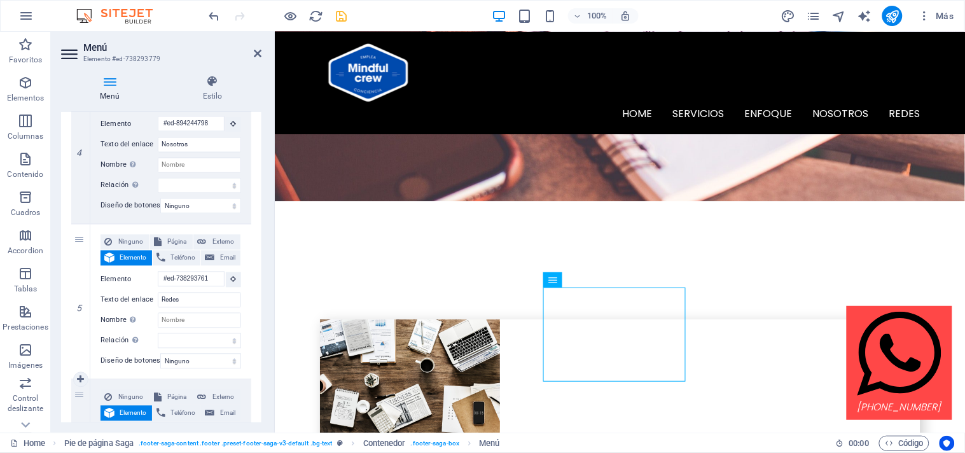
scroll to position [3297, 0]
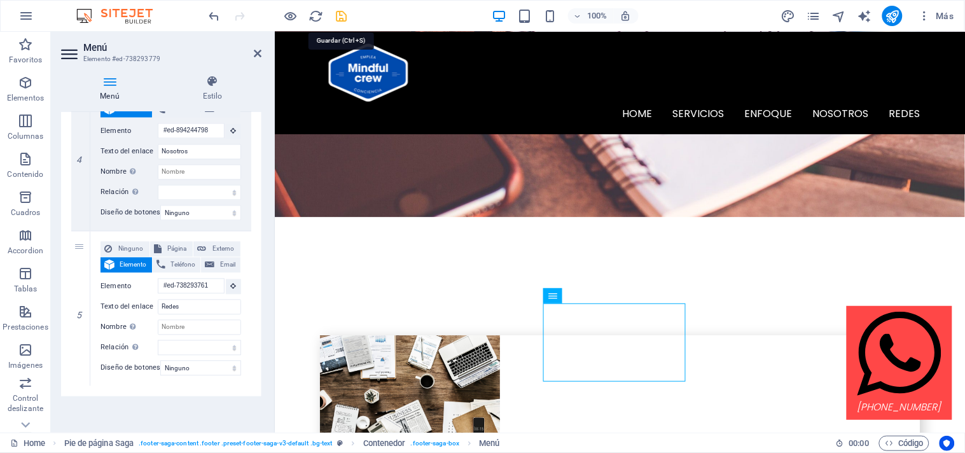
click at [342, 16] on icon "save" at bounding box center [341, 16] width 15 height 15
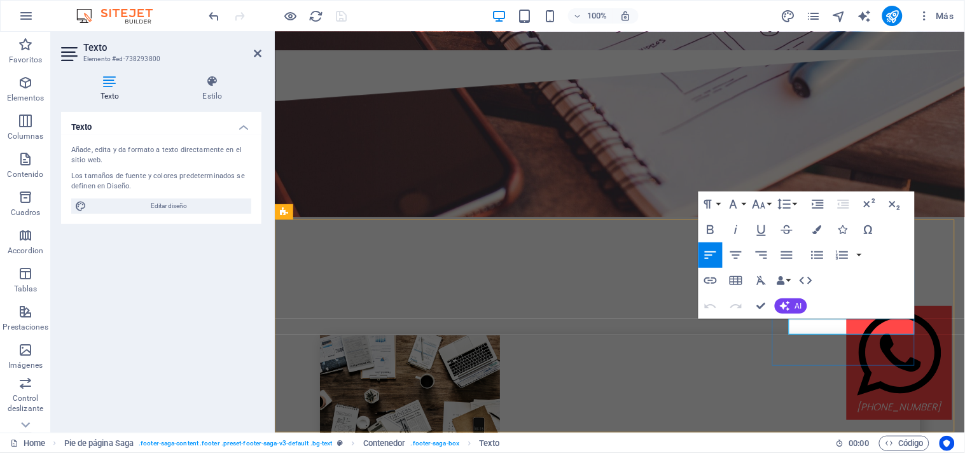
click at [710, 277] on icon "button" at bounding box center [710, 280] width 15 height 15
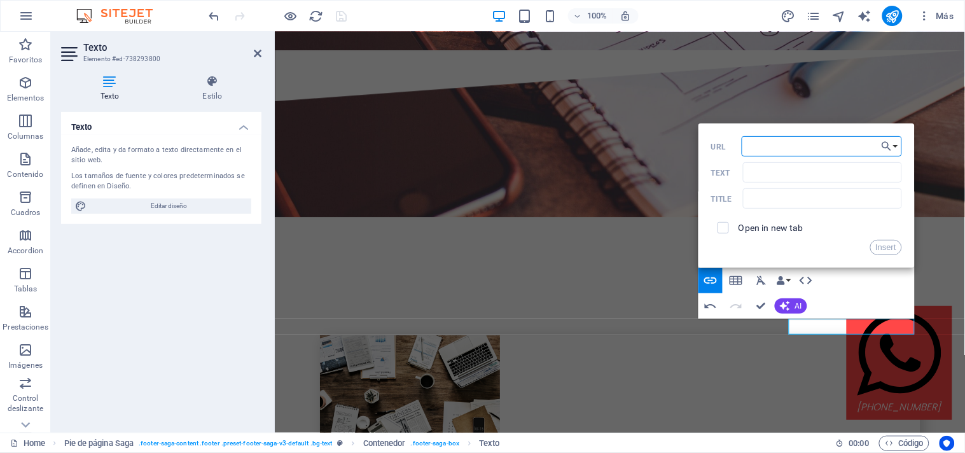
paste input "[URL][DOMAIN_NAME]"
type input "[URL][DOMAIN_NAME]"
click at [724, 227] on input "checkbox" at bounding box center [720, 225] width 11 height 11
checkbox input "true"
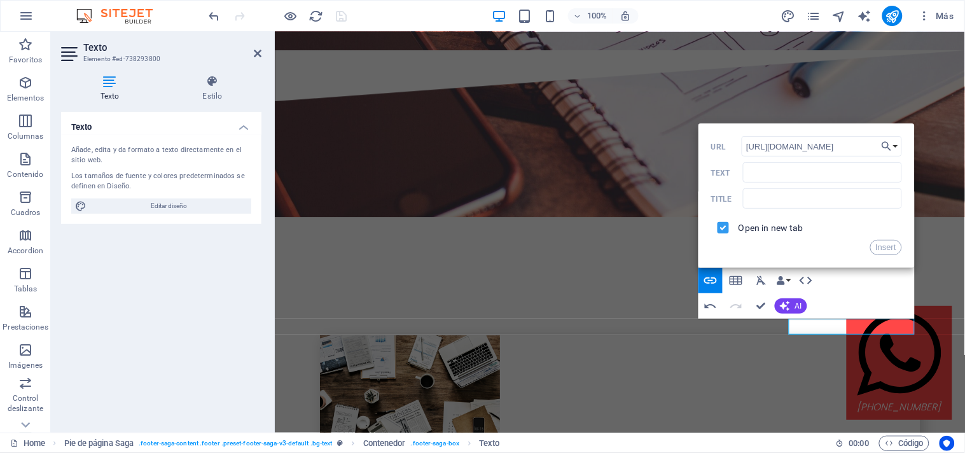
scroll to position [0, 0]
click at [880, 247] on button "Insert" at bounding box center [886, 247] width 32 height 15
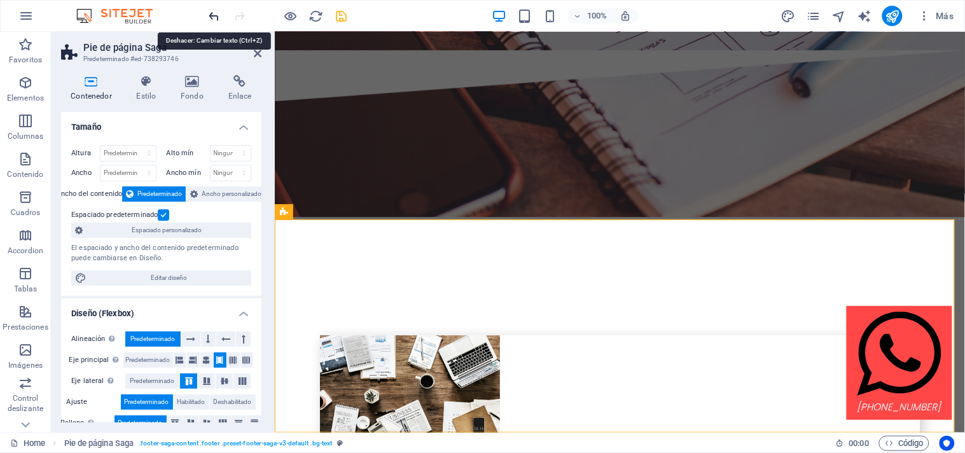
click at [212, 11] on icon "undo" at bounding box center [214, 16] width 15 height 15
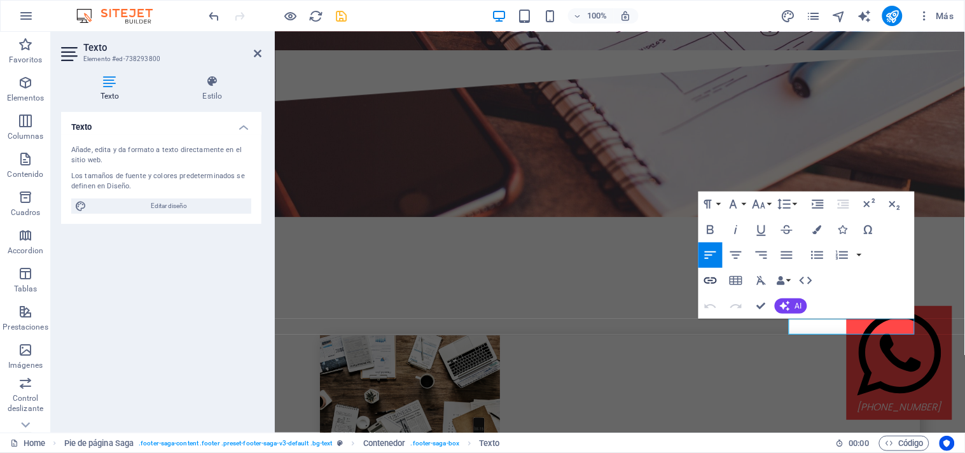
click at [710, 278] on icon "button" at bounding box center [710, 280] width 15 height 15
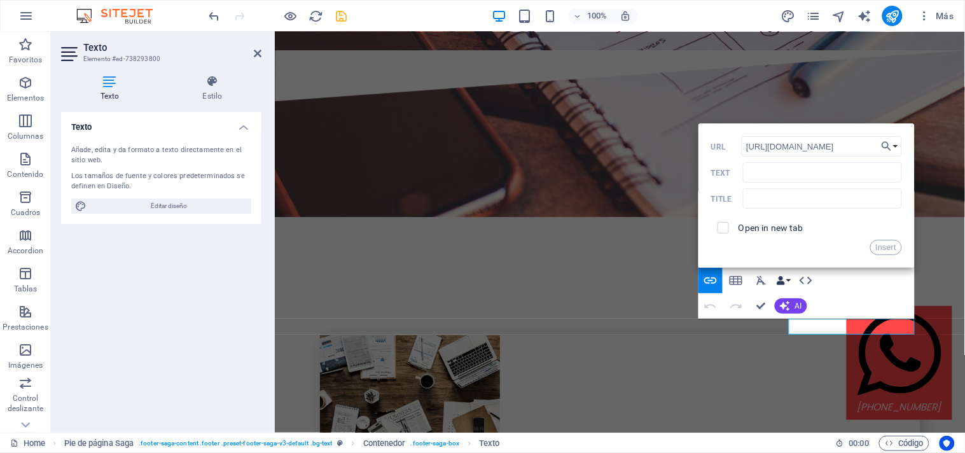
scroll to position [0, 35]
type input "[URL][DOMAIN_NAME]"
click at [725, 230] on input "checkbox" at bounding box center [720, 225] width 11 height 11
checkbox input "true"
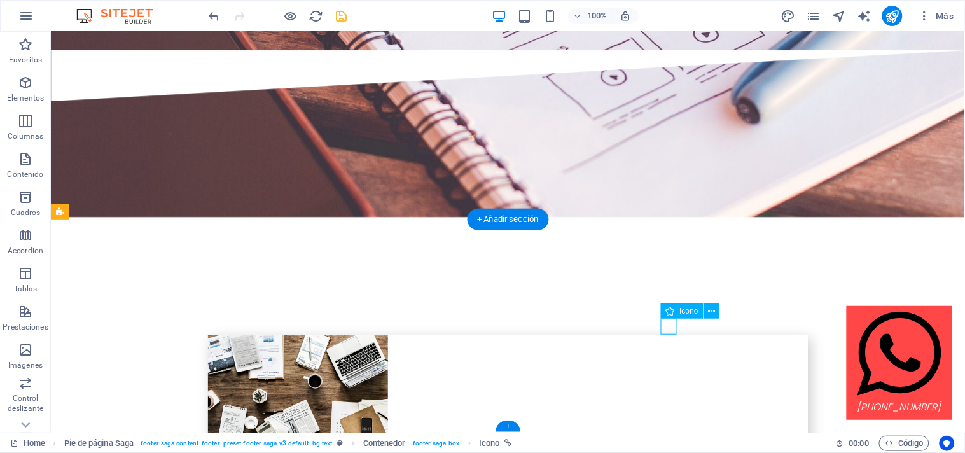
select select "xMidYMid"
select select "px"
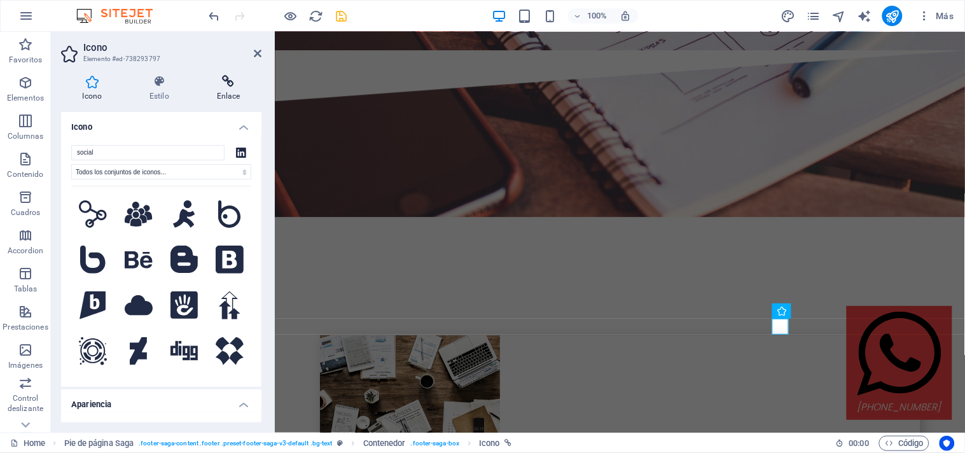
click at [231, 85] on icon at bounding box center [228, 81] width 66 height 13
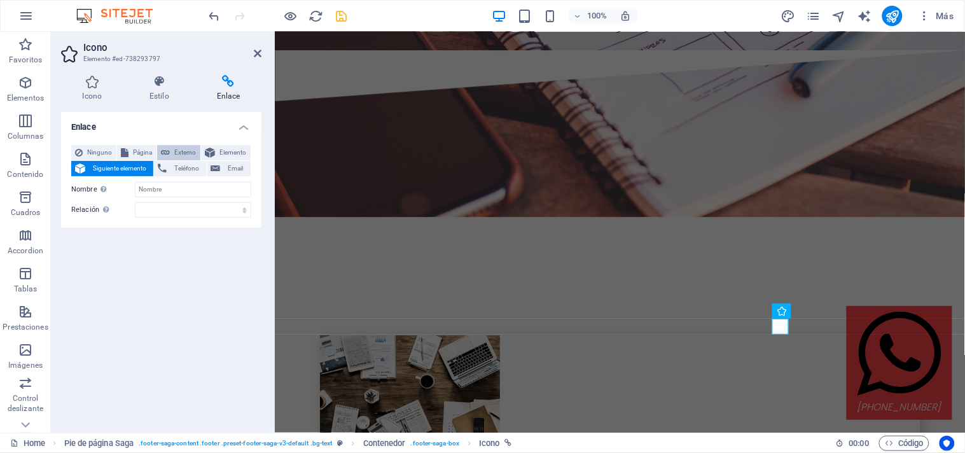
click at [174, 151] on span "Externo" at bounding box center [185, 152] width 23 height 15
select select "blank"
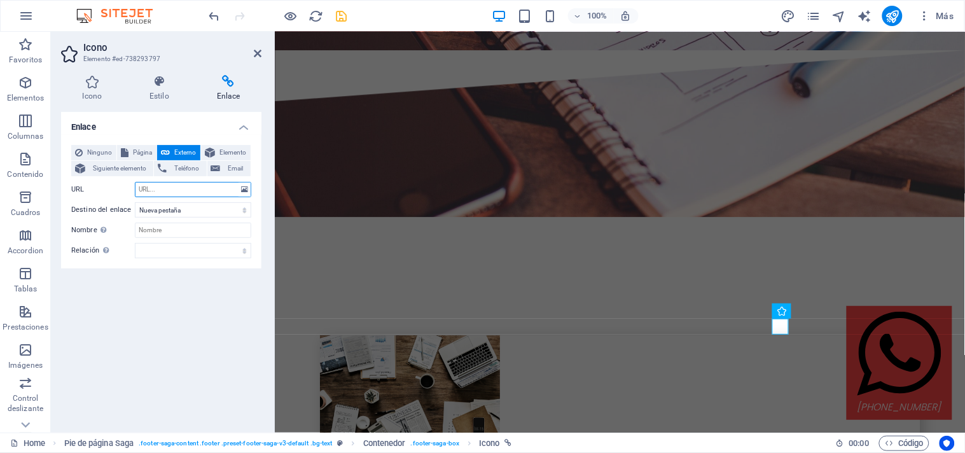
paste input "[URL][DOMAIN_NAME]"
type input "[URL][DOMAIN_NAME]"
click at [229, 296] on div "Enlace Ninguno Página Externo Elemento Siguiente elemento Teléfono Email Página…" at bounding box center [161, 267] width 200 height 310
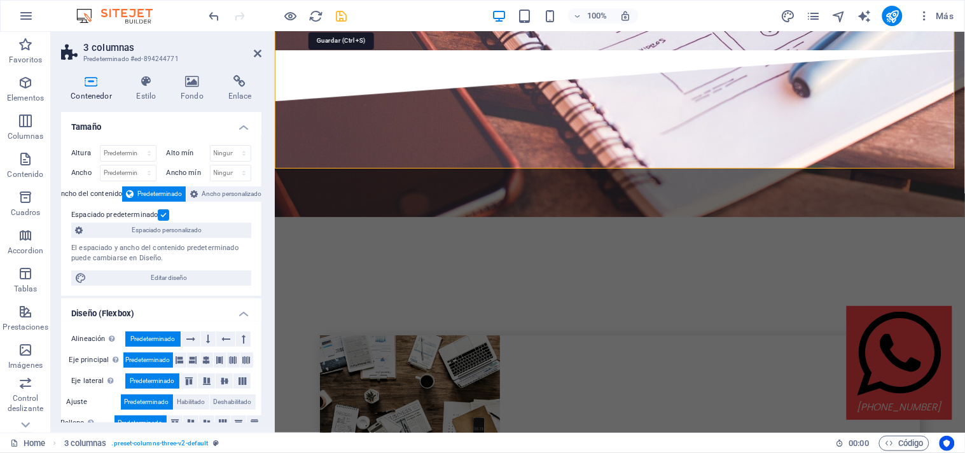
click at [341, 10] on icon "save" at bounding box center [341, 16] width 15 height 15
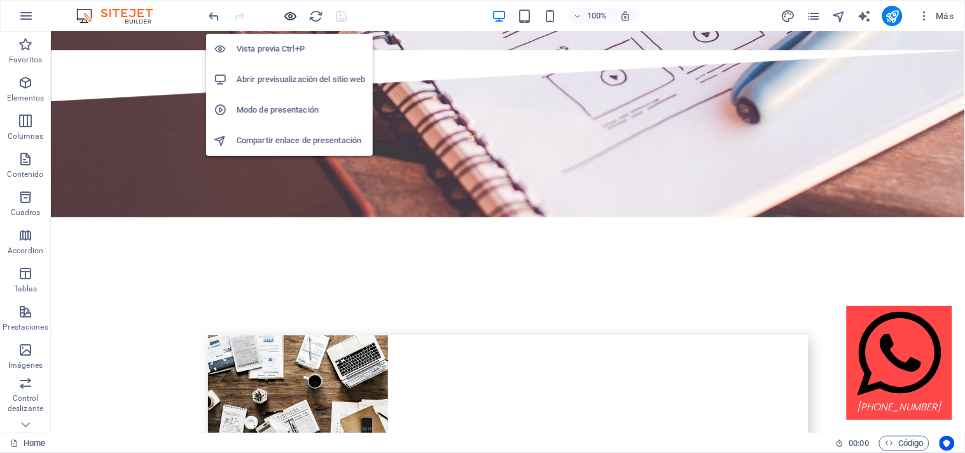
click at [290, 13] on icon "button" at bounding box center [291, 16] width 15 height 15
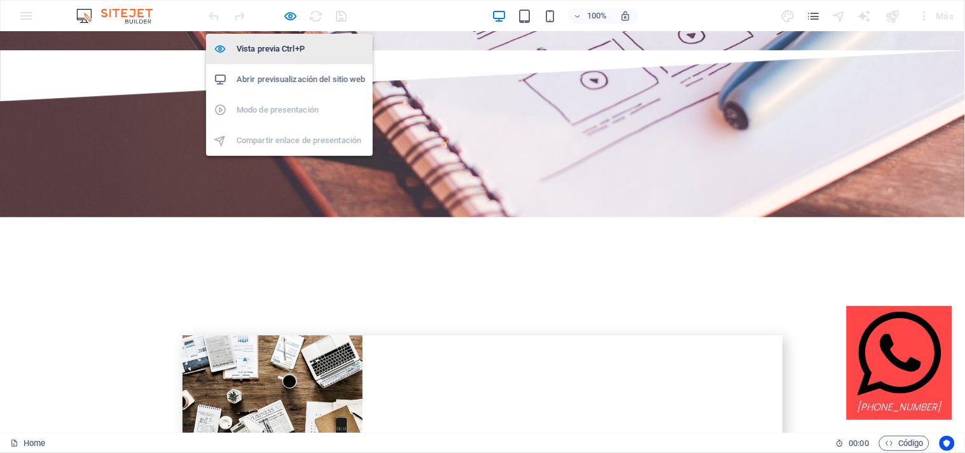
click at [285, 46] on h6 "Vista previa Ctrl+P" at bounding box center [301, 48] width 128 height 15
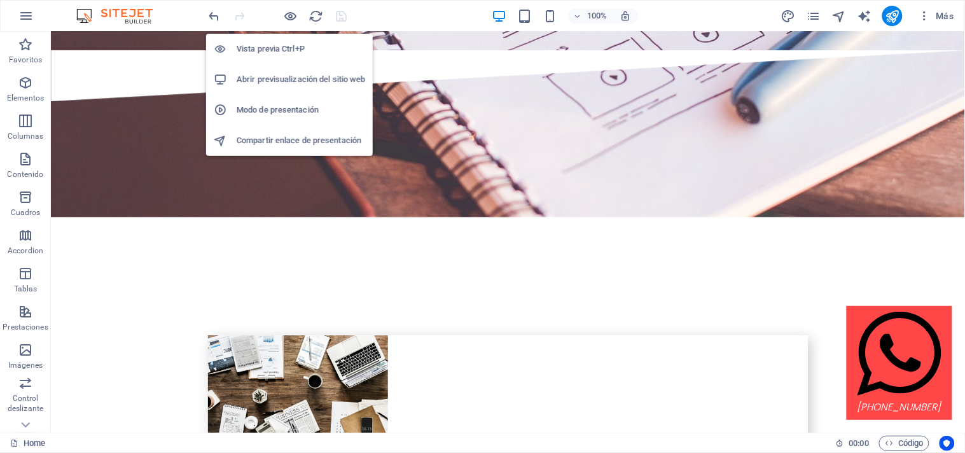
click at [285, 46] on h6 "Vista previa Ctrl+P" at bounding box center [301, 48] width 128 height 15
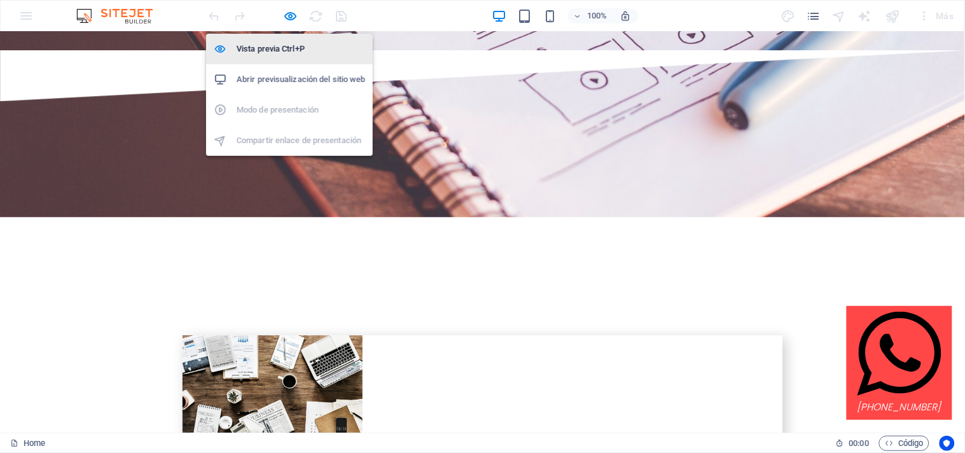
click at [284, 40] on li "Vista previa Ctrl+P" at bounding box center [289, 49] width 167 height 31
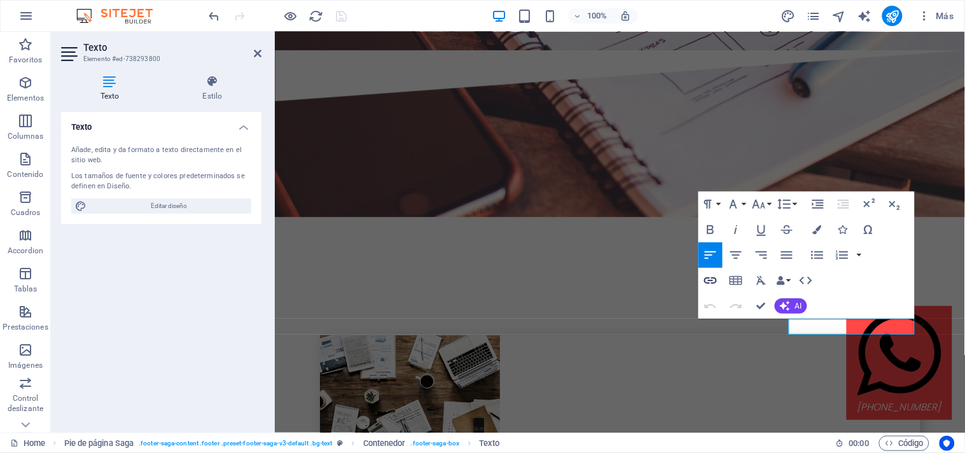
click at [711, 278] on icon "button" at bounding box center [710, 280] width 15 height 15
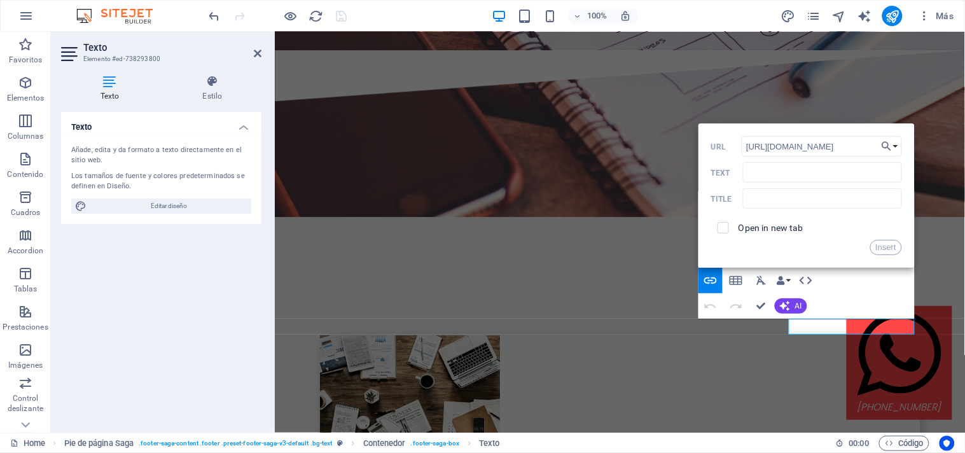
scroll to position [0, 35]
type input "[URL][DOMAIN_NAME]"
click at [722, 226] on input "checkbox" at bounding box center [720, 225] width 11 height 11
checkbox input "true"
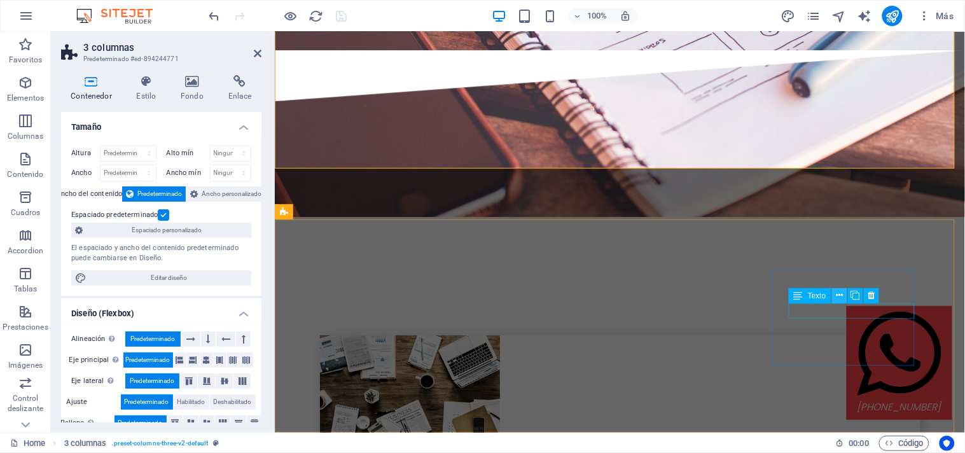
click at [841, 296] on icon at bounding box center [838, 295] width 7 height 13
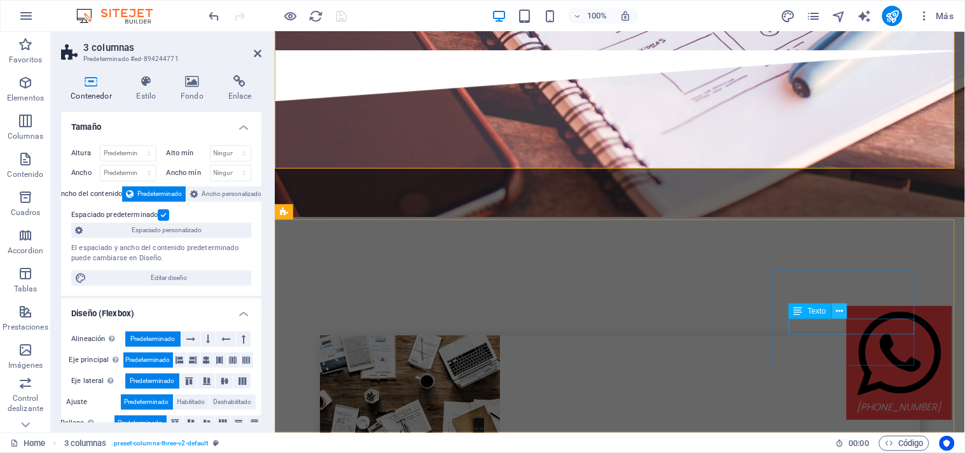
click at [838, 312] on icon at bounding box center [838, 311] width 7 height 13
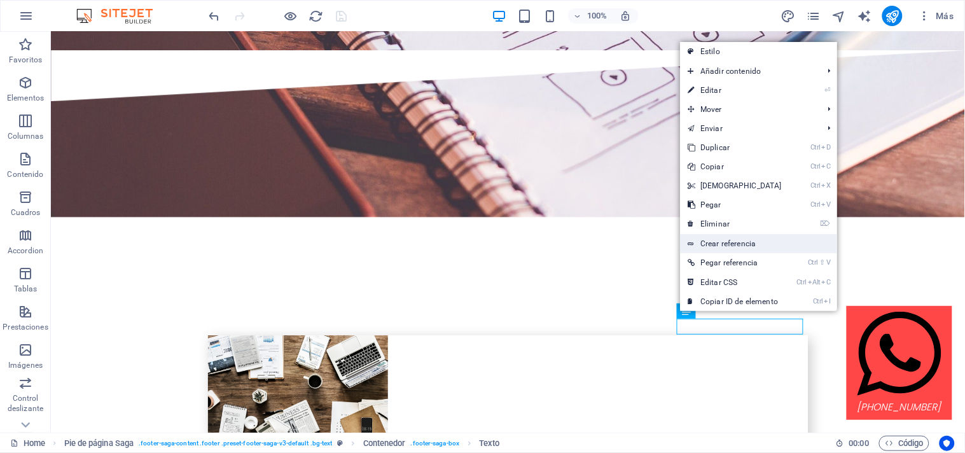
click at [754, 244] on link "Crear referencia" at bounding box center [758, 243] width 157 height 19
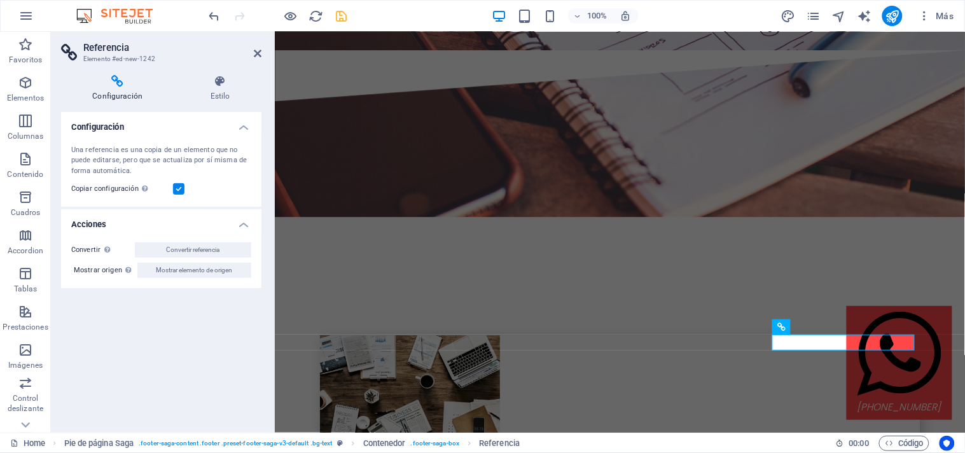
click at [117, 85] on icon at bounding box center [117, 81] width 113 height 13
click at [226, 91] on h4 "Estilo" at bounding box center [220, 88] width 83 height 27
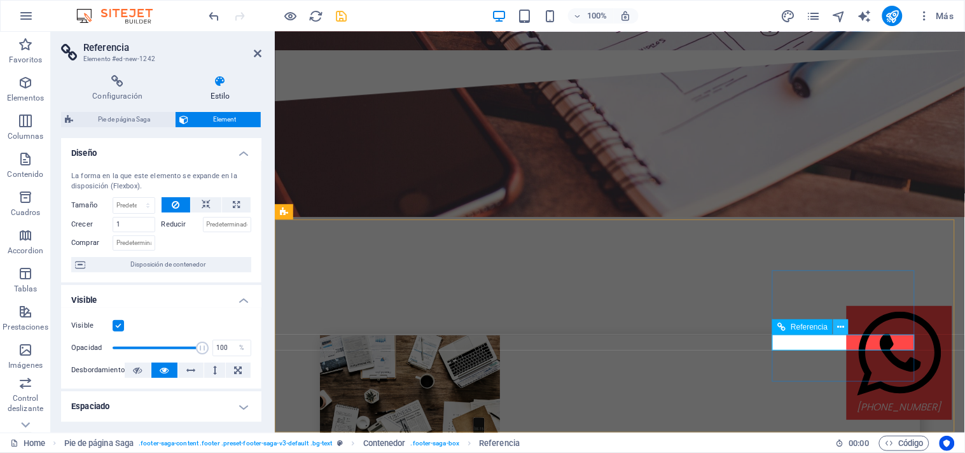
click at [844, 326] on button at bounding box center [840, 326] width 15 height 15
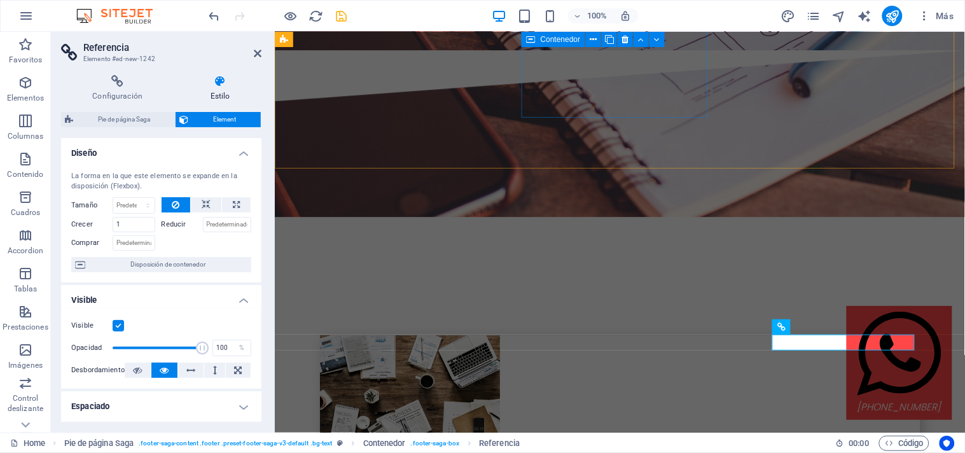
drag, startPoint x: 639, startPoint y: 116, endPoint x: 863, endPoint y: 117, distance: 223.8
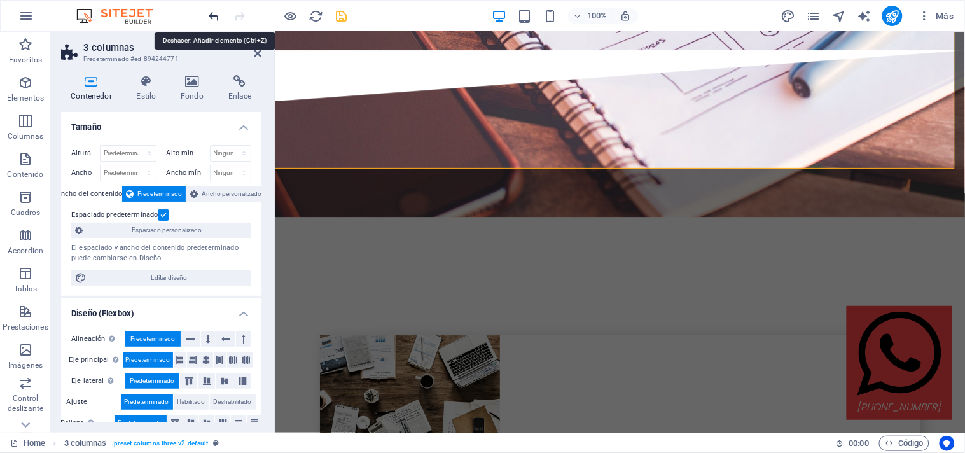
click at [209, 17] on icon "undo" at bounding box center [214, 16] width 15 height 15
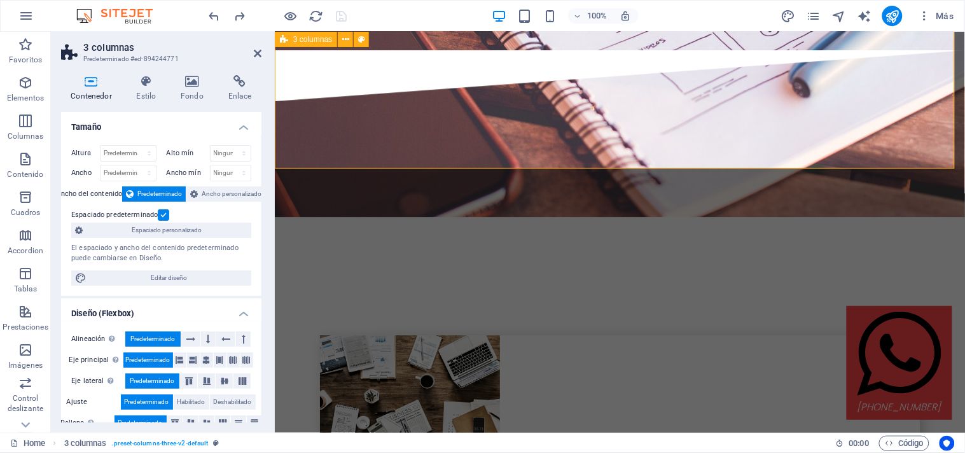
click at [338, 11] on div at bounding box center [278, 16] width 142 height 20
click at [888, 15] on icon "publish" at bounding box center [892, 16] width 15 height 15
